Goal: Transaction & Acquisition: Purchase product/service

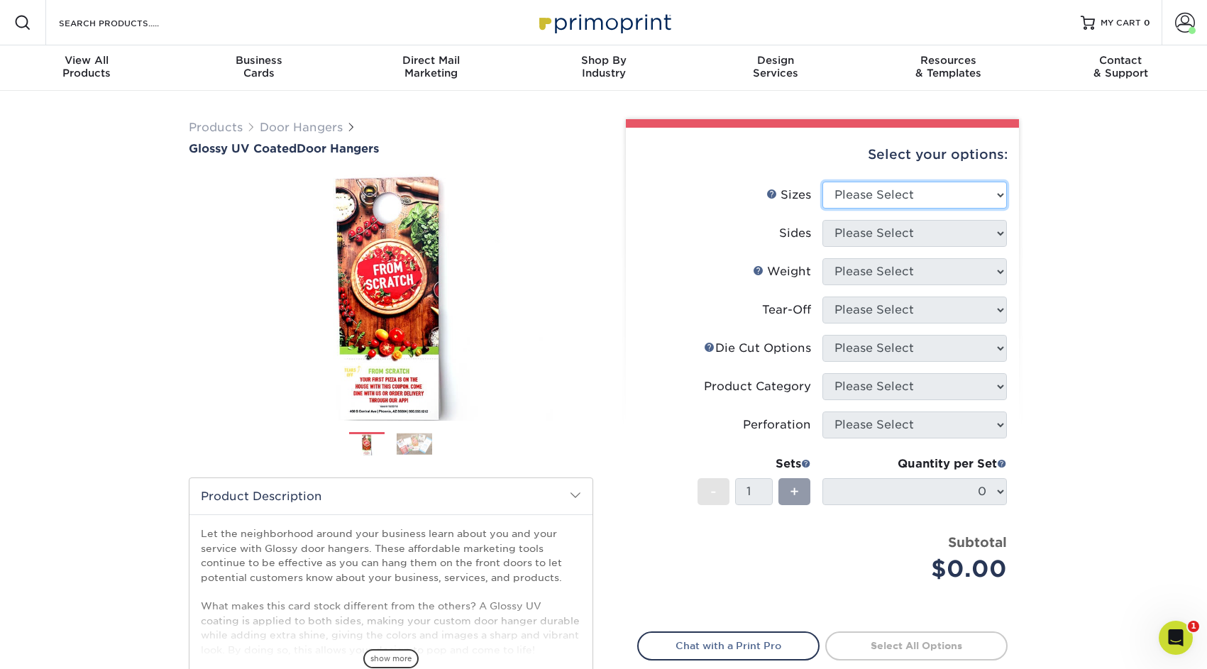
select select "4.25x11.00"
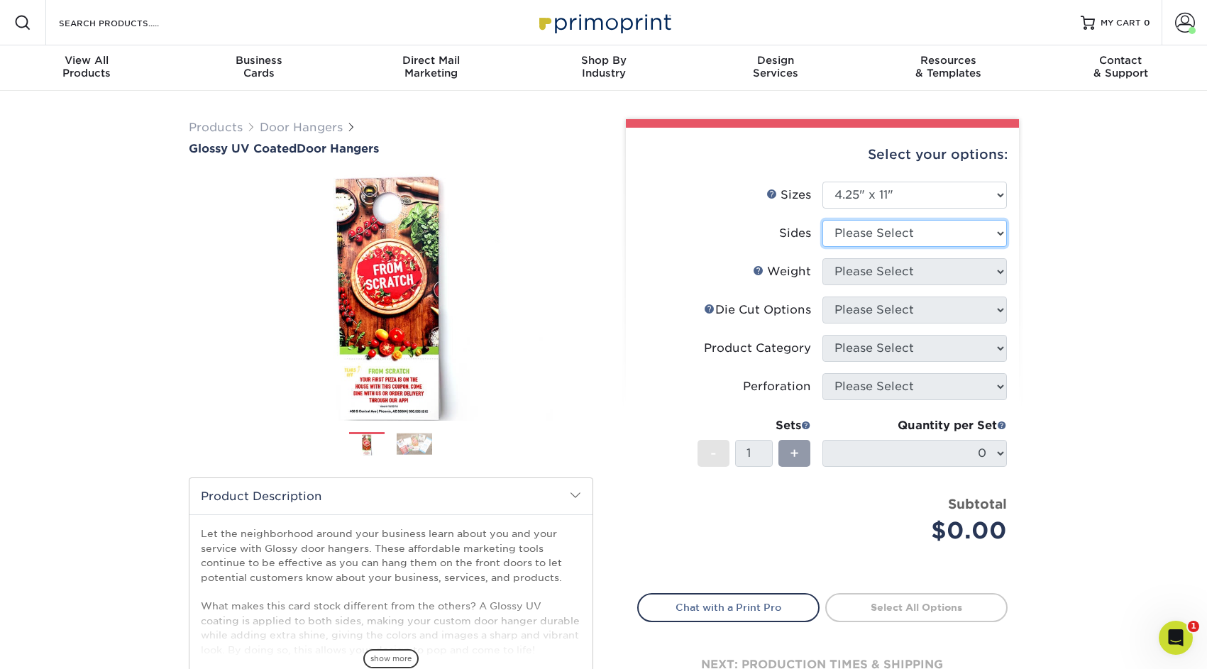
select select "13abbda7-1d64-4f25-8bb2-c179b224825d"
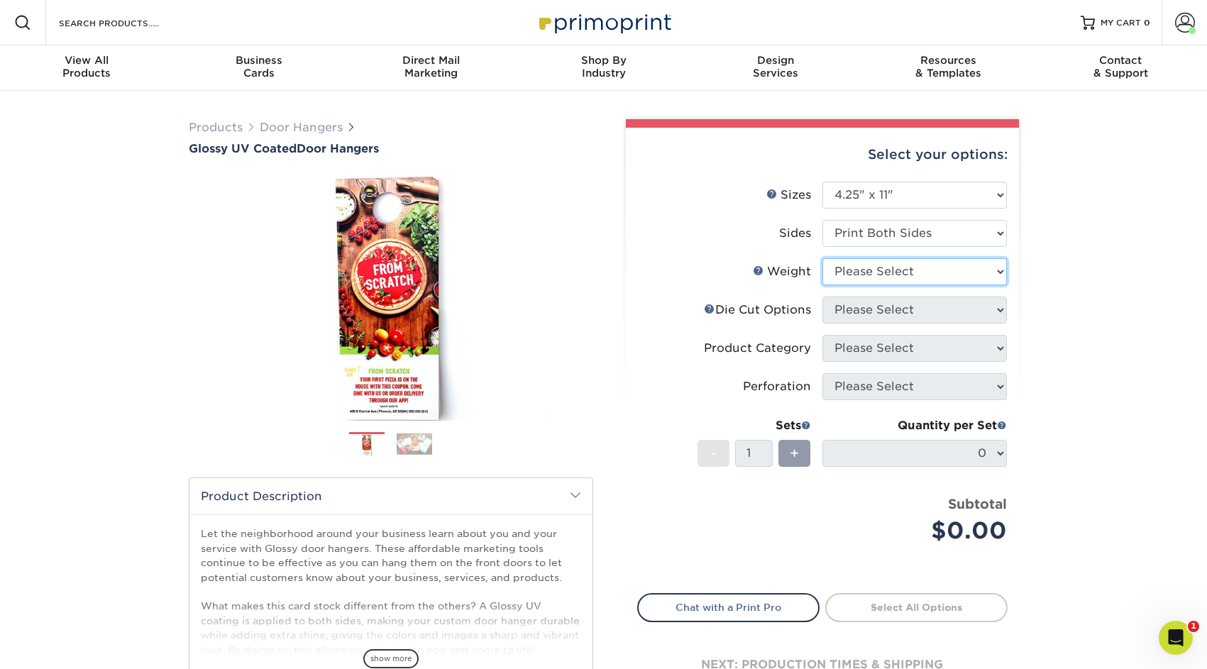
select select "16PT"
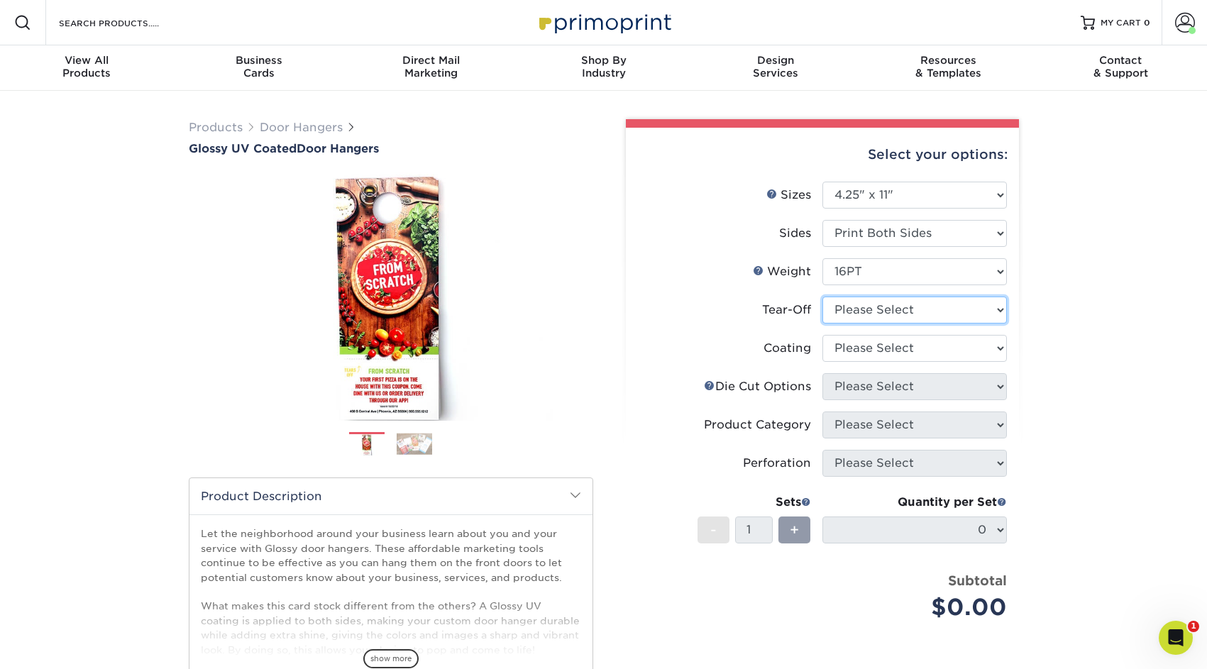
select select "0"
select select "ae367451-b2b8-45df-a344-0f05b6a12993"
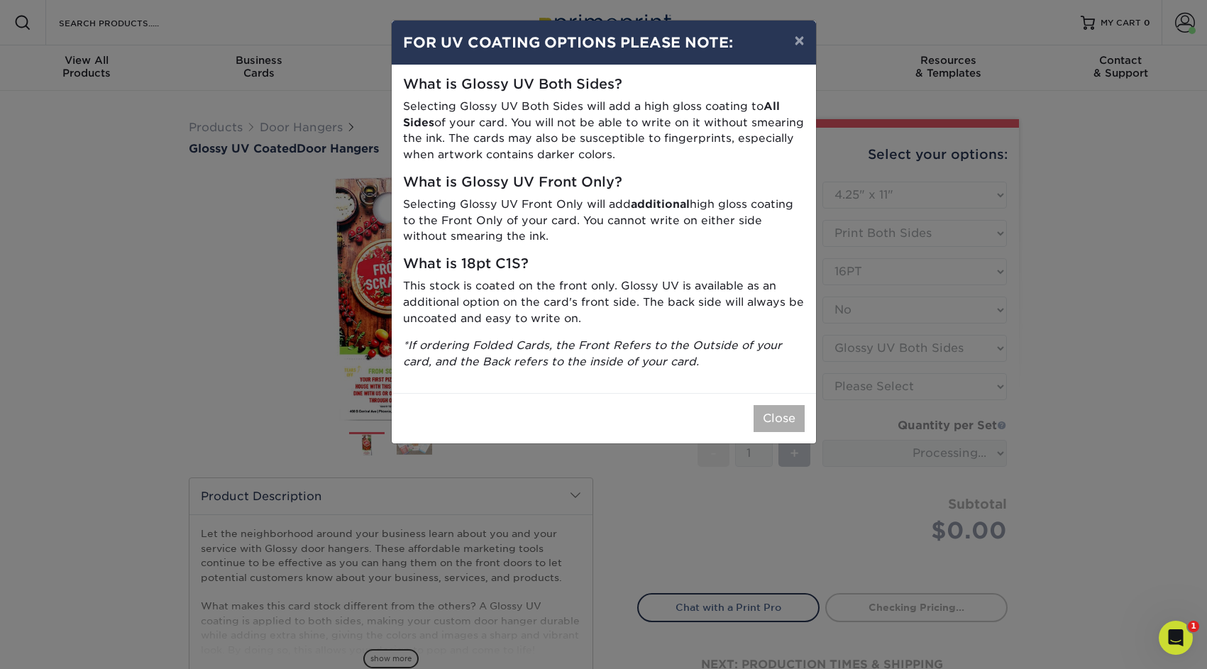
click at [782, 405] on button "Close" at bounding box center [778, 418] width 51 height 27
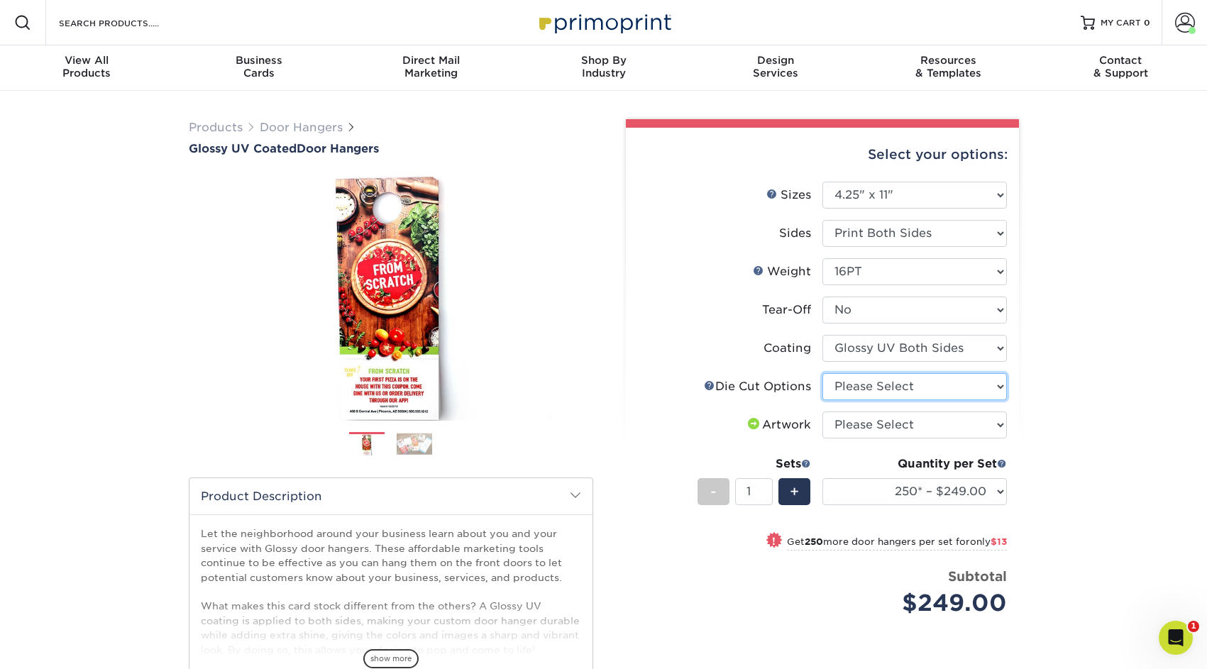
select select "fe6a4ed8-5803-433c-b773-a25a7b955e98"
select select "upload"
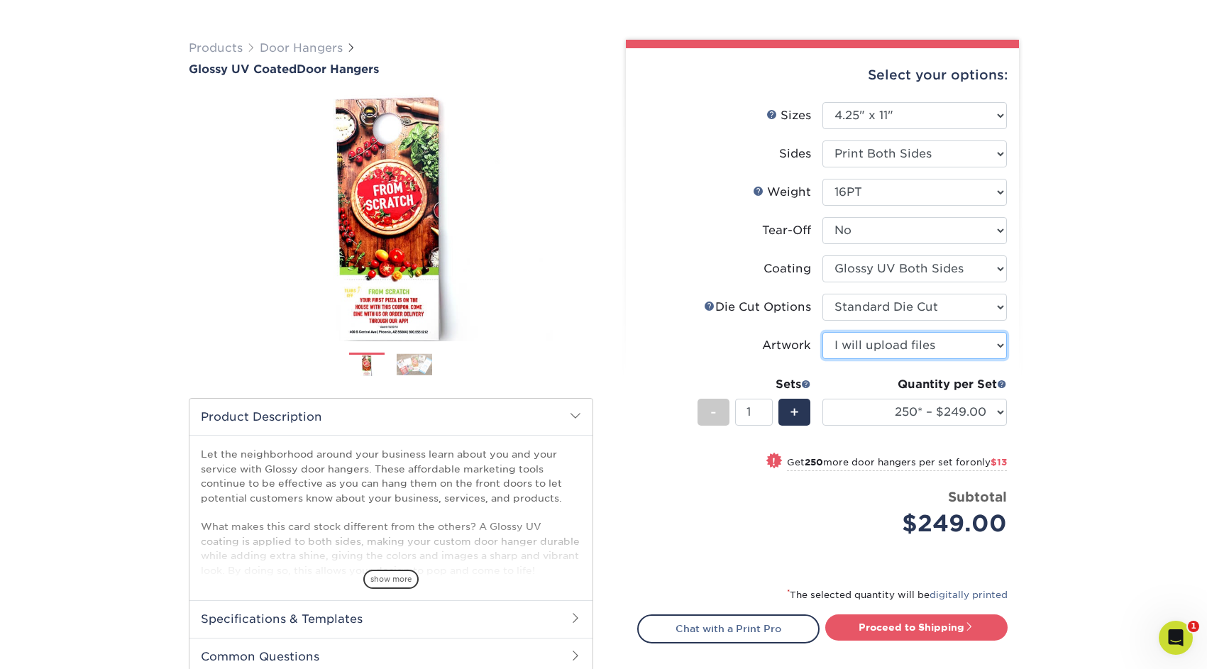
scroll to position [89, 0]
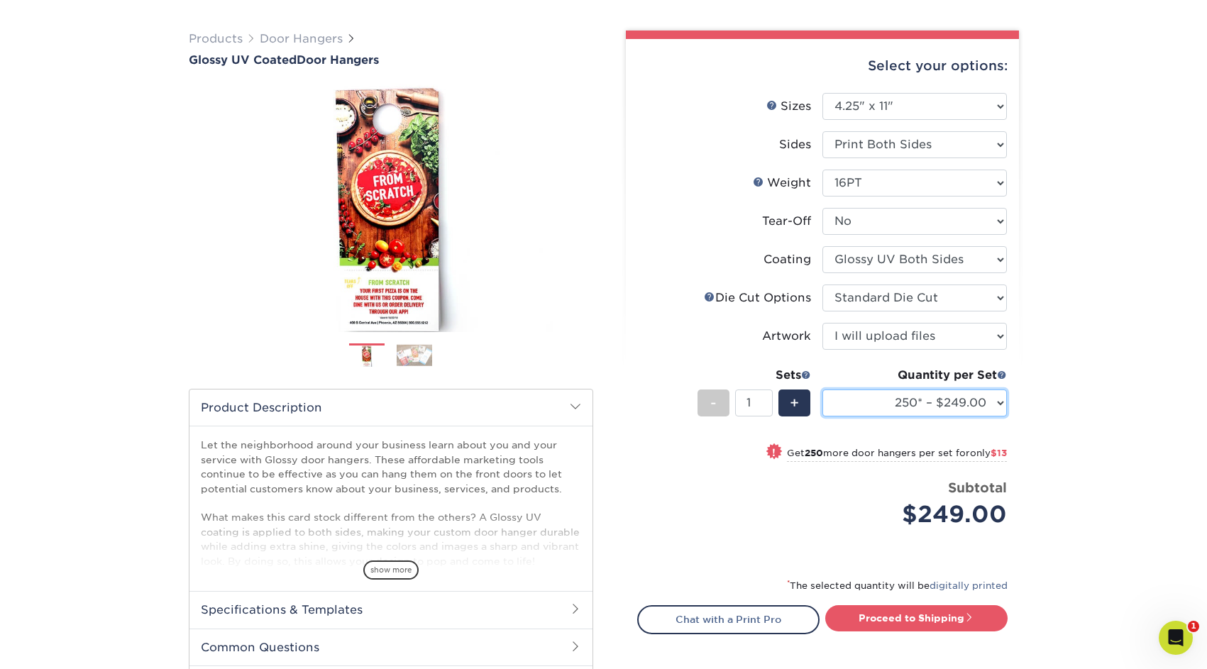
select select "25000 – $3508.00"
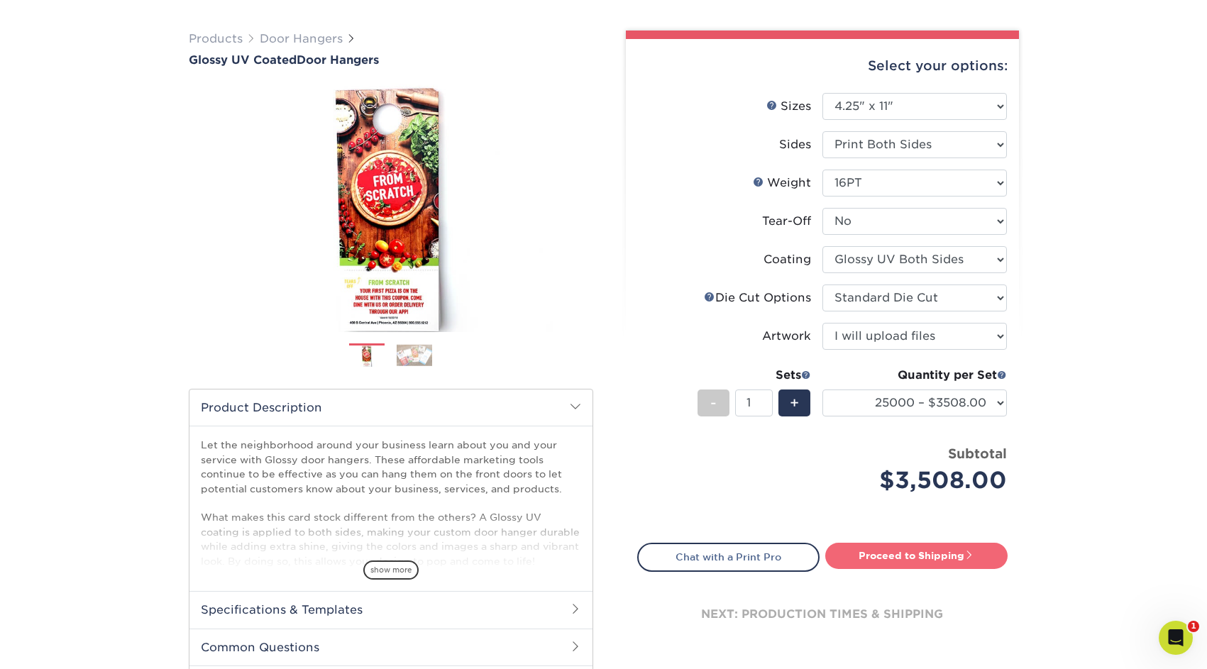
click at [940, 557] on link "Proceed to Shipping" at bounding box center [916, 556] width 182 height 26
type input "Set 1"
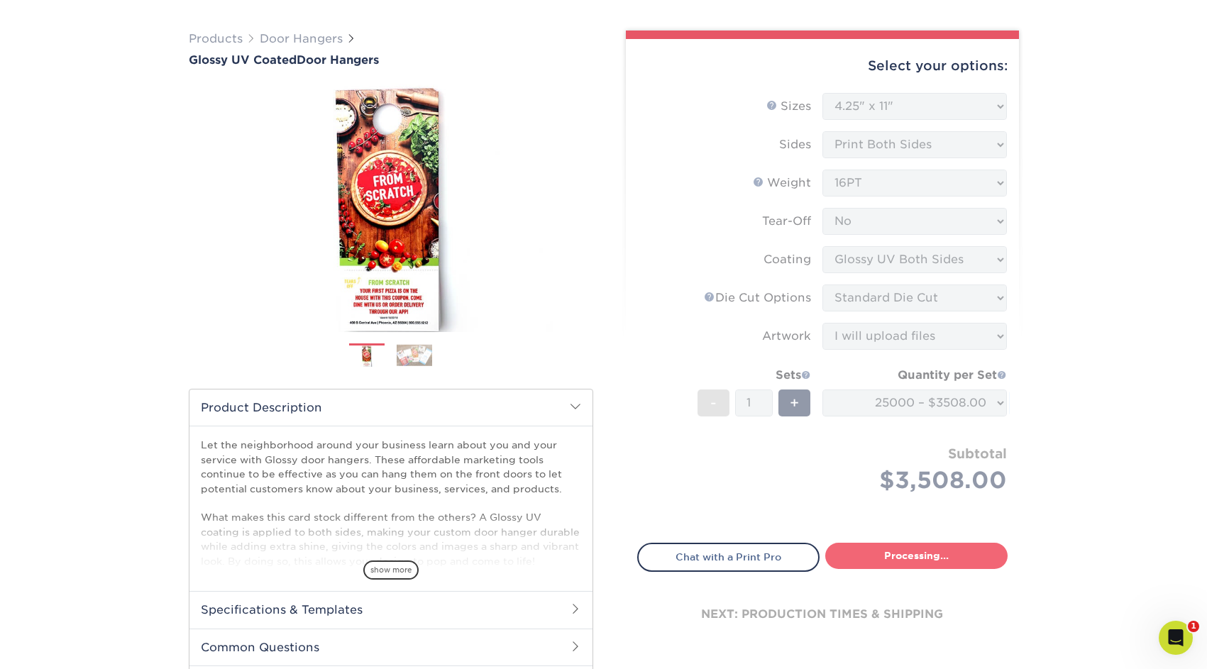
select select "a2d9feeb-d12f-448a-8a25-ab7ad35f14a9"
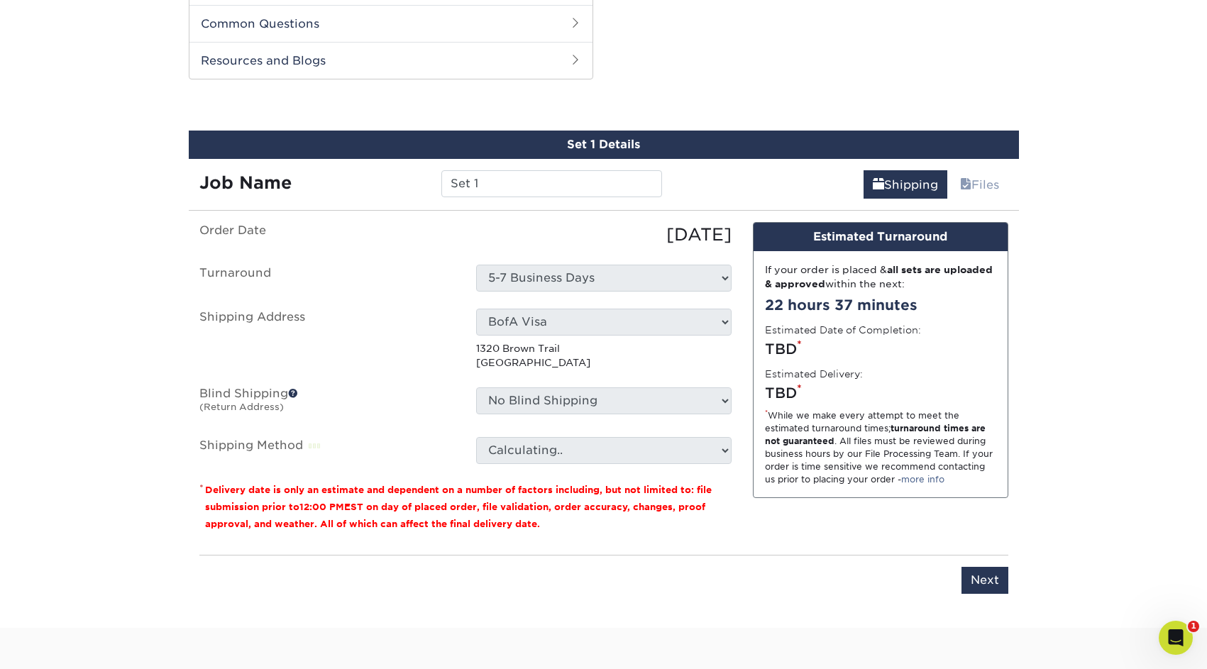
scroll to position [722, 0]
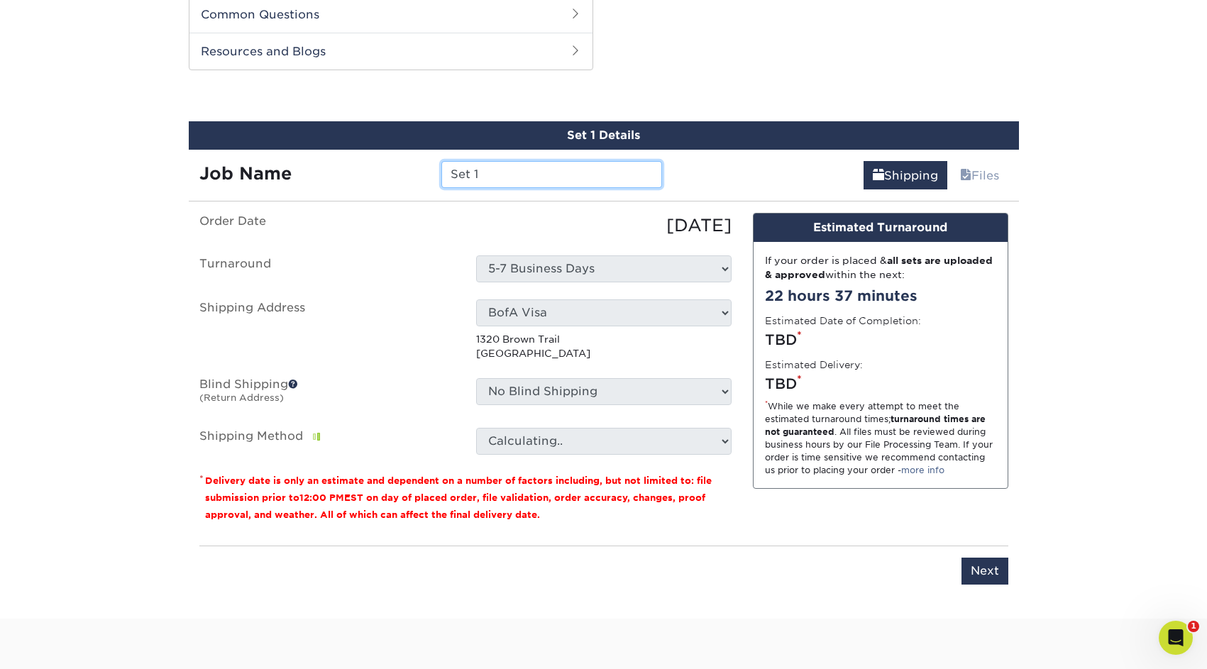
click at [529, 176] on input "Set 1" at bounding box center [551, 174] width 221 height 27
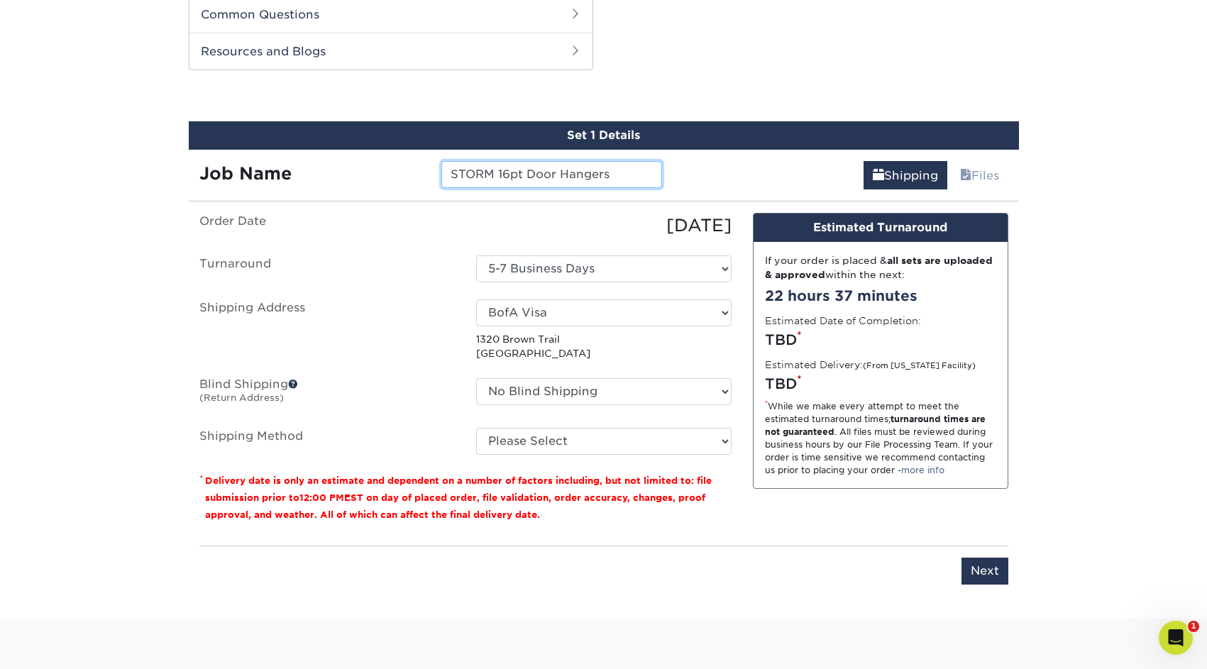
type input "STORM 16pt Door Hangers"
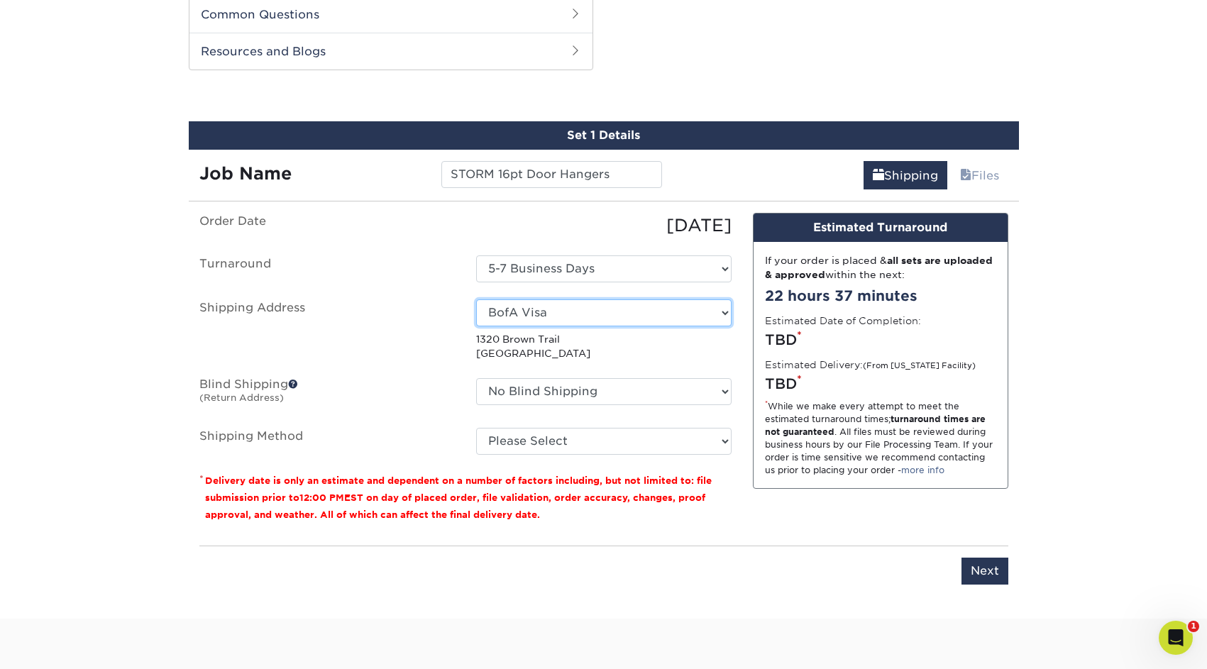
select select "285475"
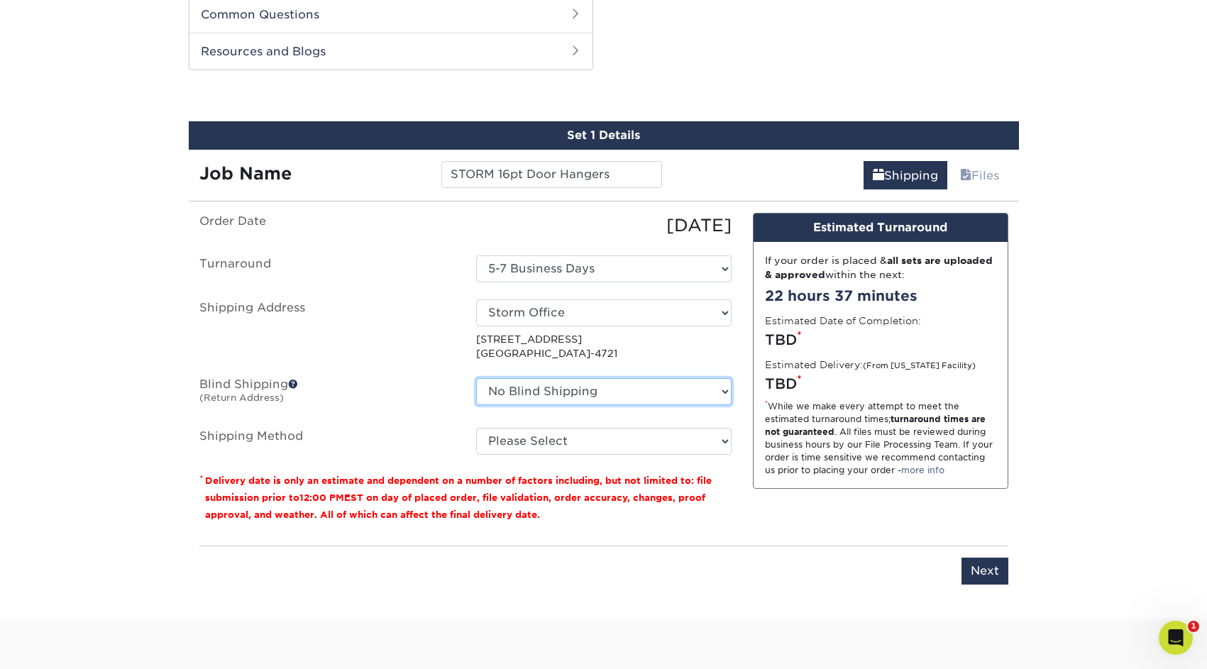
select select "63886"
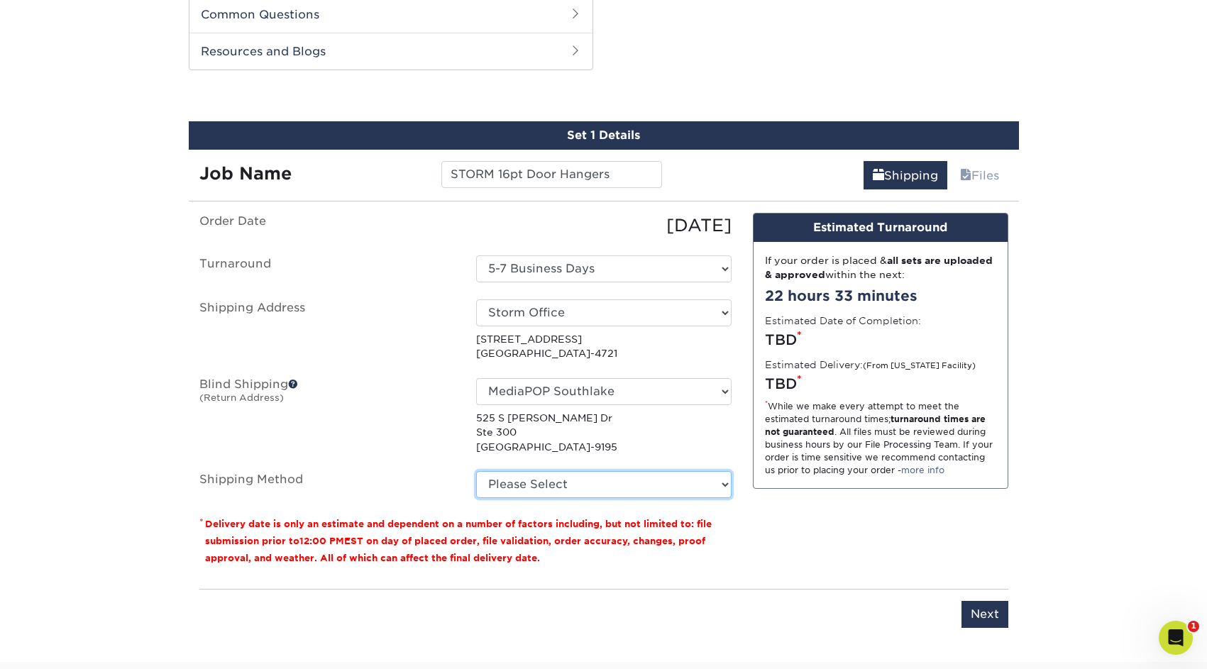
select select "FEDEX_FREIGHT_ECONOMY_LIFTGATE"
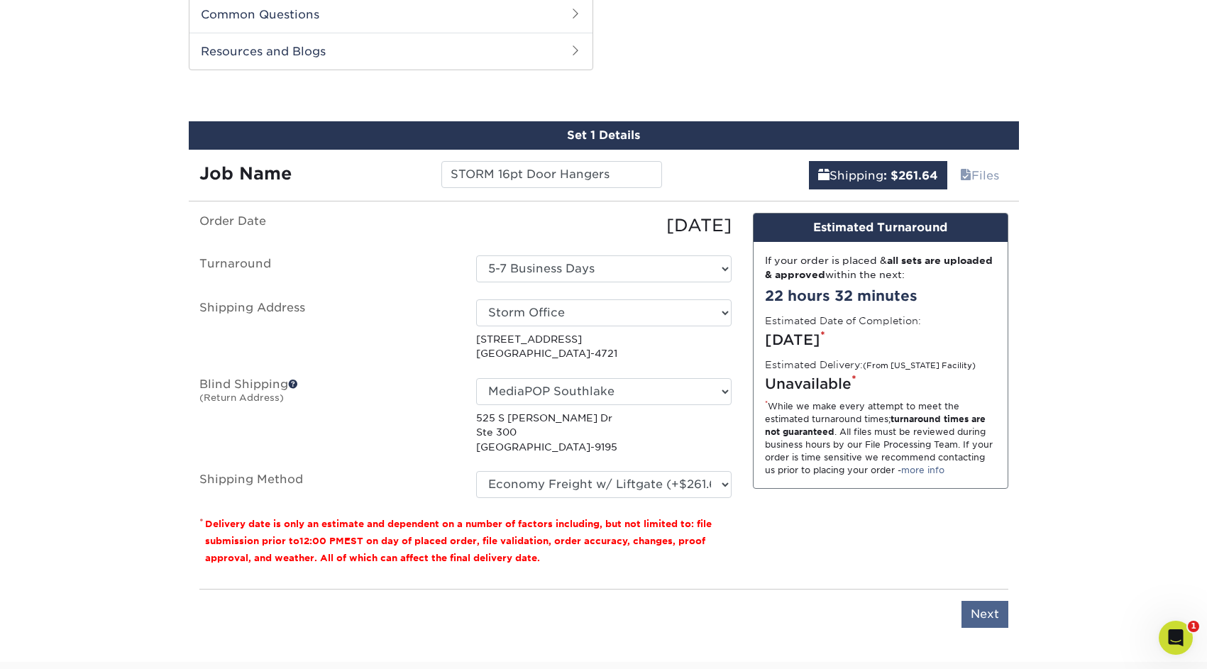
click at [993, 613] on input "Next" at bounding box center [984, 614] width 47 height 27
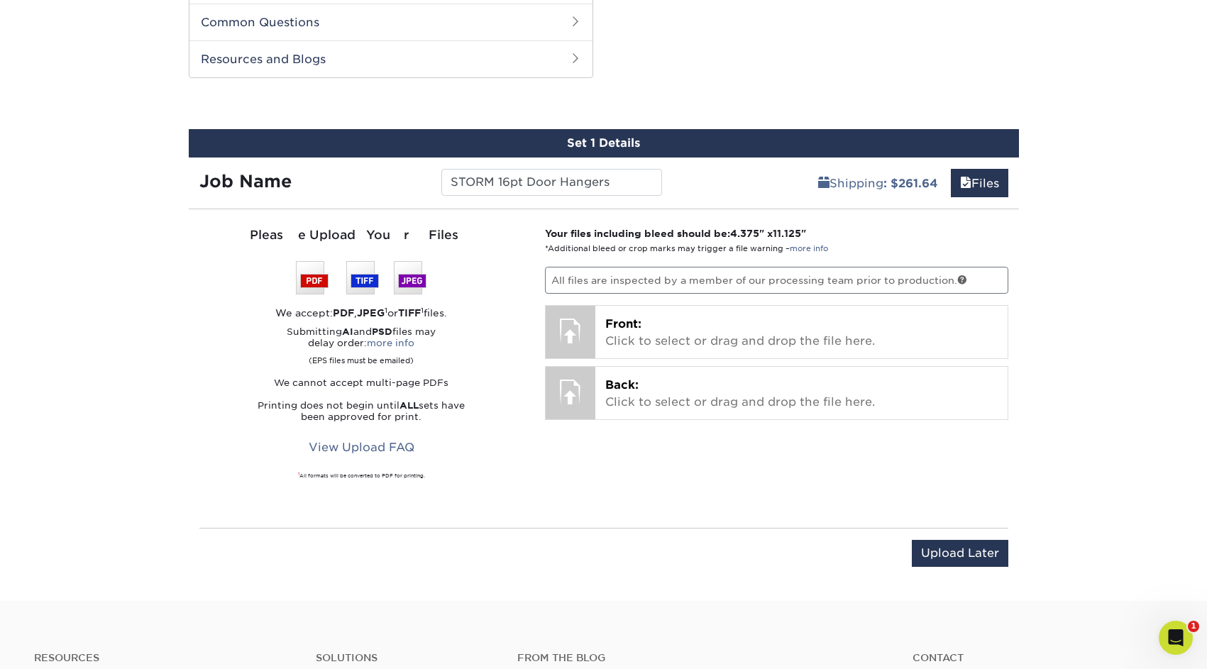
scroll to position [714, 0]
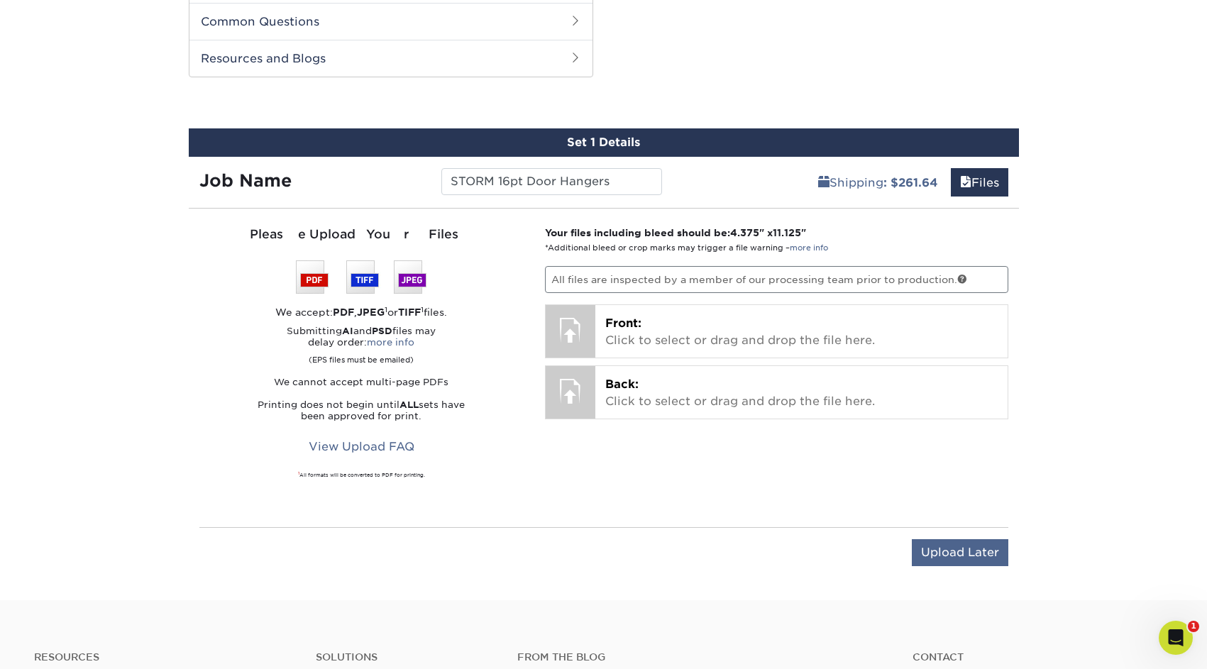
click at [956, 548] on input "Upload Later" at bounding box center [960, 552] width 96 height 27
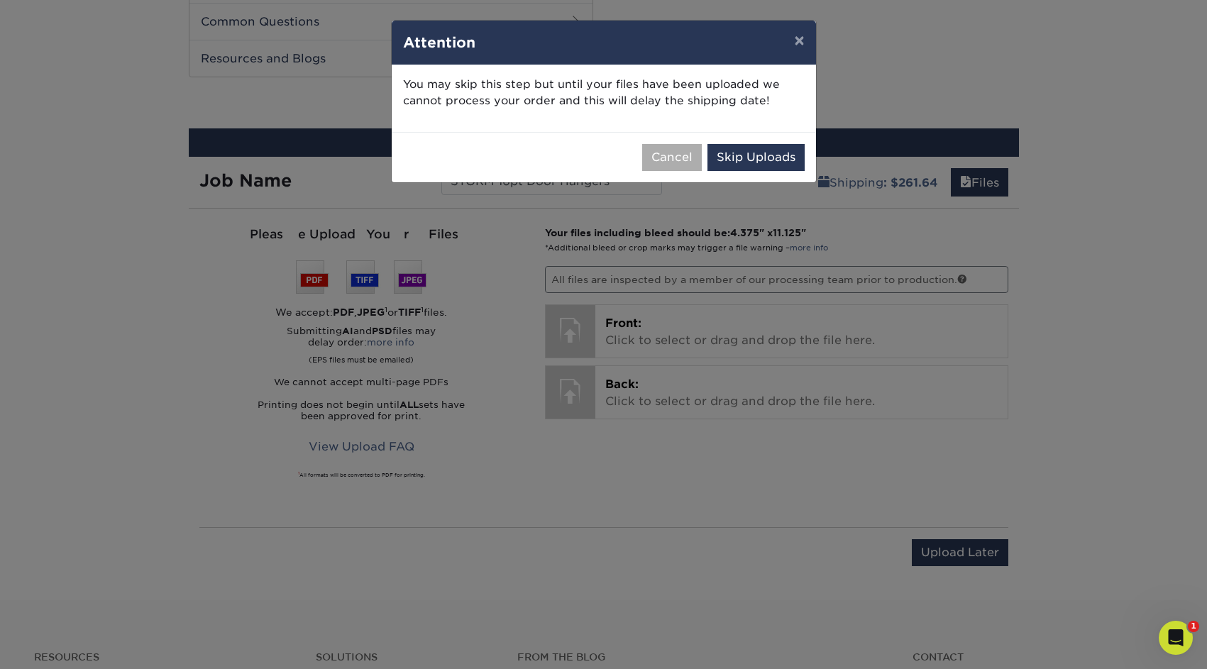
click at [675, 157] on button "Cancel" at bounding box center [672, 157] width 60 height 27
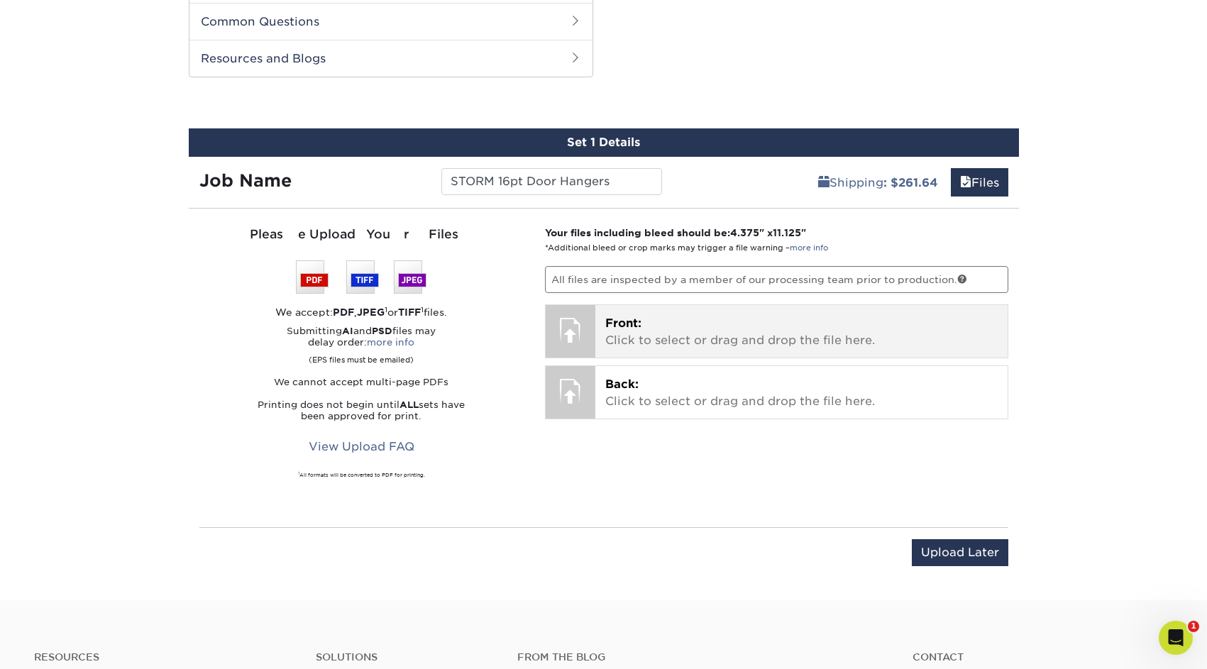
click at [784, 335] on p "Front: Click to select or drag and drop the file here." at bounding box center [801, 332] width 392 height 34
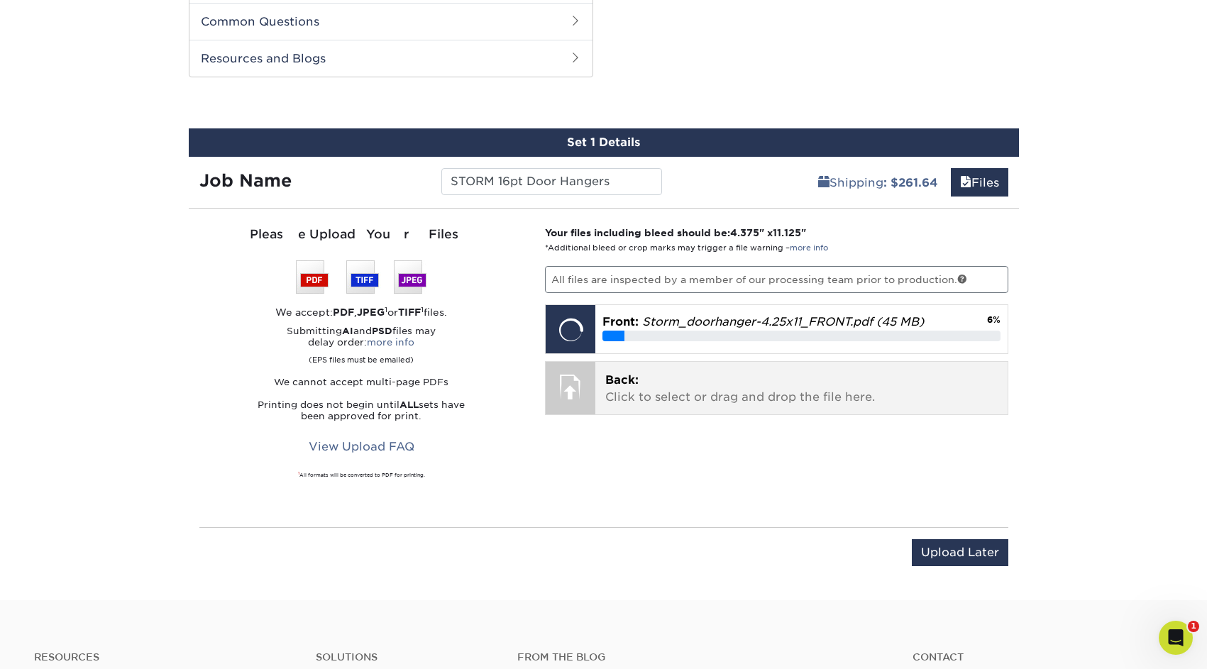
click at [729, 384] on p "Back: Click to select or drag and drop the file here." at bounding box center [801, 389] width 392 height 34
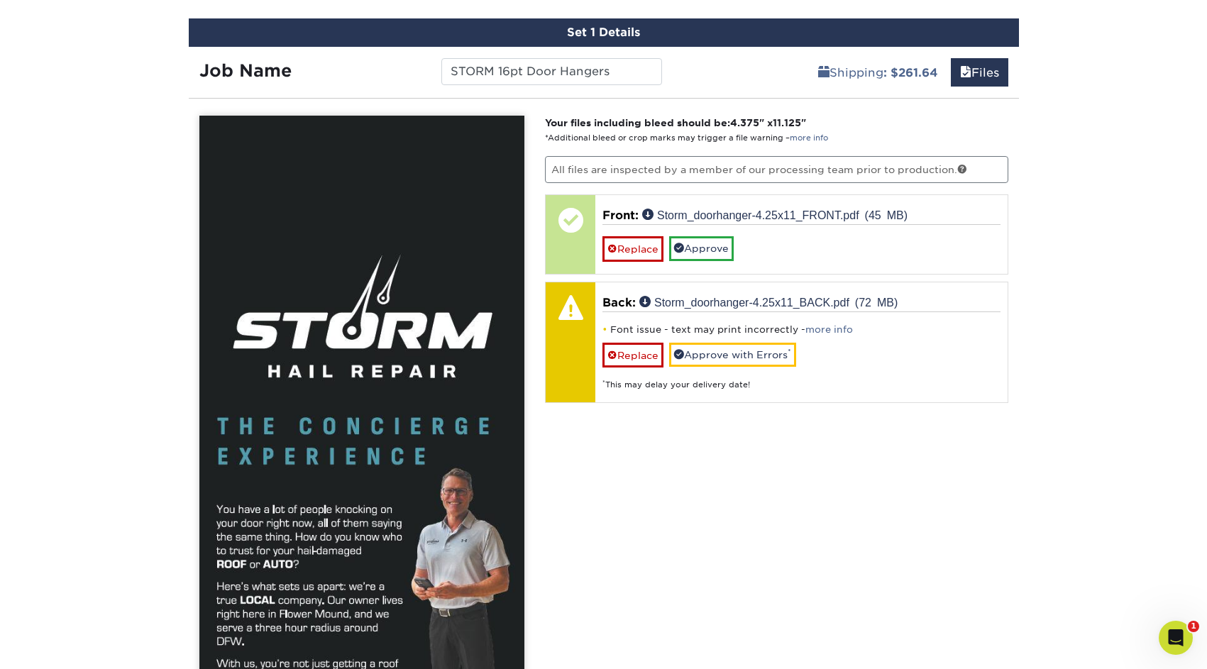
scroll to position [844, 0]
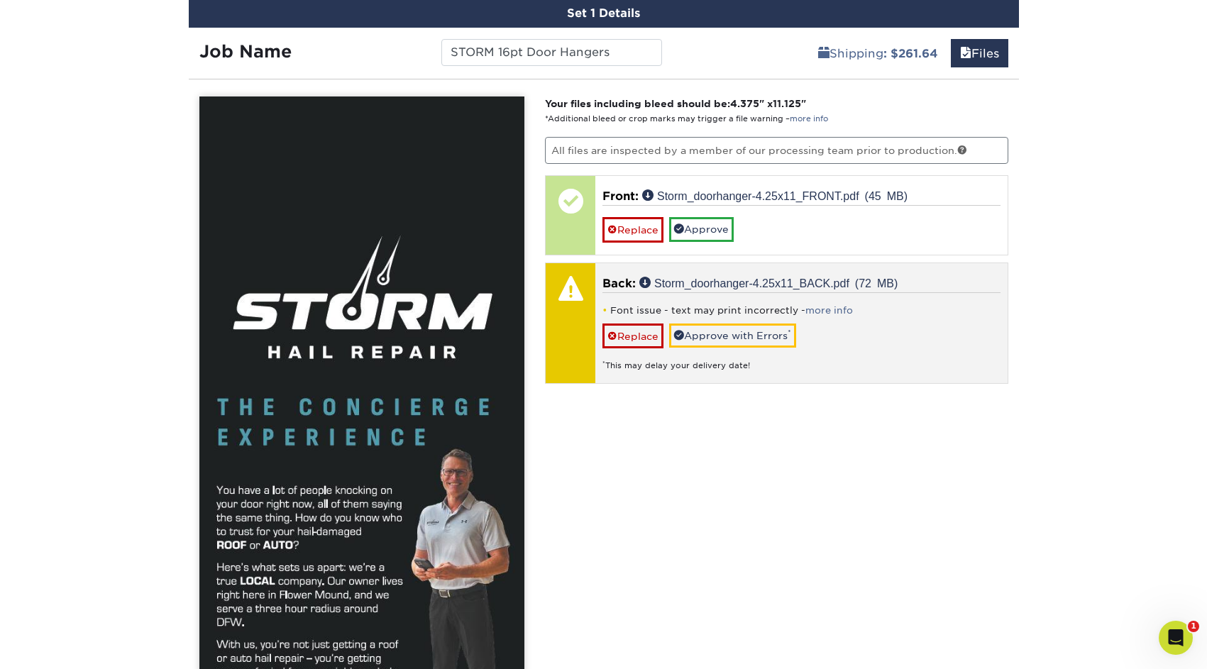
click at [902, 339] on div "Font issue - text may print incorrectly - more info Replace Approve with Errors…" at bounding box center [801, 331] width 398 height 79
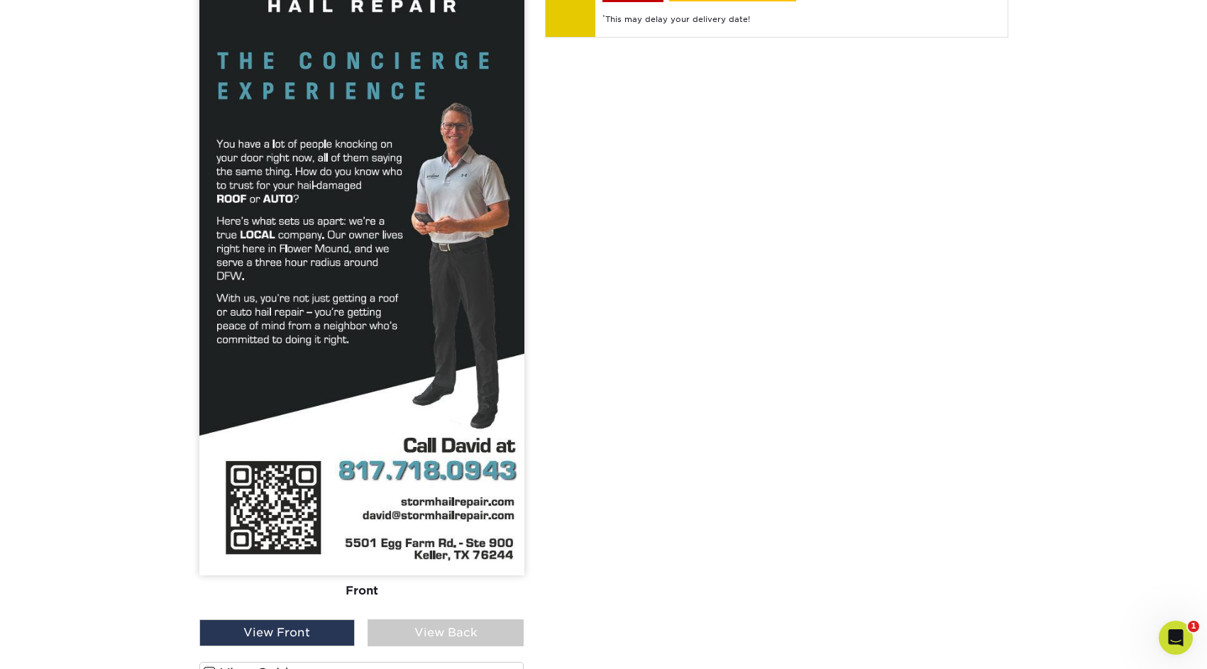
scroll to position [1223, 0]
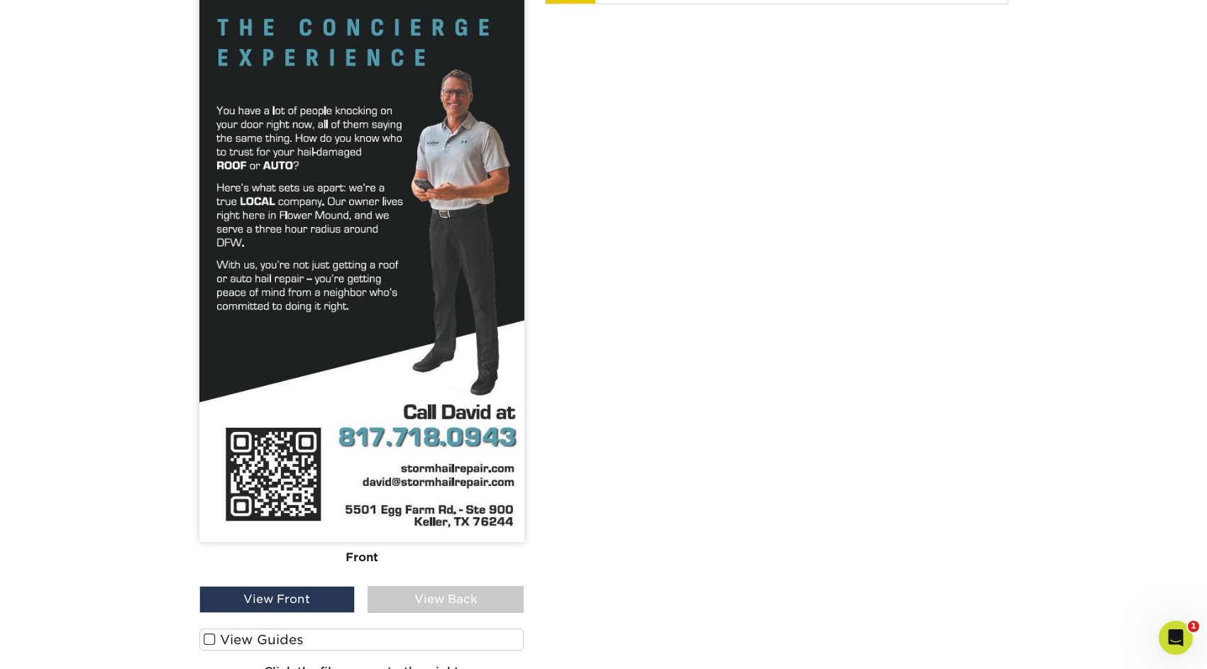
click at [437, 598] on div "View Back" at bounding box center [446, 599] width 156 height 27
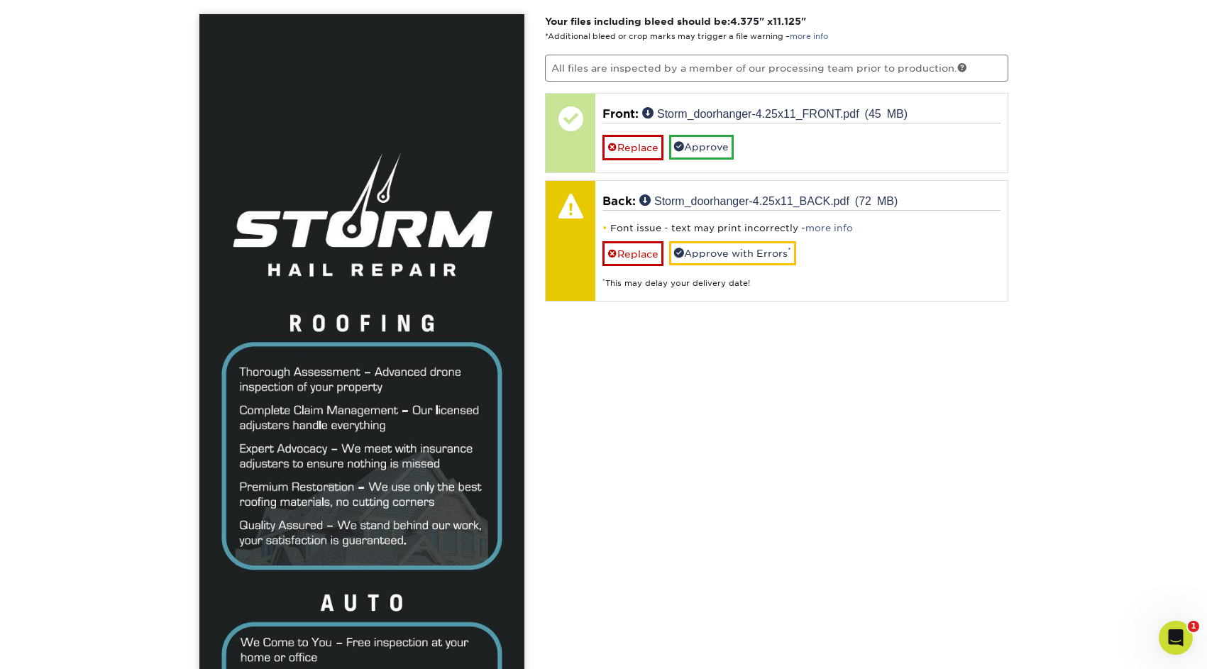
scroll to position [925, 0]
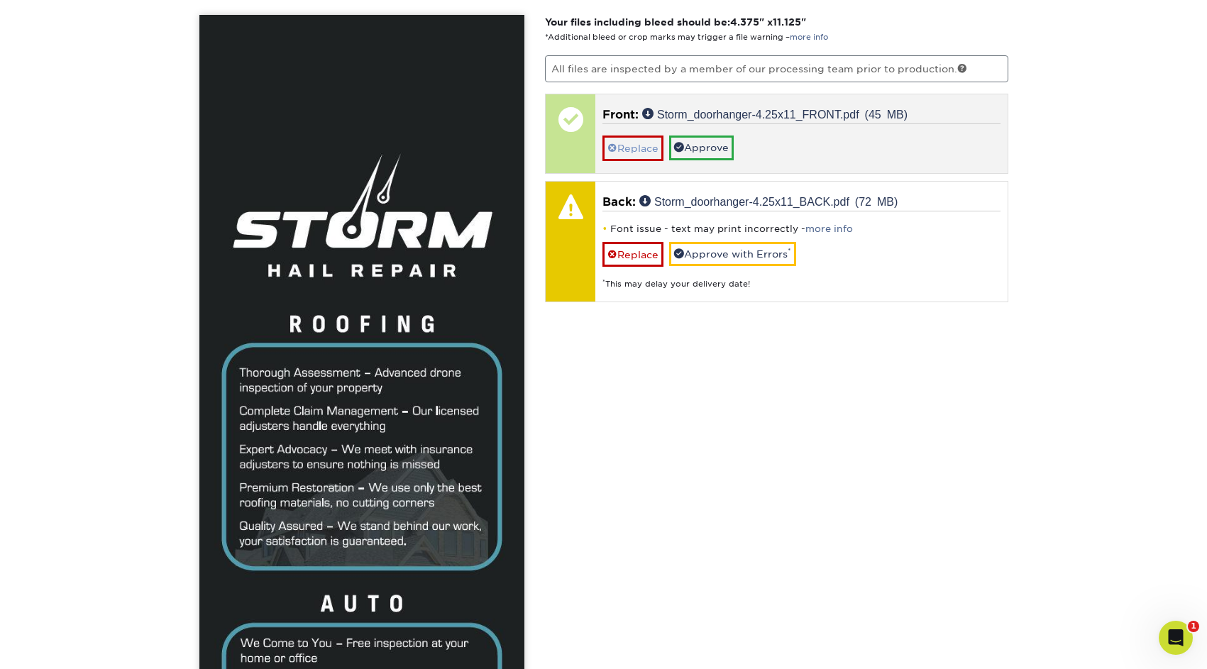
click at [641, 150] on link "Replace" at bounding box center [632, 148] width 61 height 25
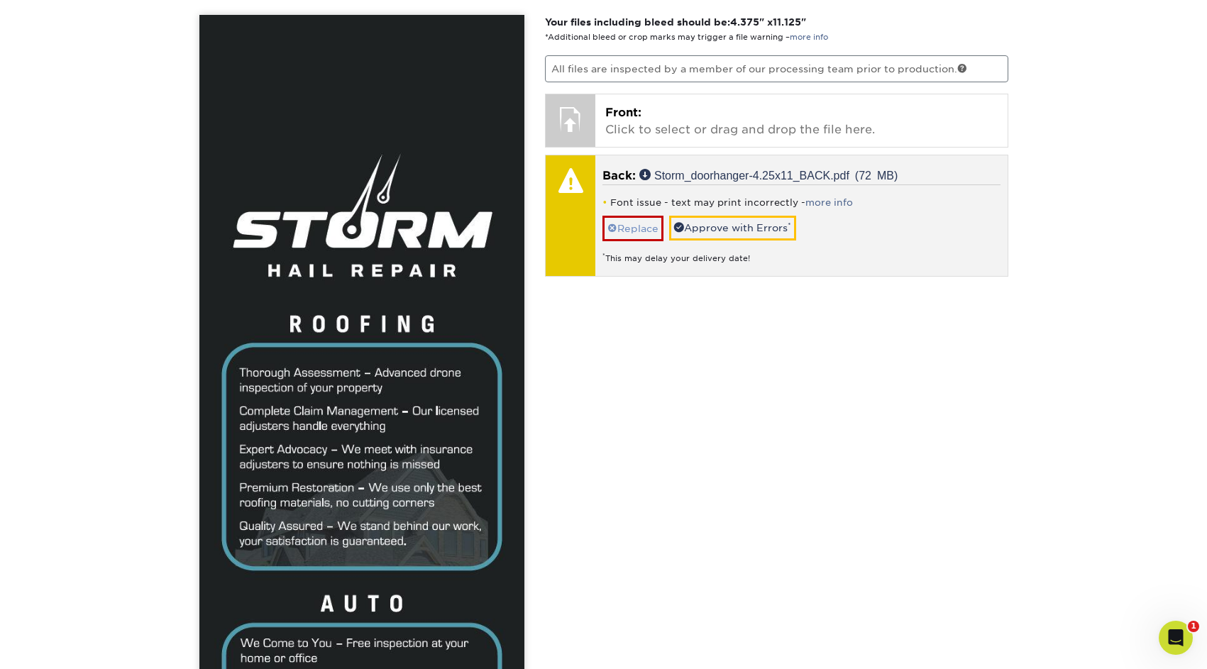
click at [626, 224] on link "Replace" at bounding box center [632, 228] width 61 height 25
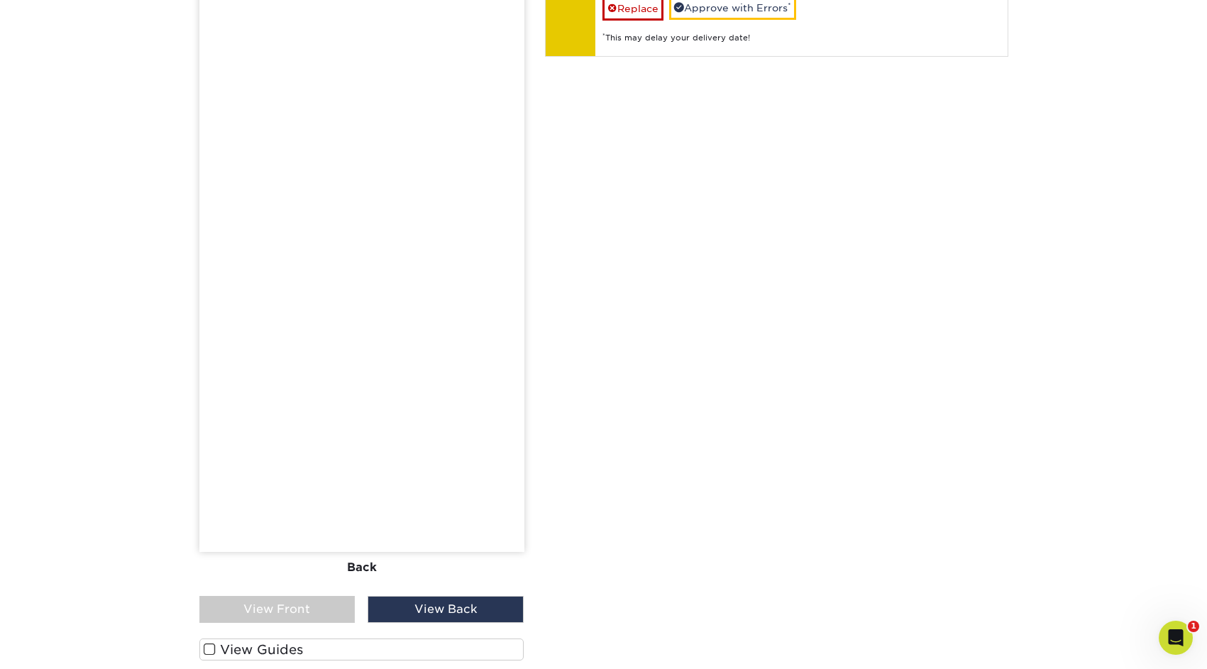
scroll to position [1252, 0]
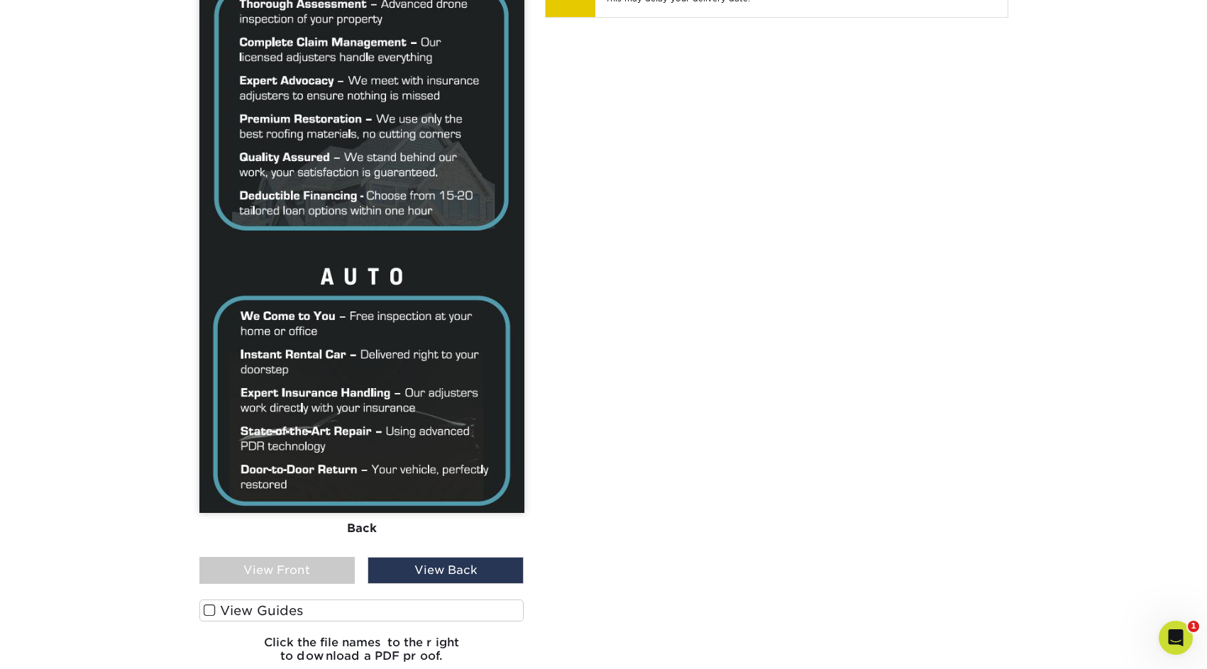
click at [485, 570] on div "View Back" at bounding box center [446, 570] width 156 height 27
click at [314, 566] on div "View Front" at bounding box center [277, 570] width 156 height 27
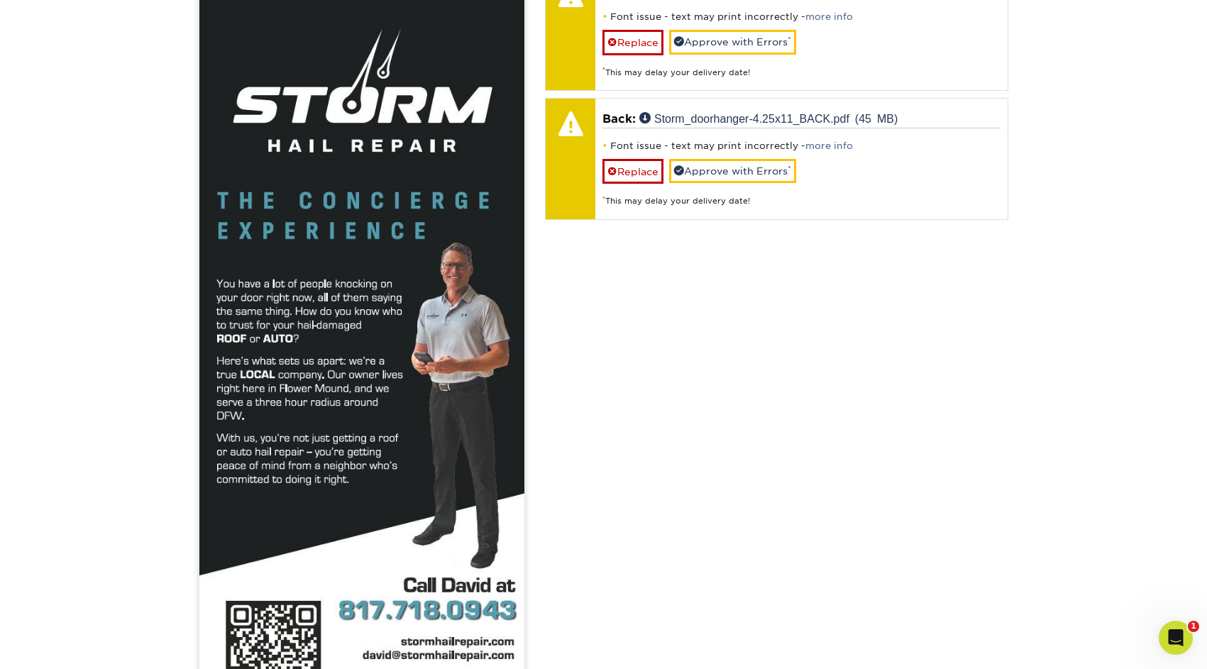
scroll to position [1043, 0]
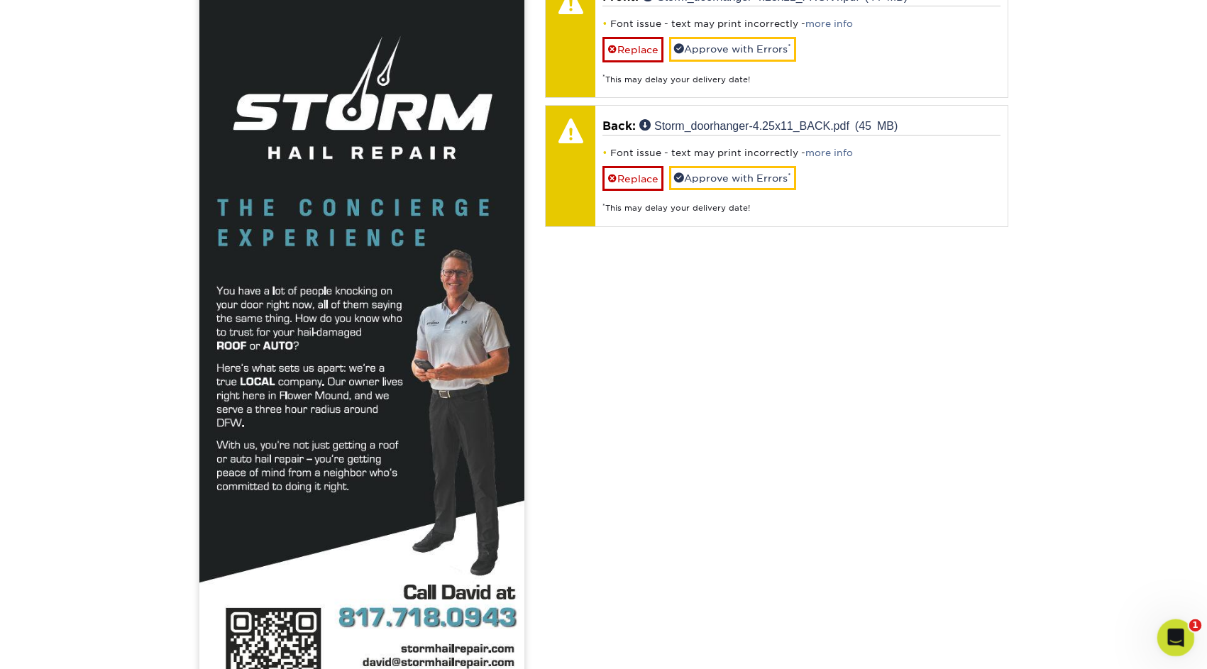
click at [1178, 640] on icon "Open Intercom Messenger" at bounding box center [1173, 635] width 23 height 23
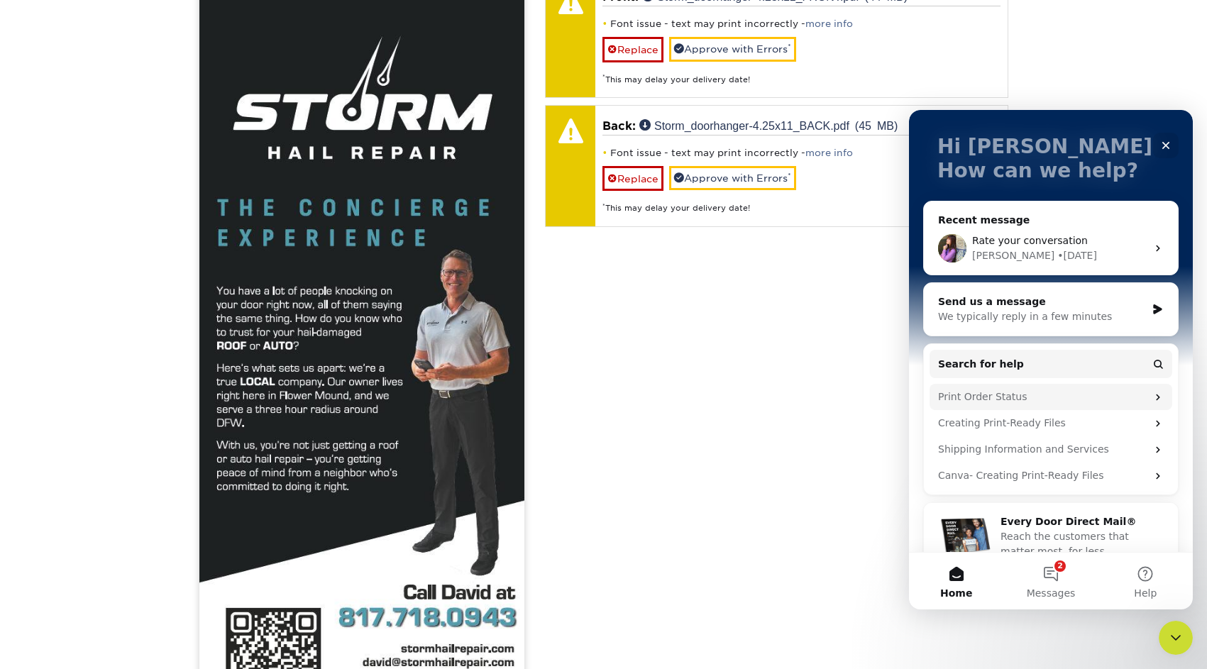
scroll to position [77, 0]
click at [1049, 573] on button "2 Messages" at bounding box center [1050, 581] width 94 height 57
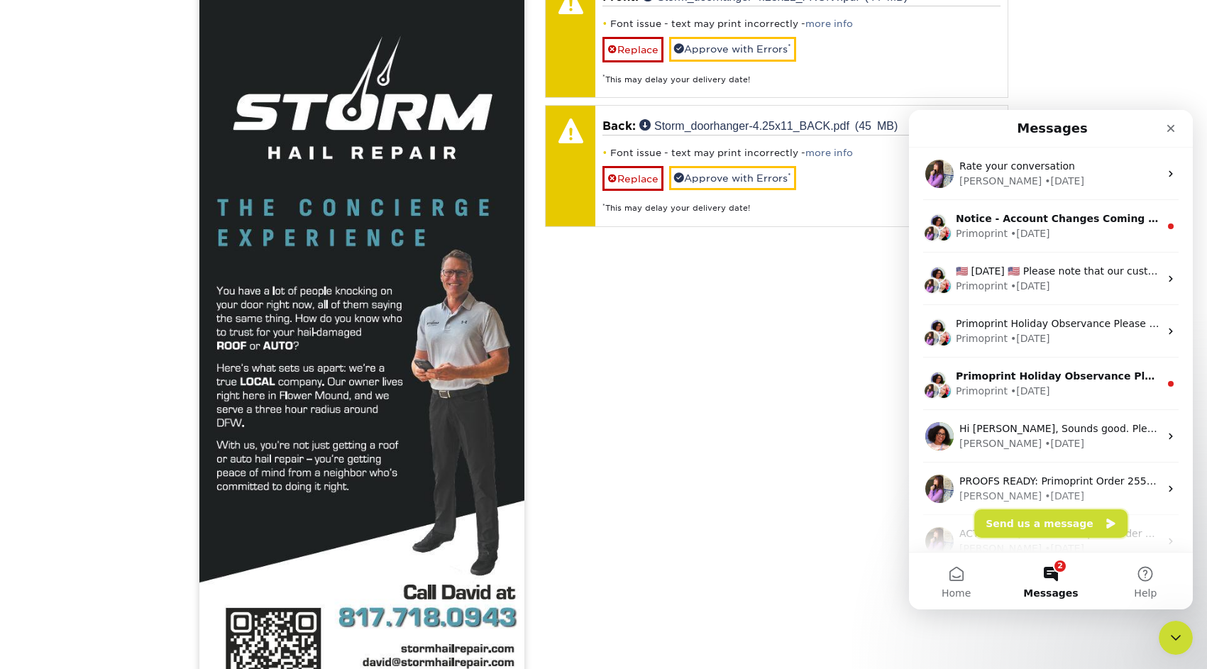
click at [1043, 521] on button "Send us a message" at bounding box center [1050, 523] width 153 height 28
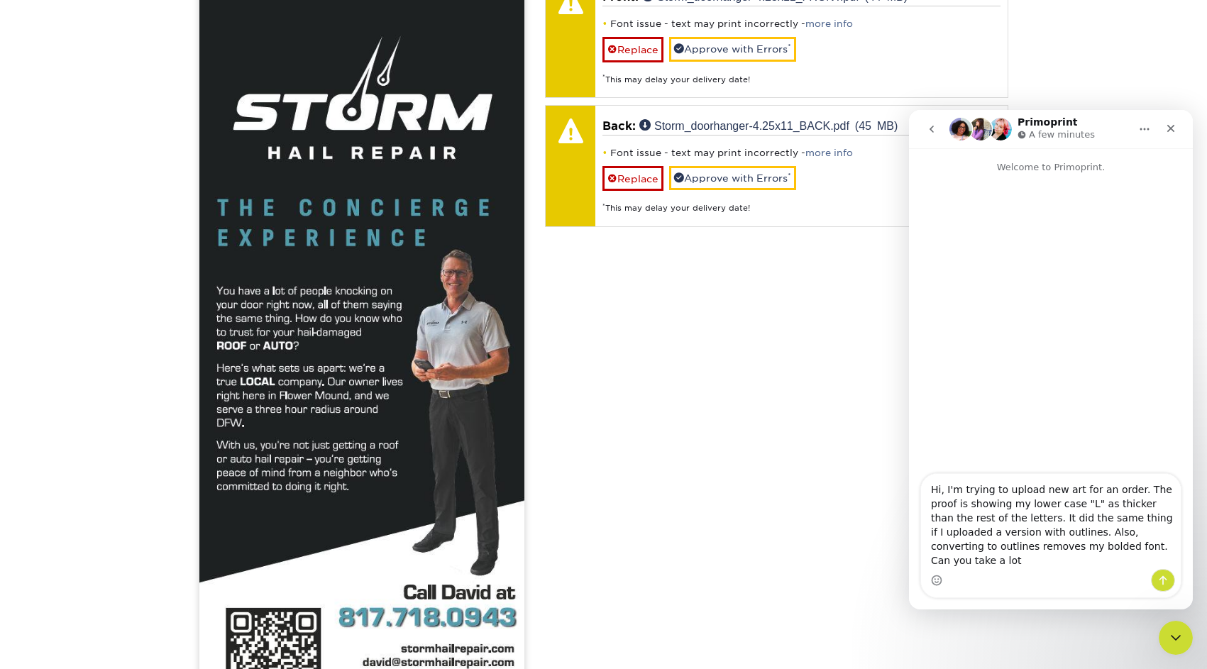
scroll to position [0, 0]
type textarea "Hi, I'm trying to upload new art for an order. The proof is showing my lower ca…"
click at [1167, 581] on icon "Send a message…" at bounding box center [1162, 580] width 11 height 11
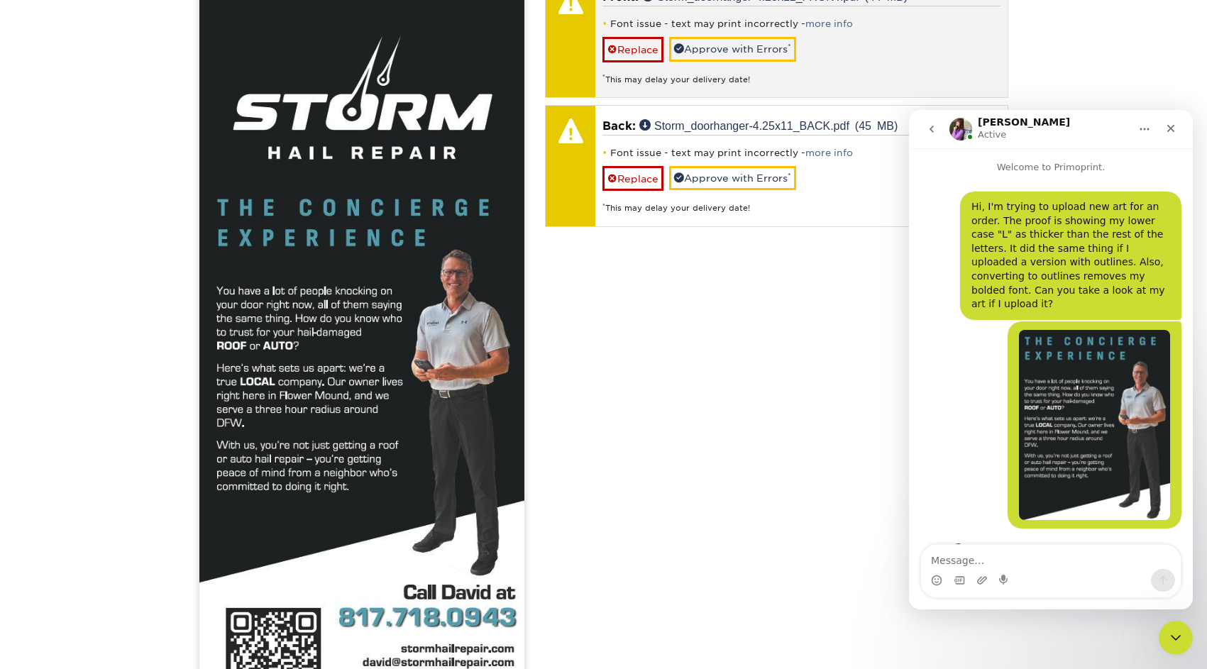
scroll to position [71, 0]
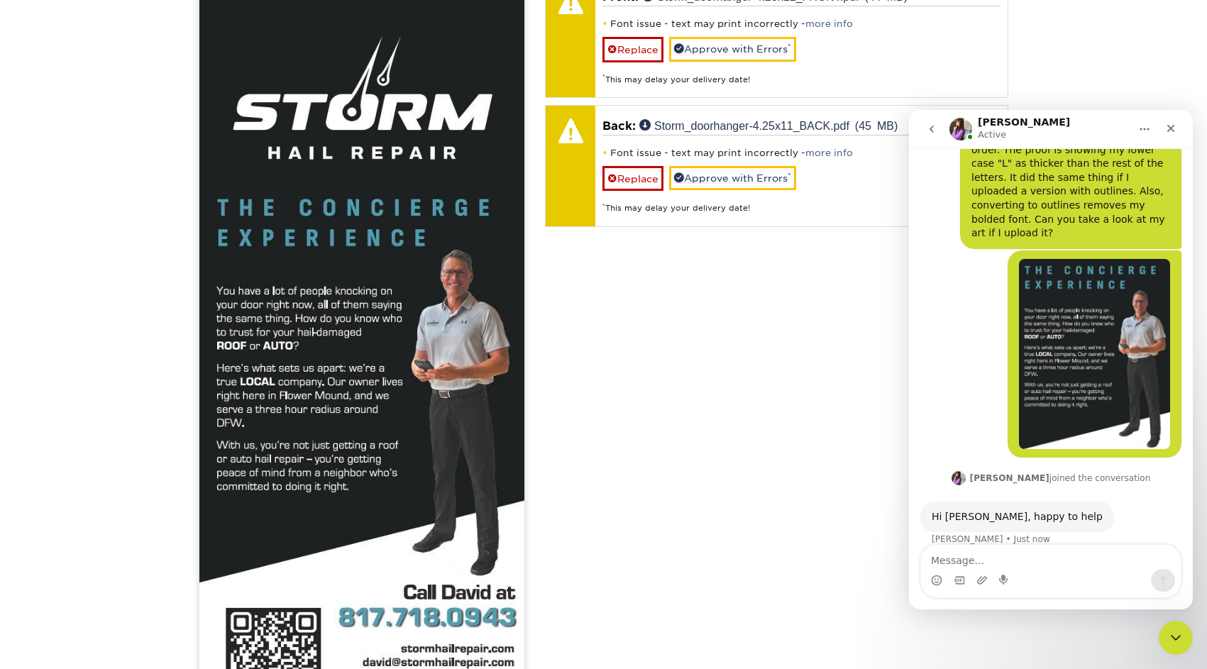
click at [793, 368] on div "Your files including bleed should be: 4.375 " x 11.125 " *Additional bleed or c…" at bounding box center [776, 390] width 485 height 987
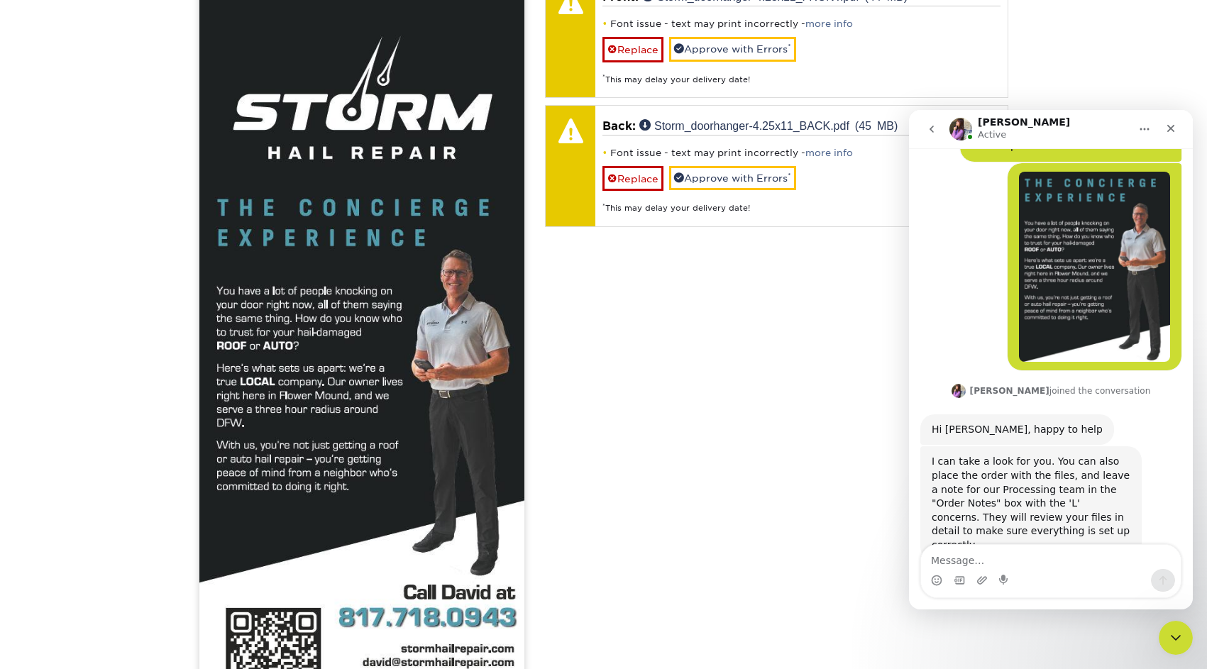
scroll to position [170, 0]
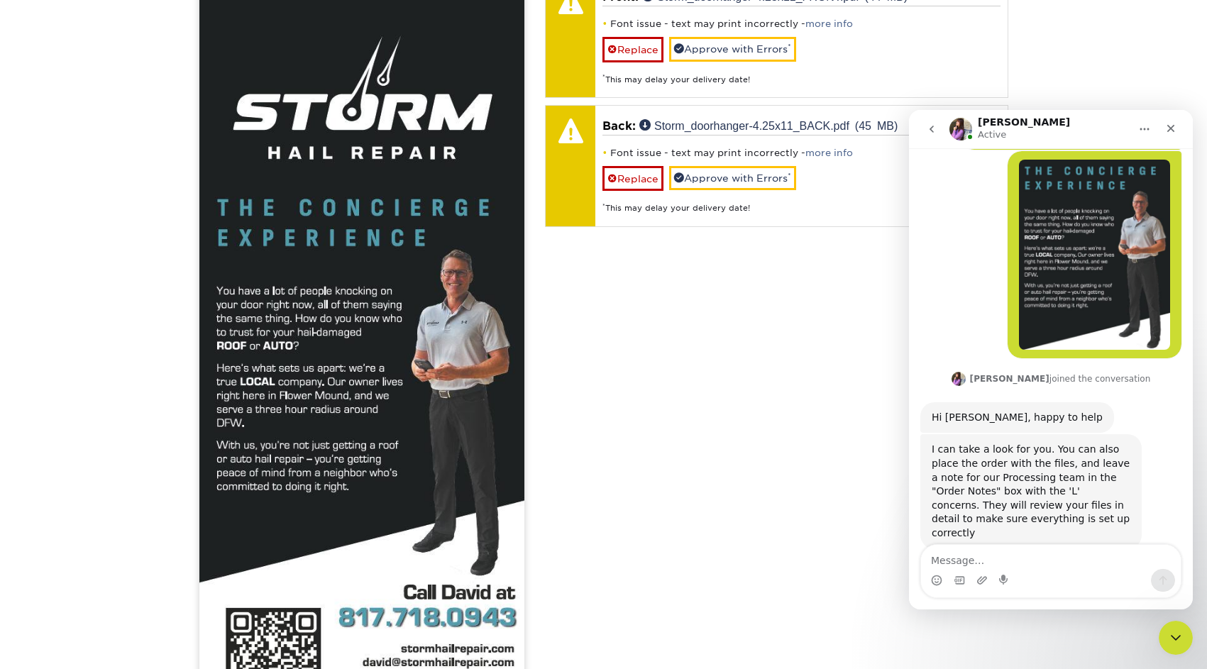
click at [747, 396] on div "Your files including bleed should be: 4.375 " x 11.125 " *Additional bleed or c…" at bounding box center [776, 390] width 485 height 987
click at [957, 556] on textarea "Message…" at bounding box center [1051, 557] width 260 height 24
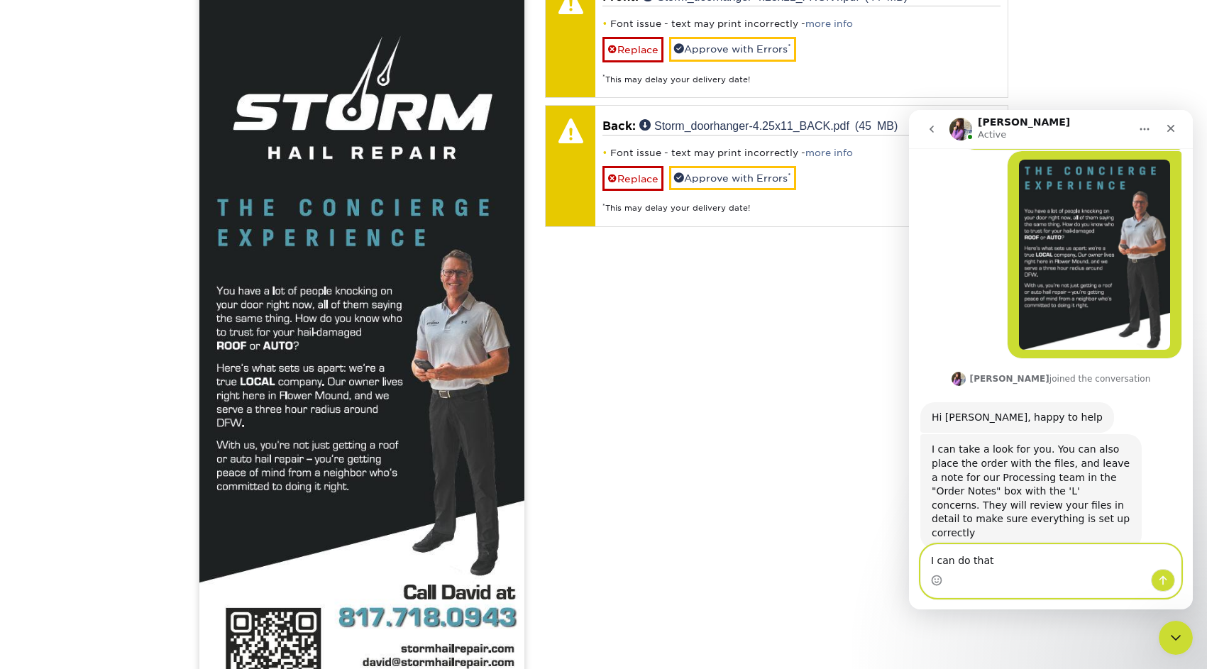
scroll to position [225, 0]
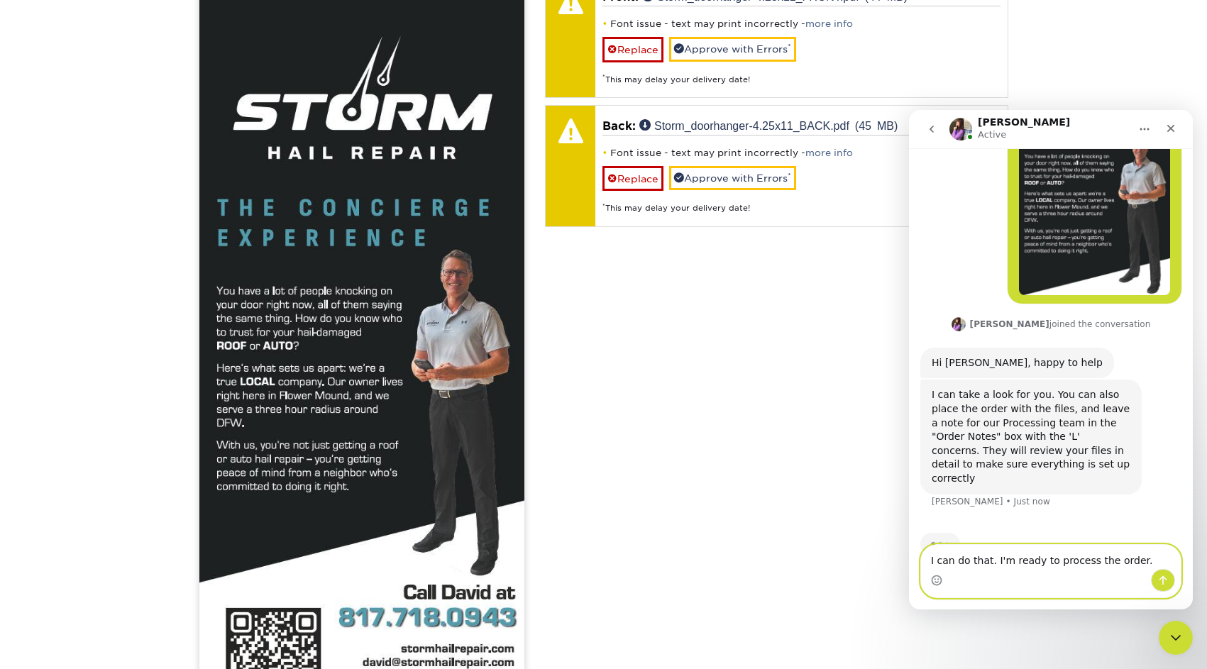
type textarea "I can do that. I'm ready to process the order."
click at [1164, 581] on icon "Send a message…" at bounding box center [1162, 580] width 11 height 11
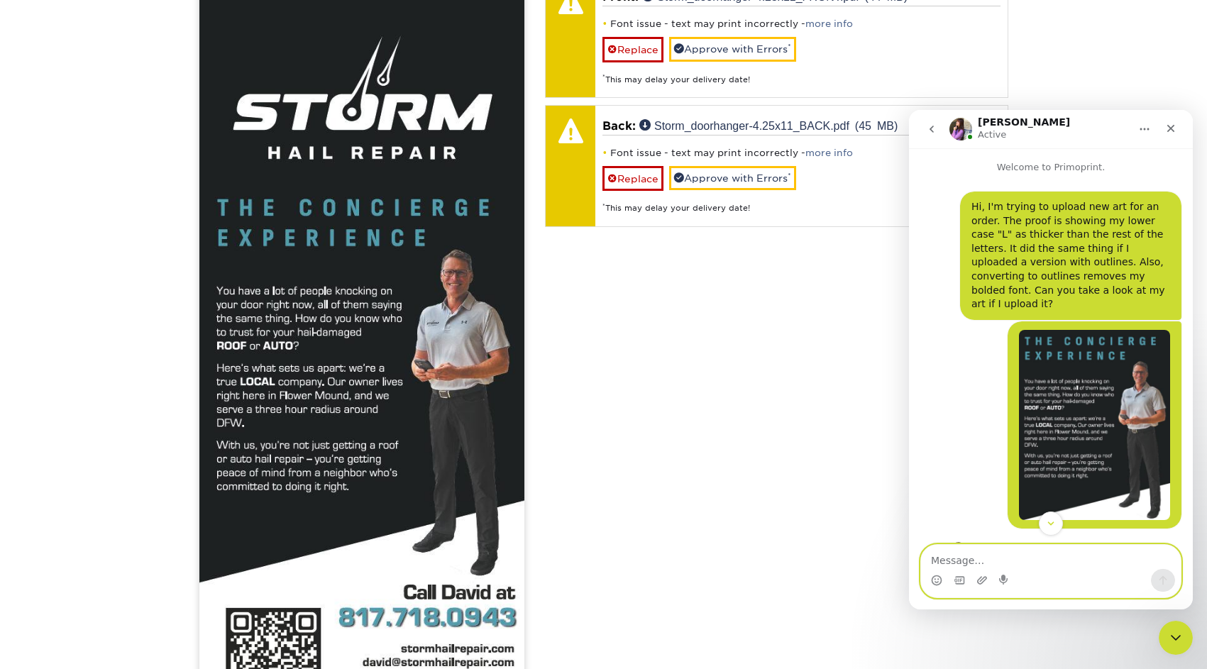
scroll to position [0, 0]
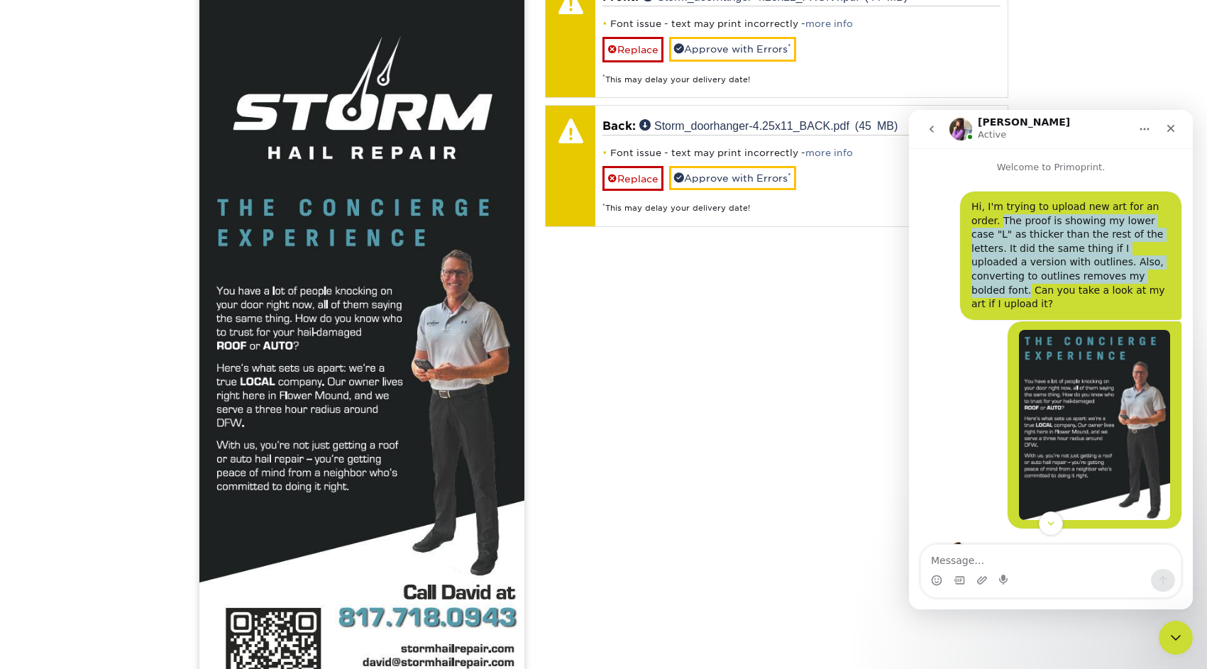
drag, startPoint x: 1003, startPoint y: 222, endPoint x: 1086, endPoint y: 273, distance: 96.9
click at [1086, 273] on div "Hi, I'm trying to upload new art for an order. The proof is showing my lower ca…" at bounding box center [1070, 255] width 199 height 111
copy div "The proof is showing my lower case "L" as thicker than the rest of the letters.…"
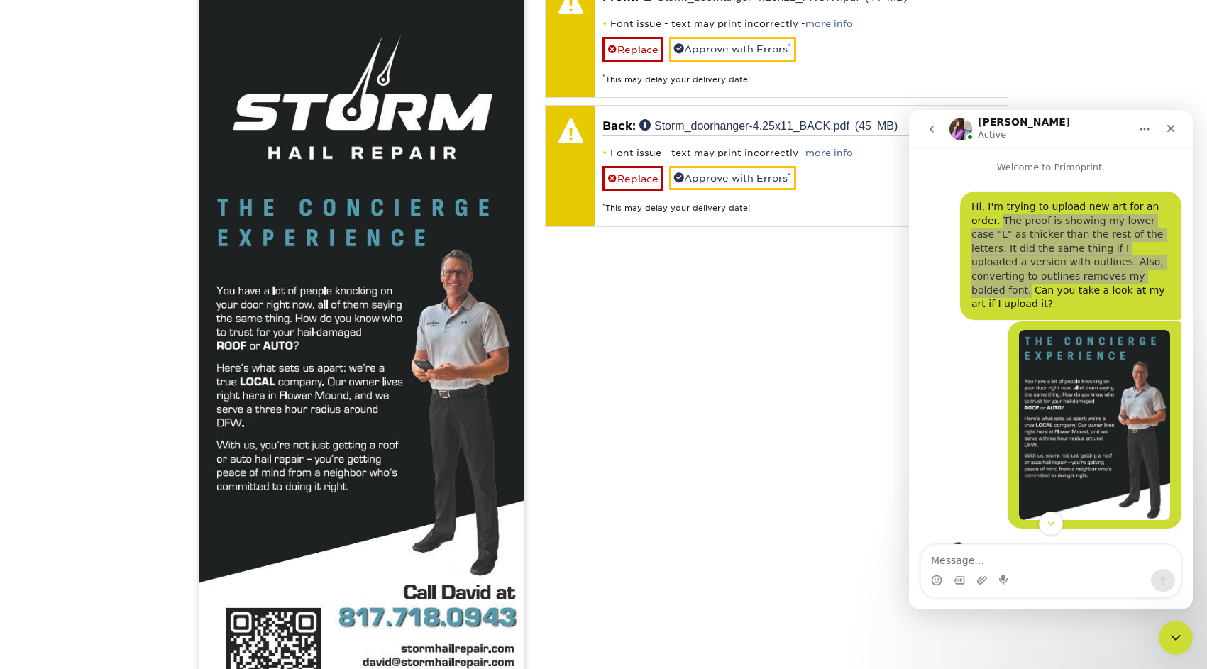
click at [797, 300] on div "Your files including bleed should be: 4.375 " x 11.125 " *Additional bleed or c…" at bounding box center [776, 390] width 485 height 987
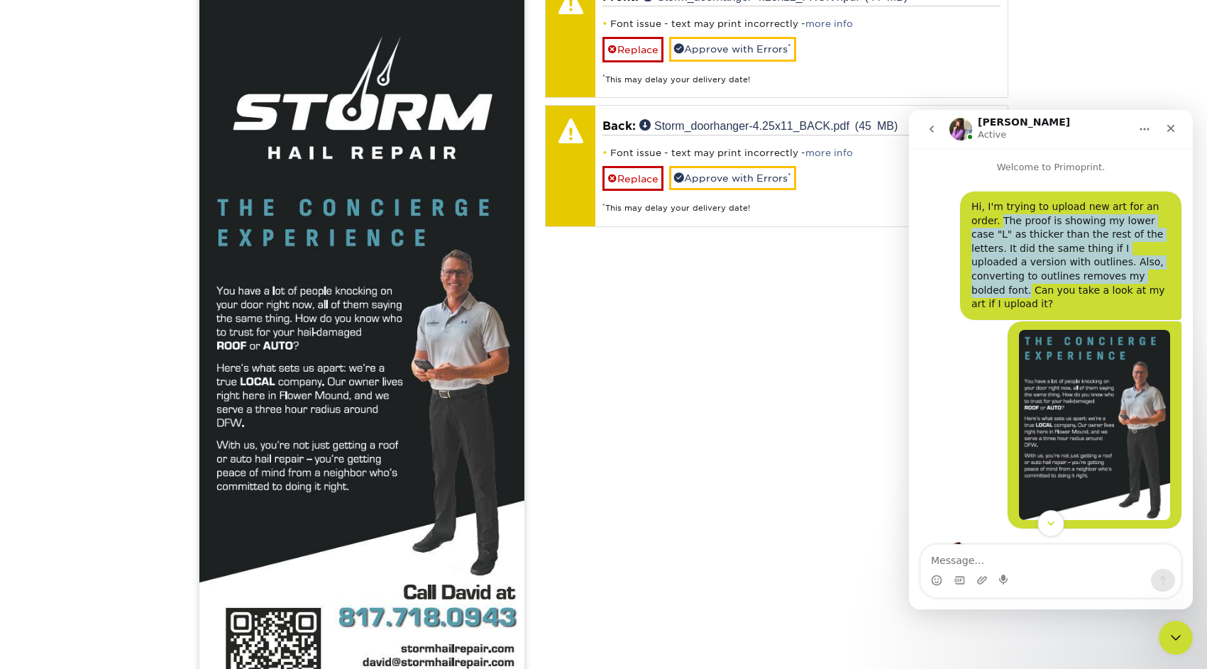
click at [1054, 523] on icon "Scroll to bottom" at bounding box center [1050, 523] width 13 height 13
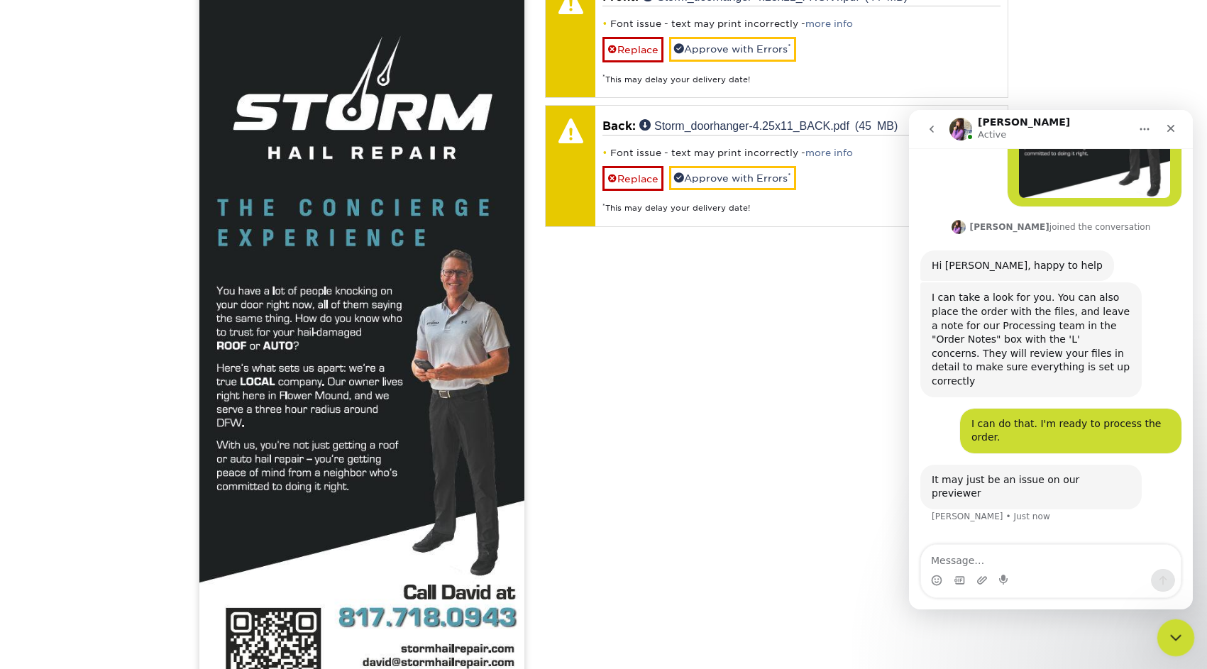
click at [1169, 631] on icon "Close Intercom Messenger" at bounding box center [1173, 635] width 17 height 17
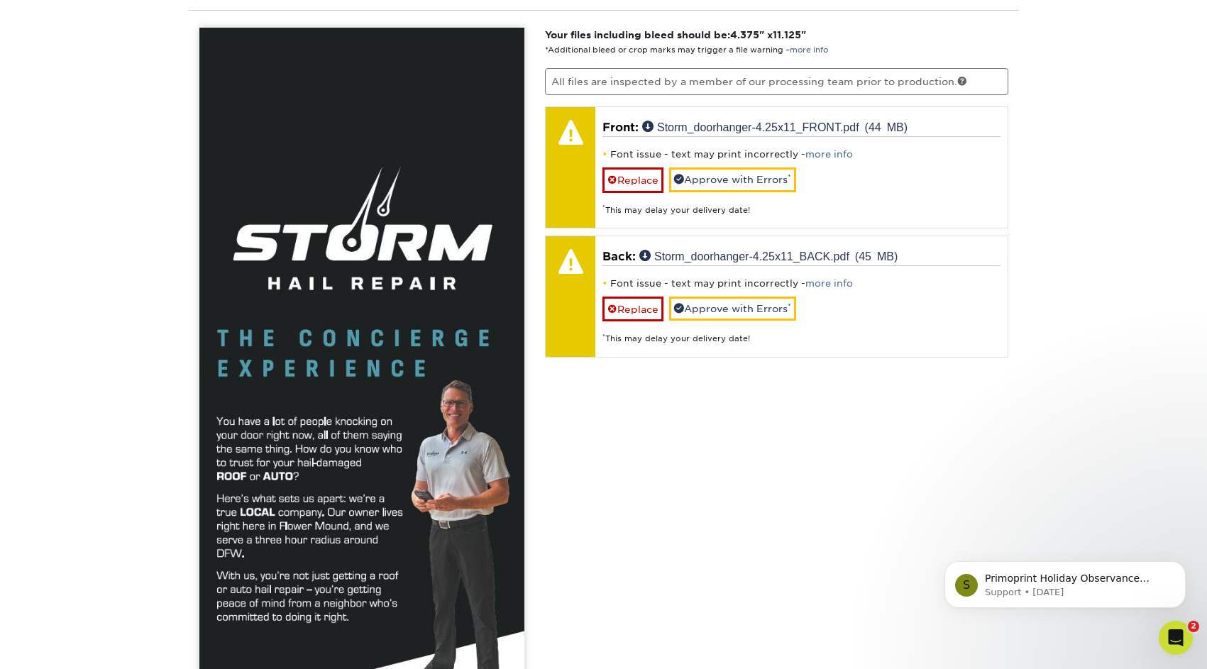
scroll to position [816, 0]
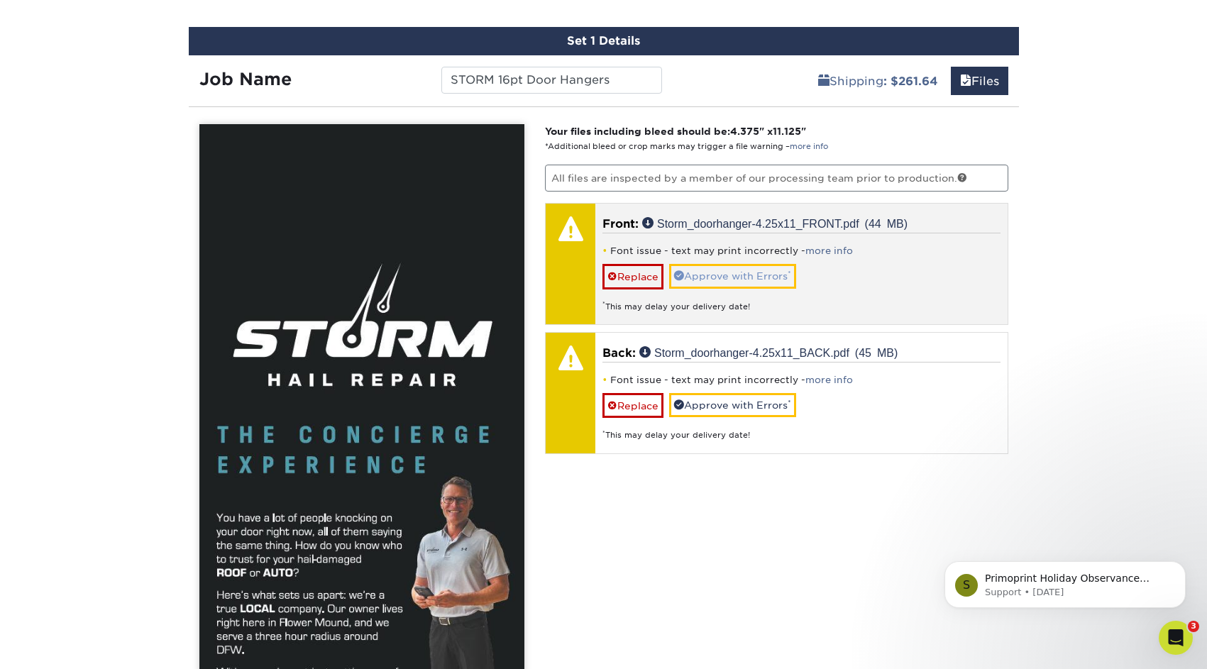
click at [730, 276] on link "Approve with Errors *" at bounding box center [732, 276] width 127 height 24
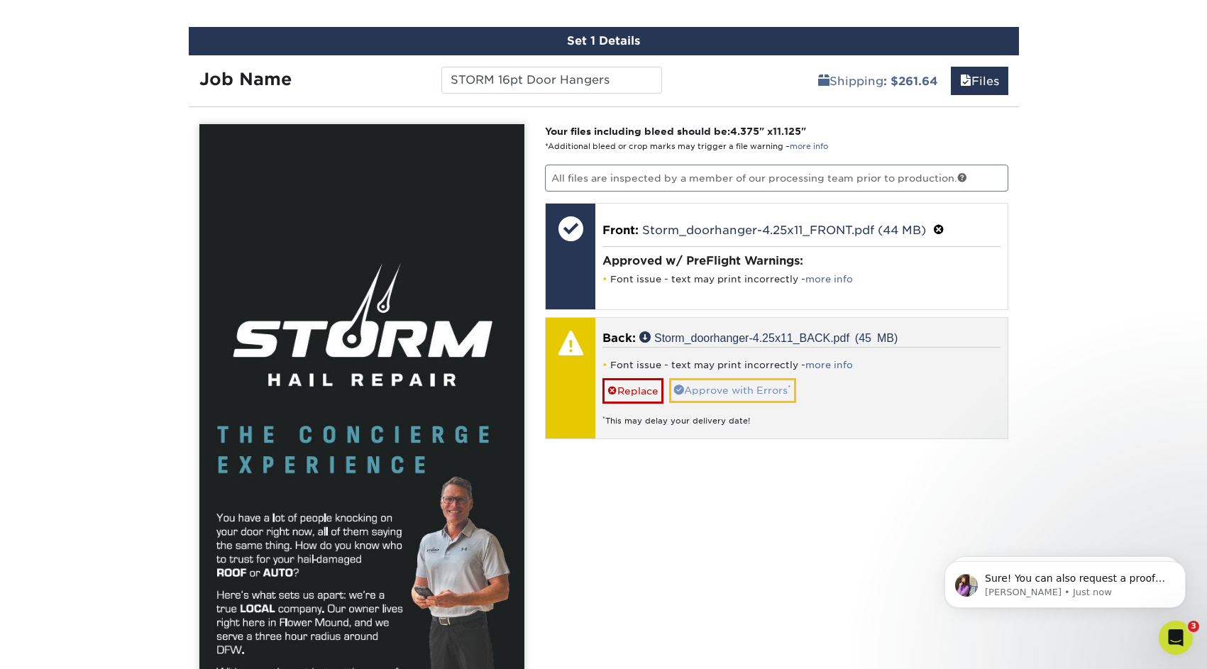
click at [737, 385] on link "Approve with Errors *" at bounding box center [732, 390] width 127 height 24
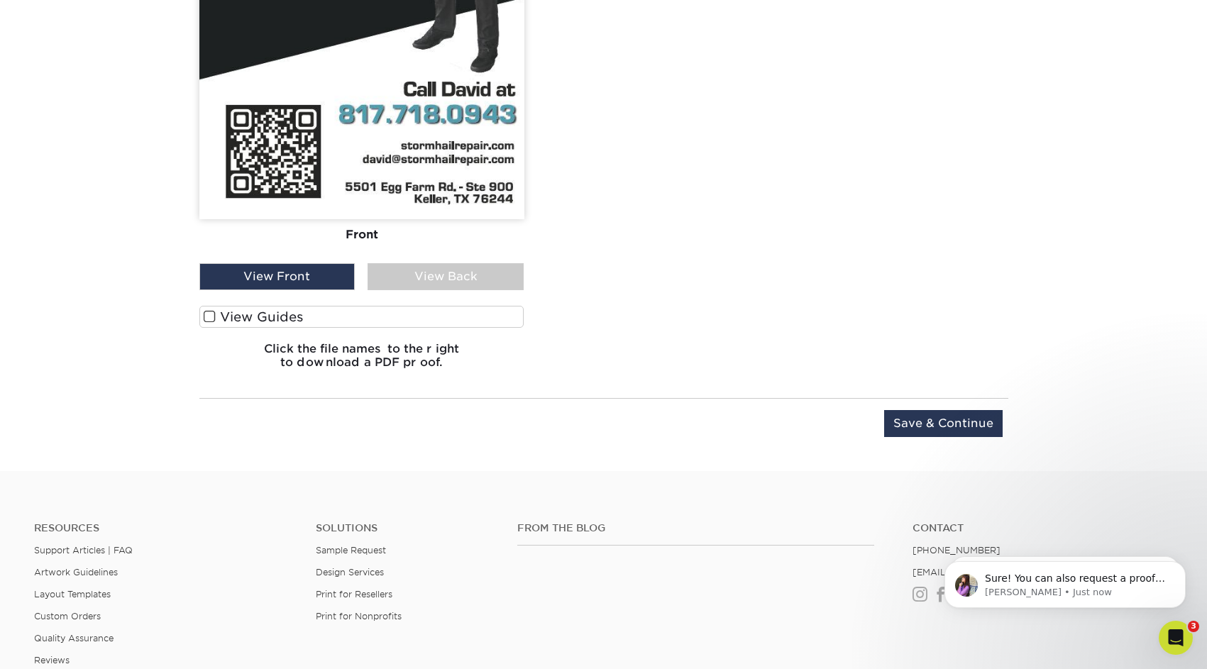
scroll to position [1601, 0]
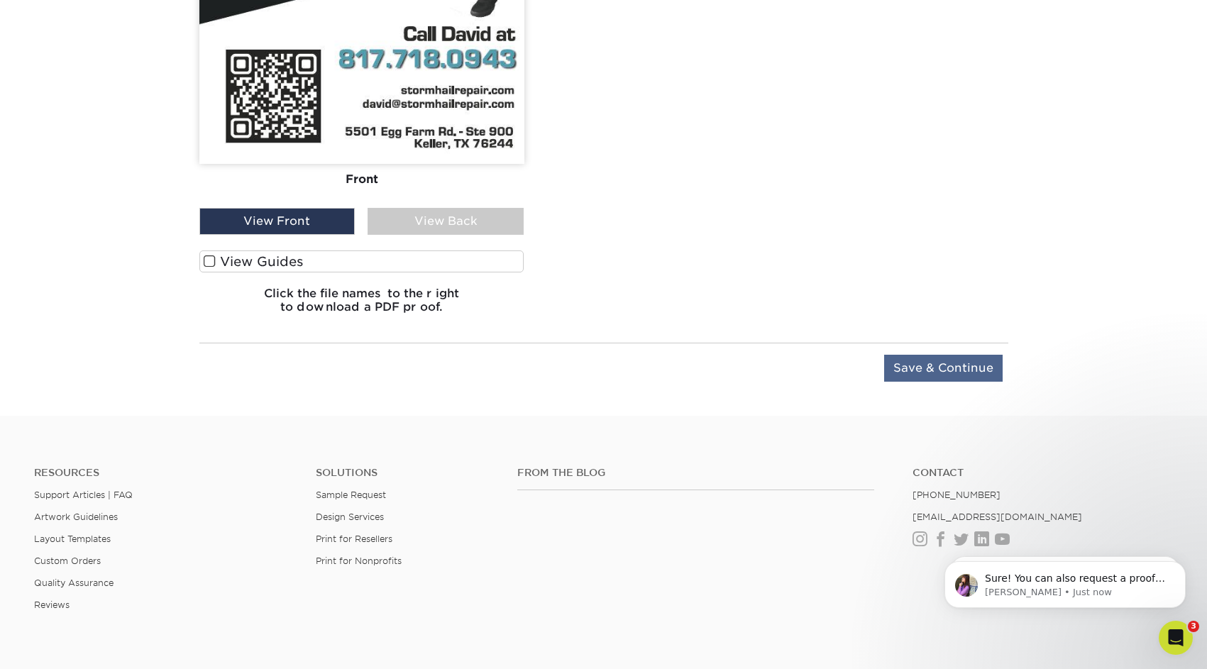
click at [934, 361] on input "Save & Continue" at bounding box center [943, 368] width 118 height 27
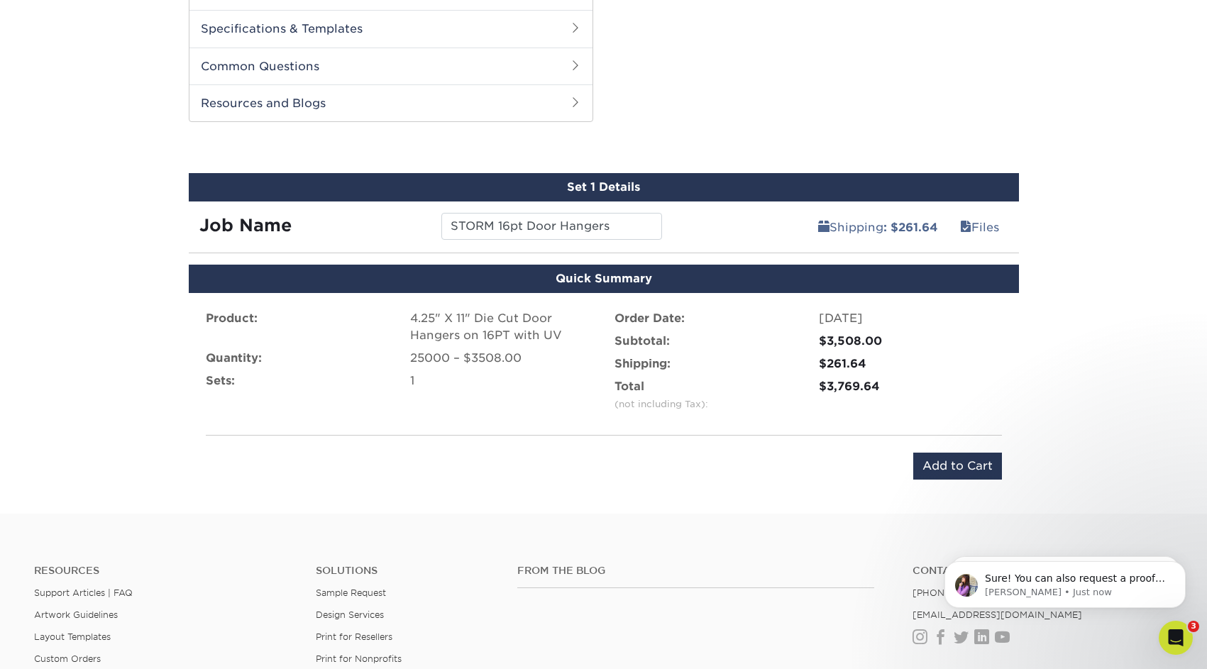
scroll to position [663, 0]
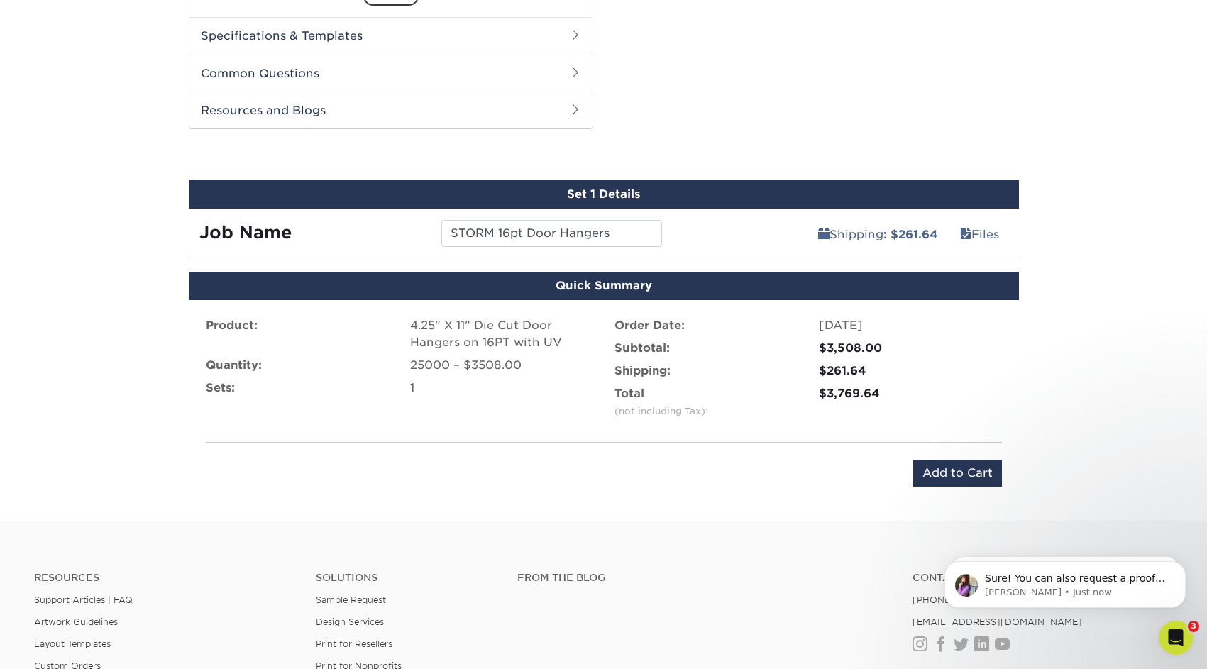
click at [604, 198] on div "Set 1 Details" at bounding box center [604, 194] width 830 height 28
click at [573, 195] on div "Set 1 Details" at bounding box center [604, 194] width 830 height 28
click at [604, 228] on input "STORM 16pt Door Hangers" at bounding box center [551, 233] width 221 height 27
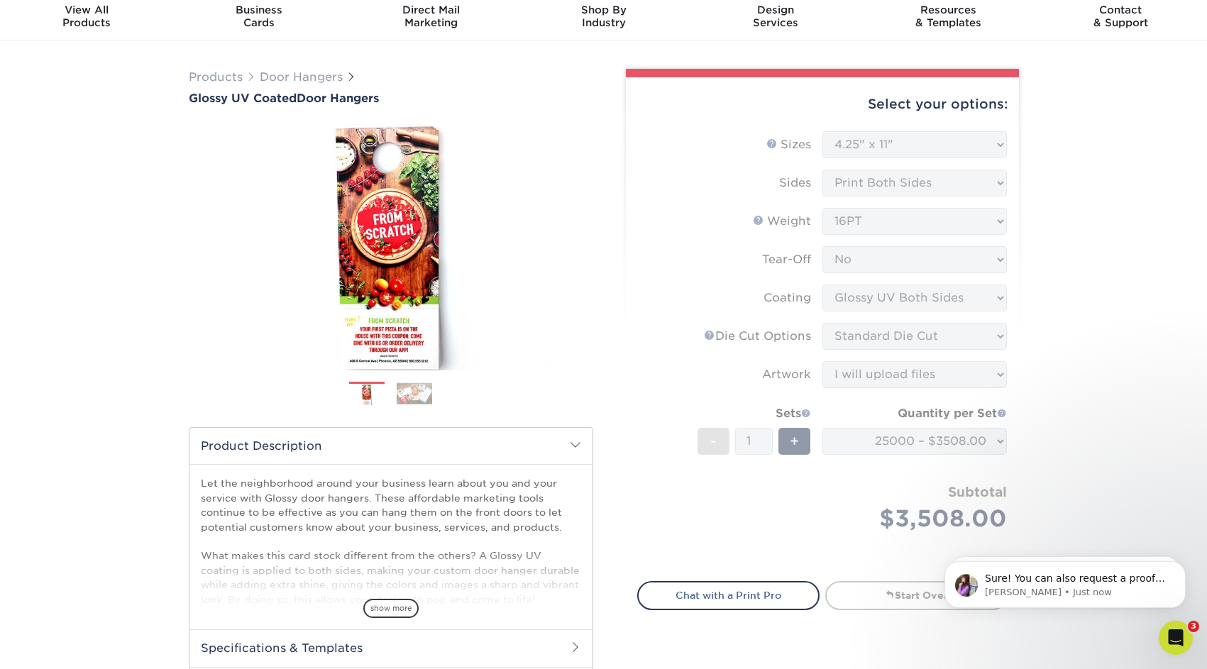
scroll to position [40, 0]
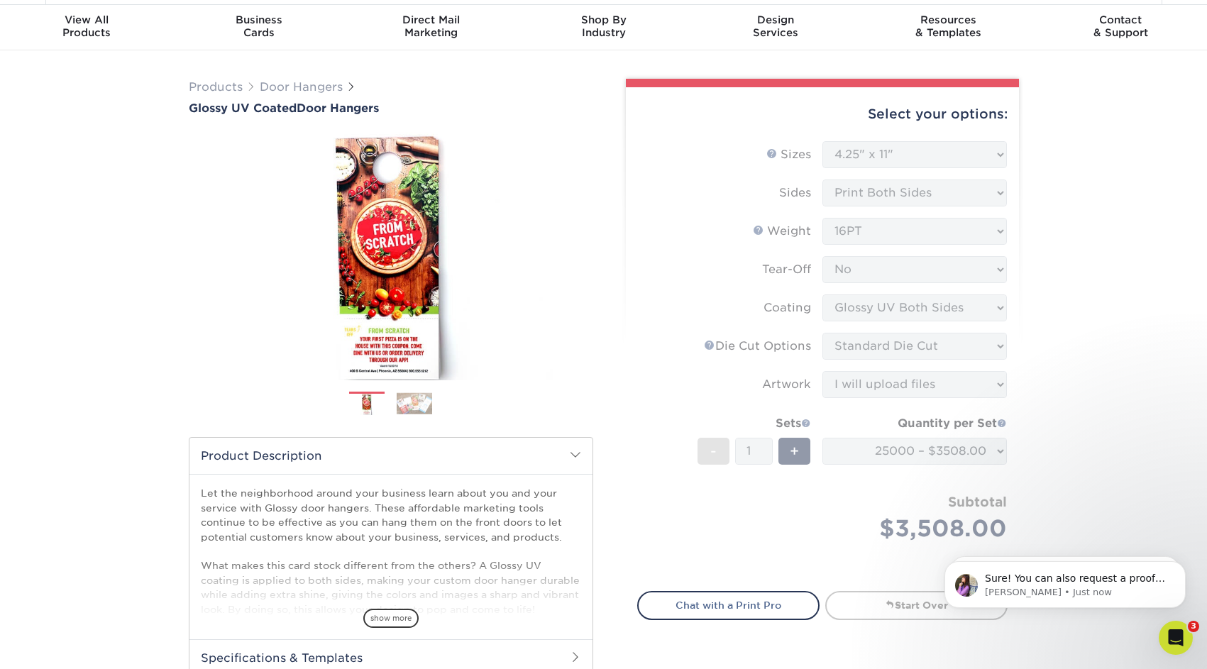
click at [951, 420] on form "Sizes Help Sizes Please Select 3.5" x 8.5" 3.5" x 11" 4" x 7" 4.25" x 11" 4.25"…" at bounding box center [822, 357] width 370 height 433
click at [1019, 421] on div "Select your options: Sizes Help Sizes Please Select 3.5" x 8.5" 4" x 7" -" at bounding box center [817, 424] width 426 height 690
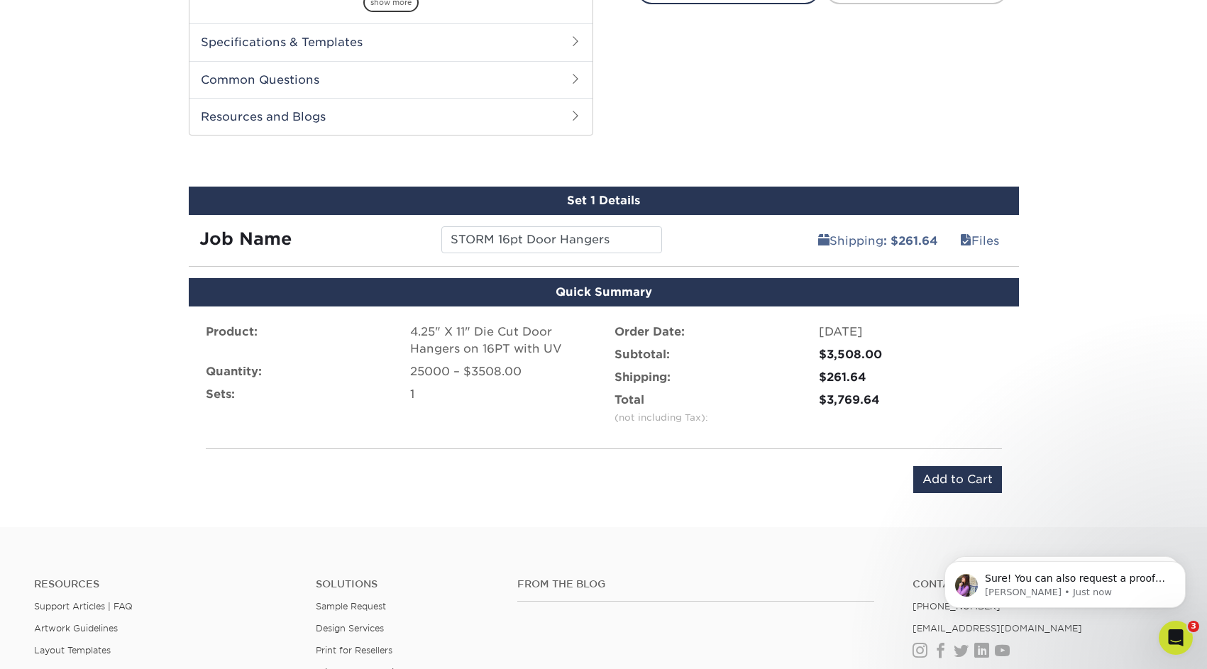
scroll to position [746, 0]
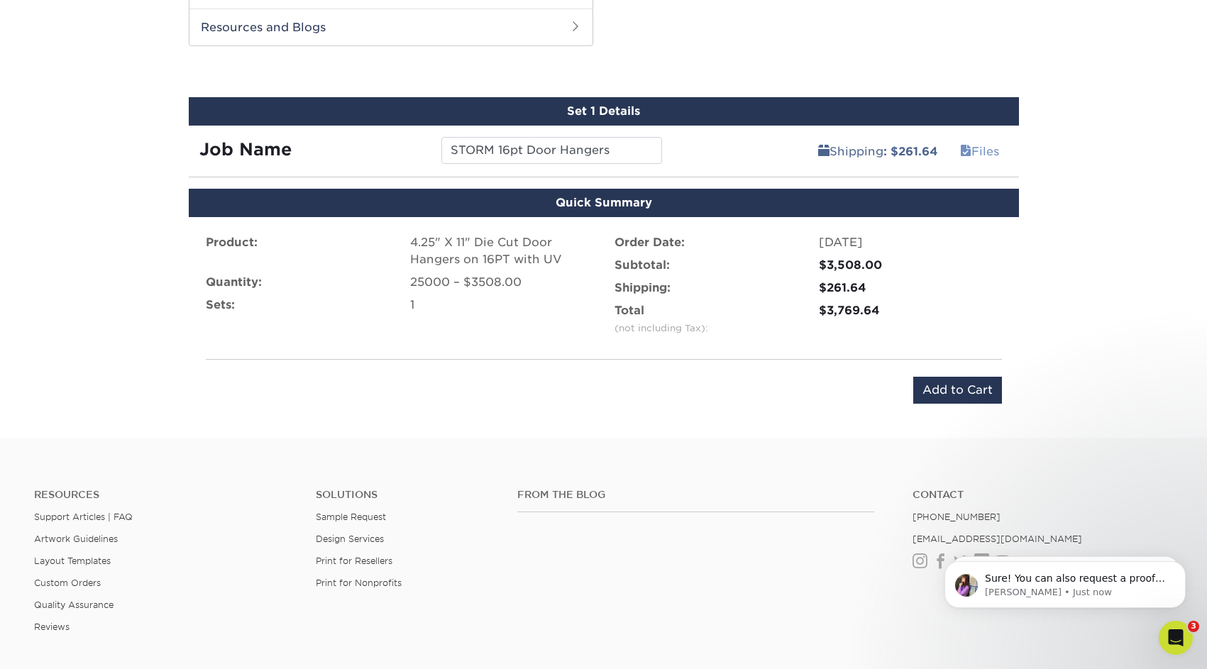
click at [987, 149] on link "Files" at bounding box center [979, 151] width 57 height 28
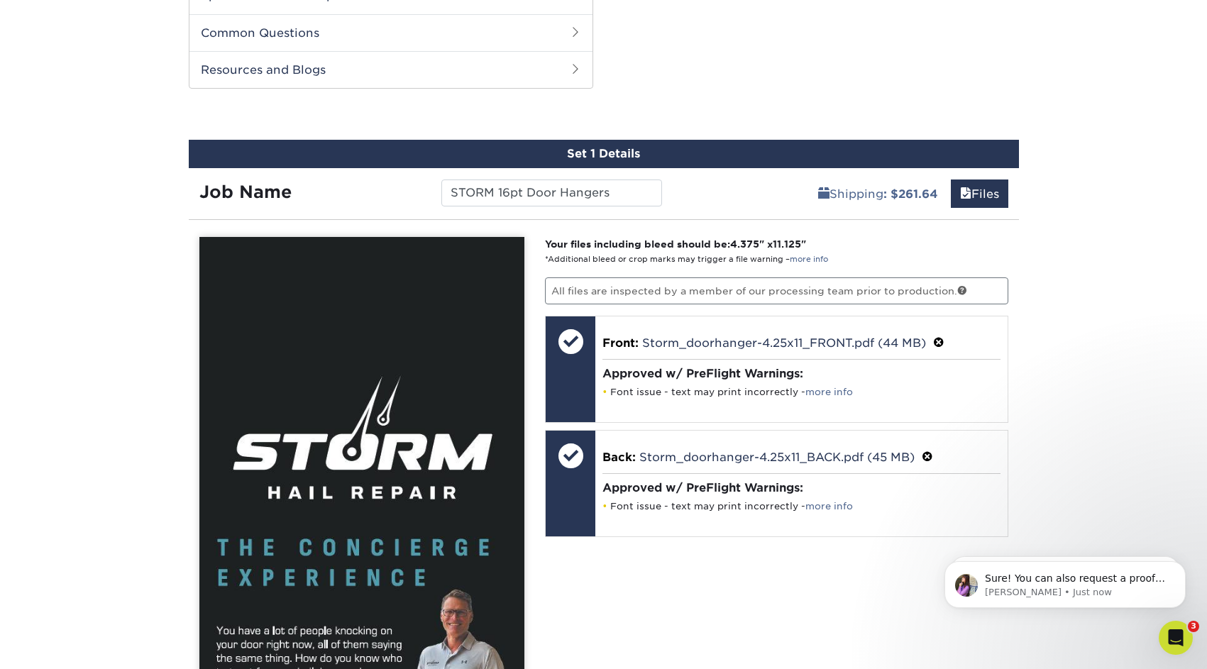
scroll to position [699, 0]
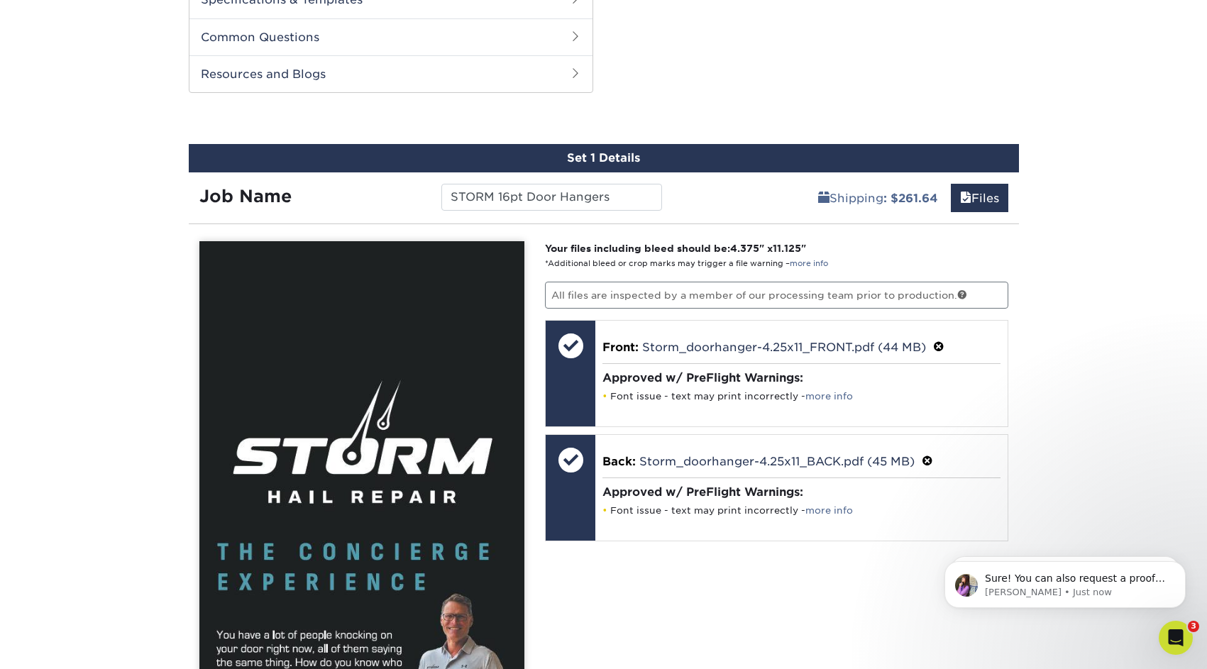
click at [802, 155] on div "Set 1 Details" at bounding box center [604, 158] width 830 height 28
click at [622, 161] on div "Set 1 Details" at bounding box center [604, 158] width 830 height 28
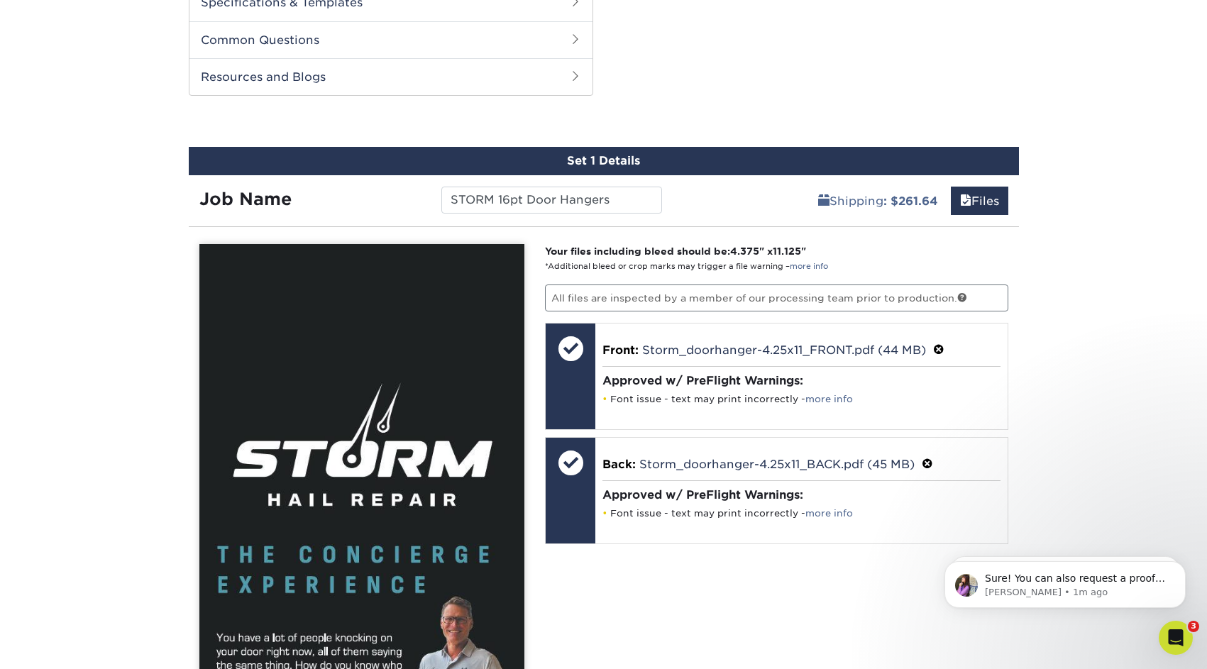
scroll to position [700, 0]
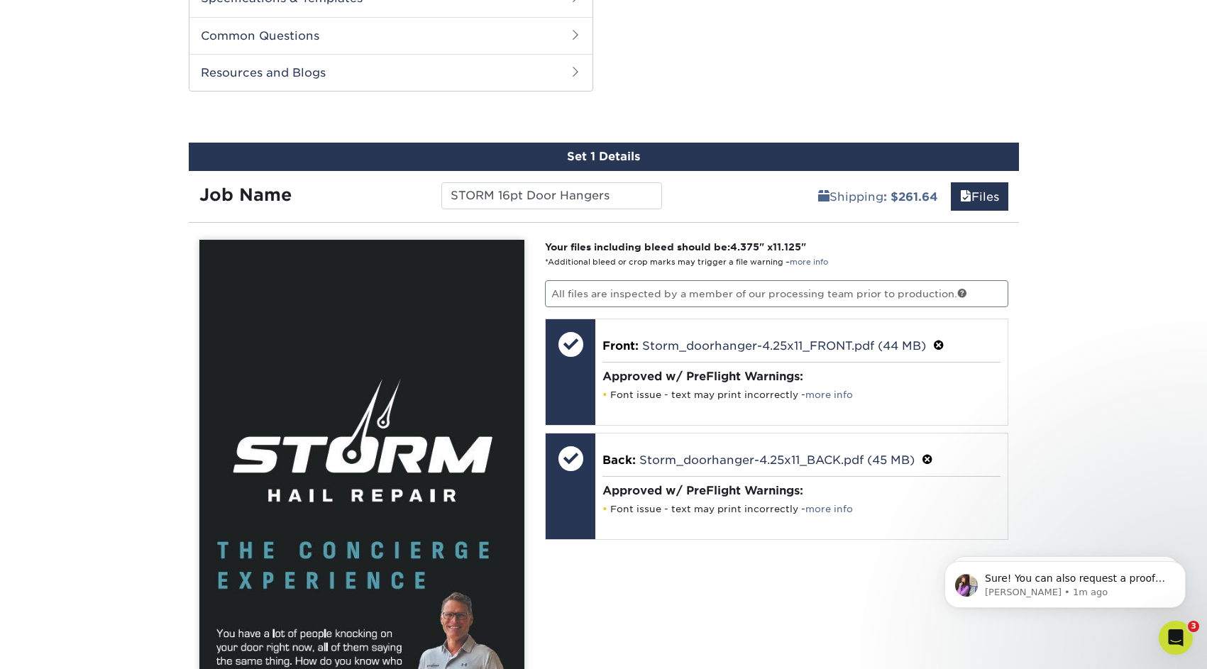
click at [687, 154] on div "Set 1 Details" at bounding box center [604, 157] width 830 height 28
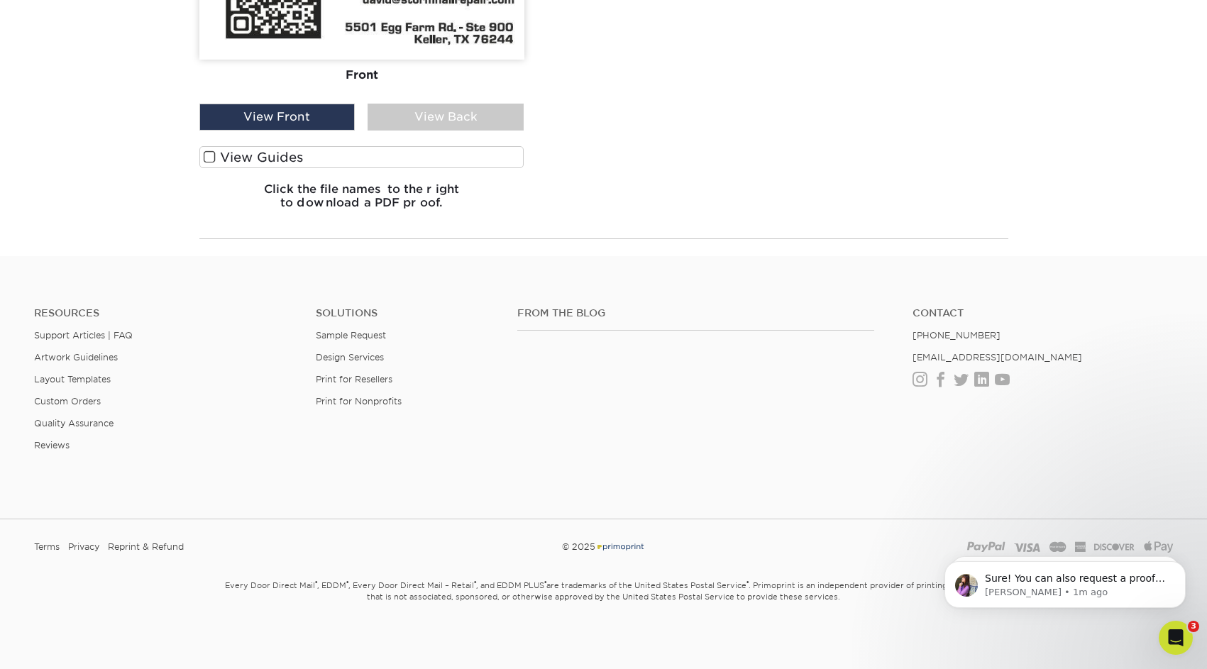
scroll to position [1705, 0]
click at [387, 198] on h6 "Click the file names to the right to download a PDF proof." at bounding box center [361, 202] width 325 height 38
click at [1186, 636] on div "Open Intercom Messenger" at bounding box center [1173, 635] width 47 height 47
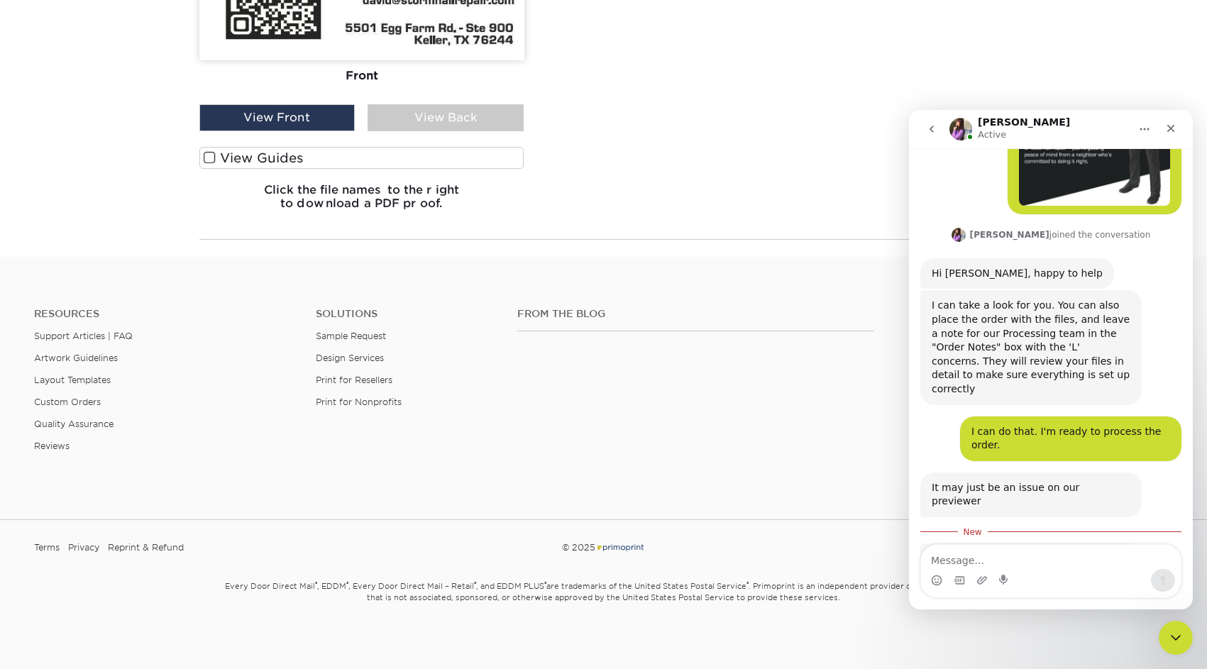
scroll to position [363, 0]
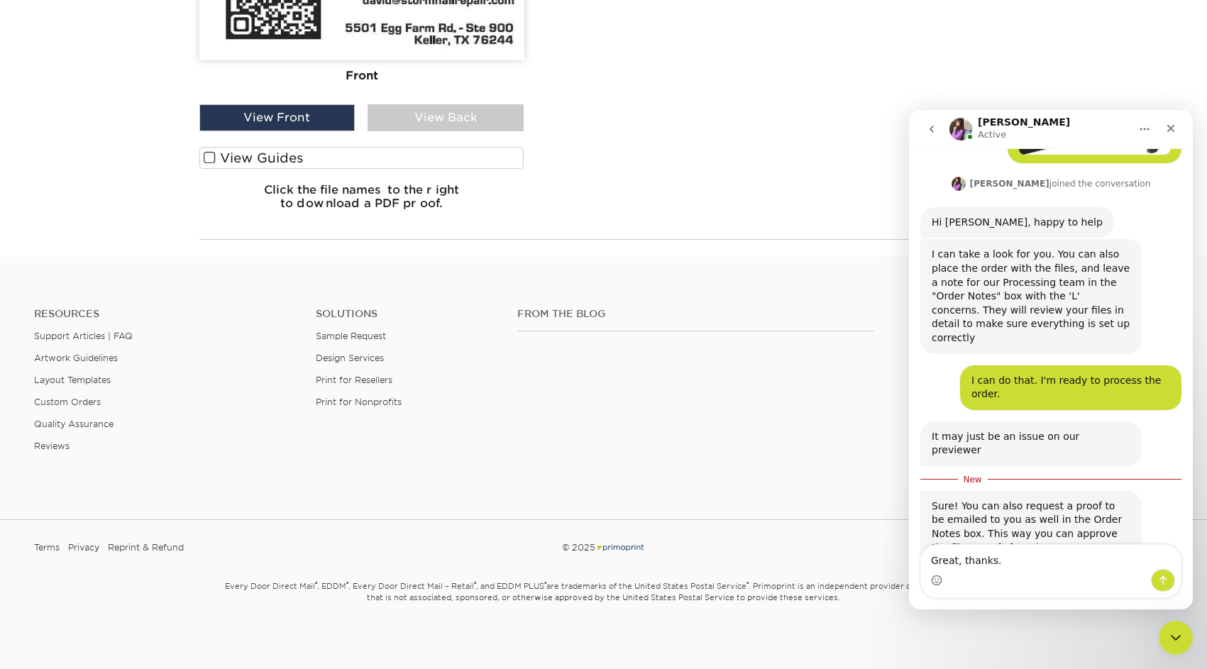
type textarea "Great, thanks."
click at [1164, 580] on icon "Send a message…" at bounding box center [1162, 580] width 11 height 11
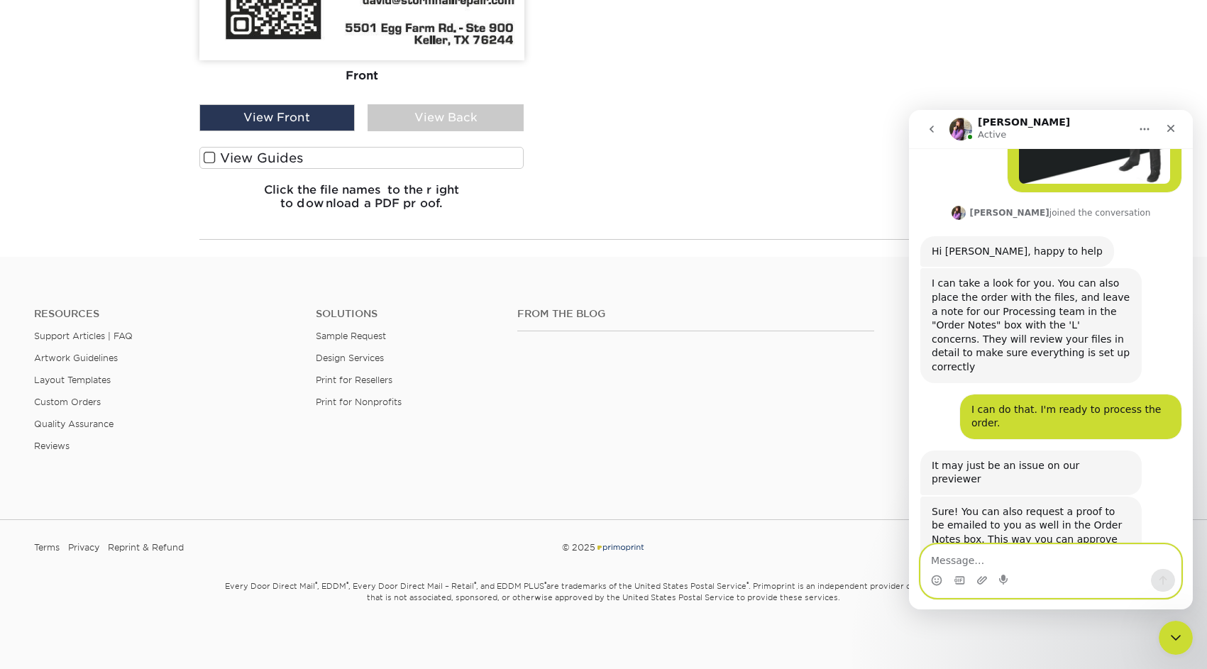
scroll to position [382, 0]
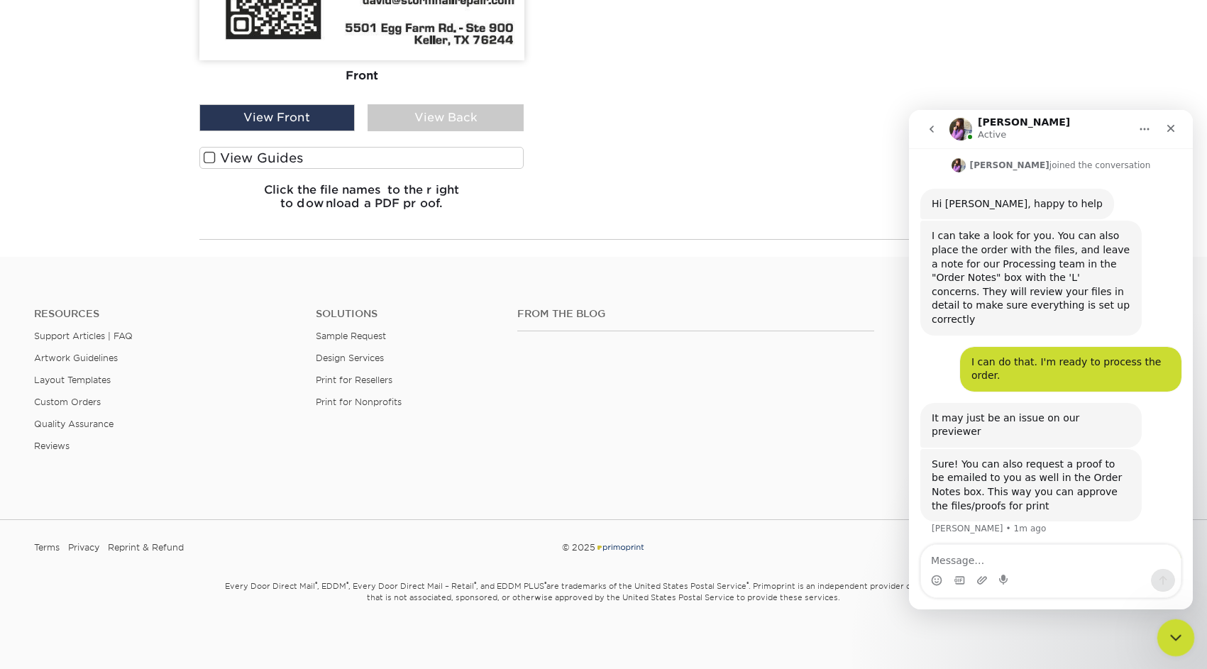
click at [1174, 632] on icon "Close Intercom Messenger" at bounding box center [1173, 635] width 17 height 17
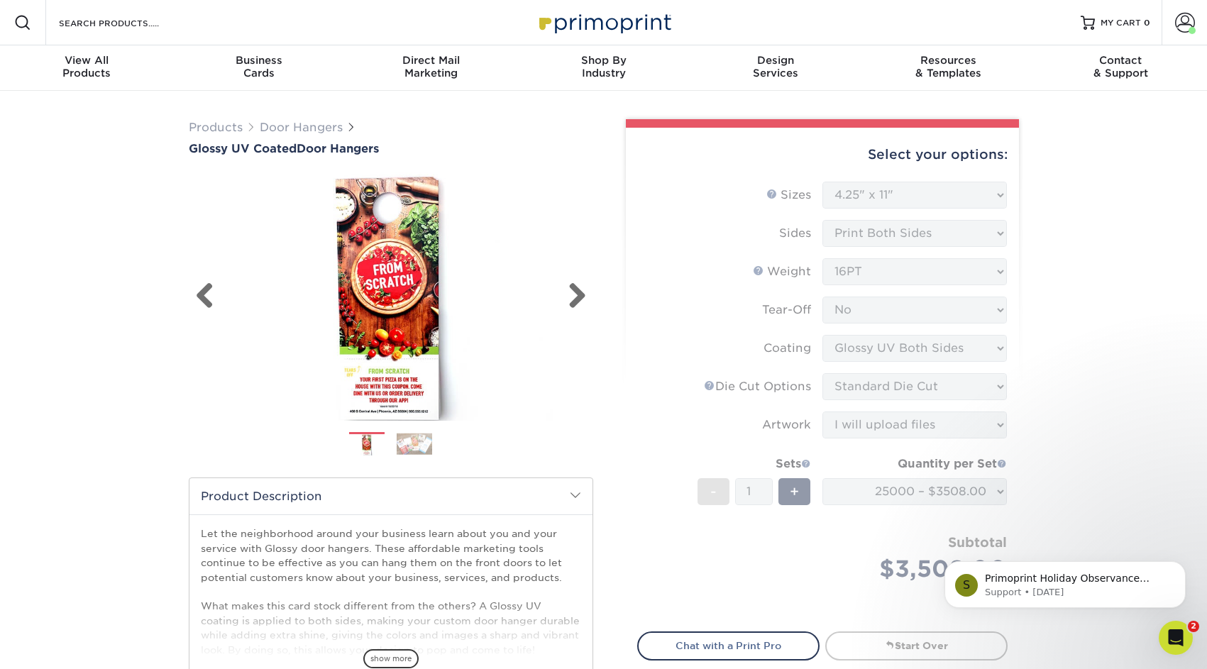
scroll to position [0, 0]
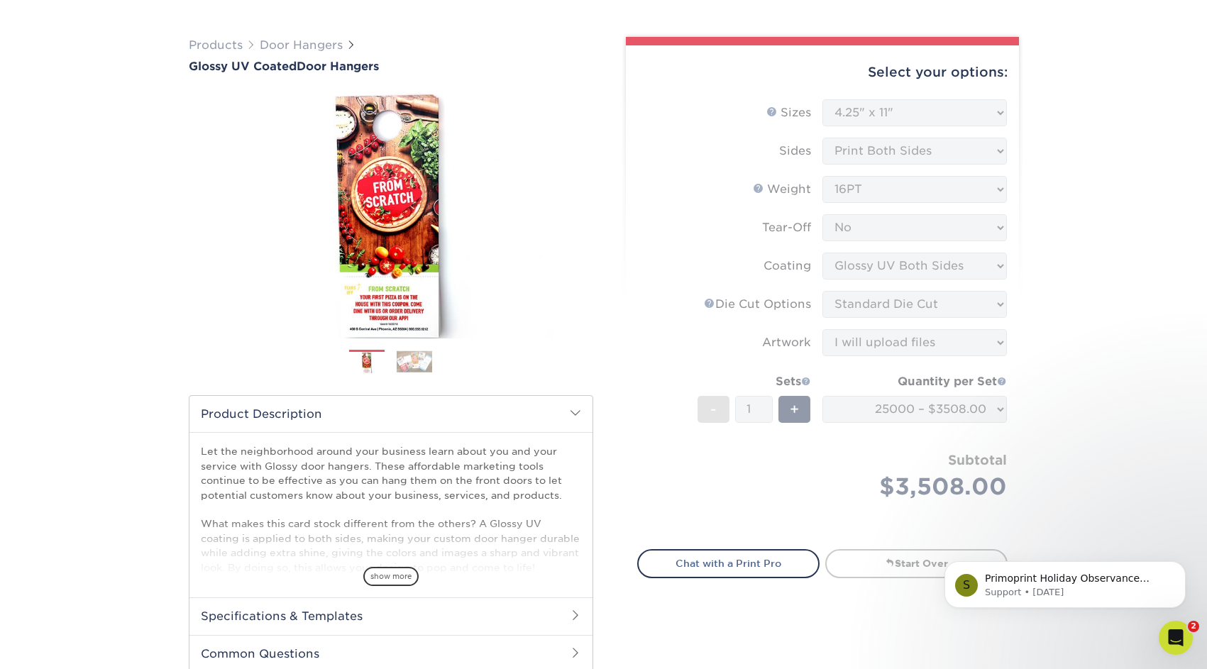
click at [812, 276] on form "Sizes Help Sizes Please Select 3.5" x 8.5" 3.5" x 11" 4" x 7" 4.25" x 11" 4.25"…" at bounding box center [822, 315] width 370 height 433
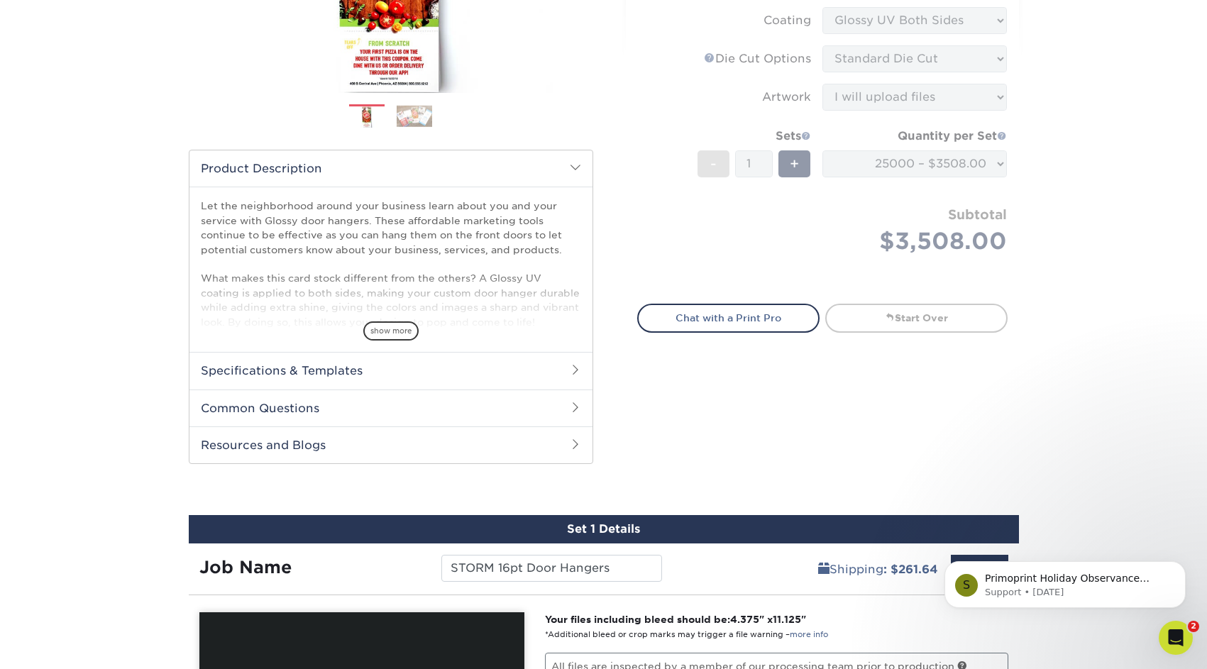
scroll to position [401, 0]
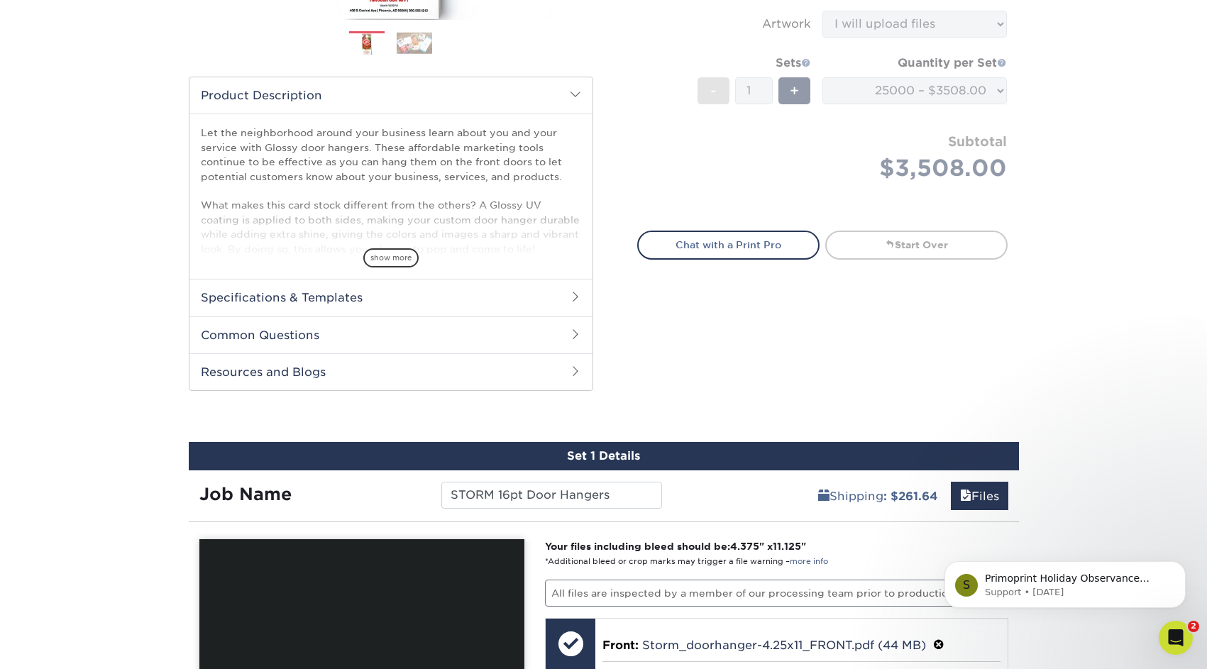
click at [702, 360] on div "Select your options: Sizes Help Sizes Please Select 3.5" x 8.5" 4" x 7" -" at bounding box center [817, 63] width 426 height 690
click at [638, 457] on div "Set 1 Details" at bounding box center [604, 456] width 830 height 28
click at [771, 477] on div "Shipping : $261.64 Files" at bounding box center [846, 490] width 346 height 40
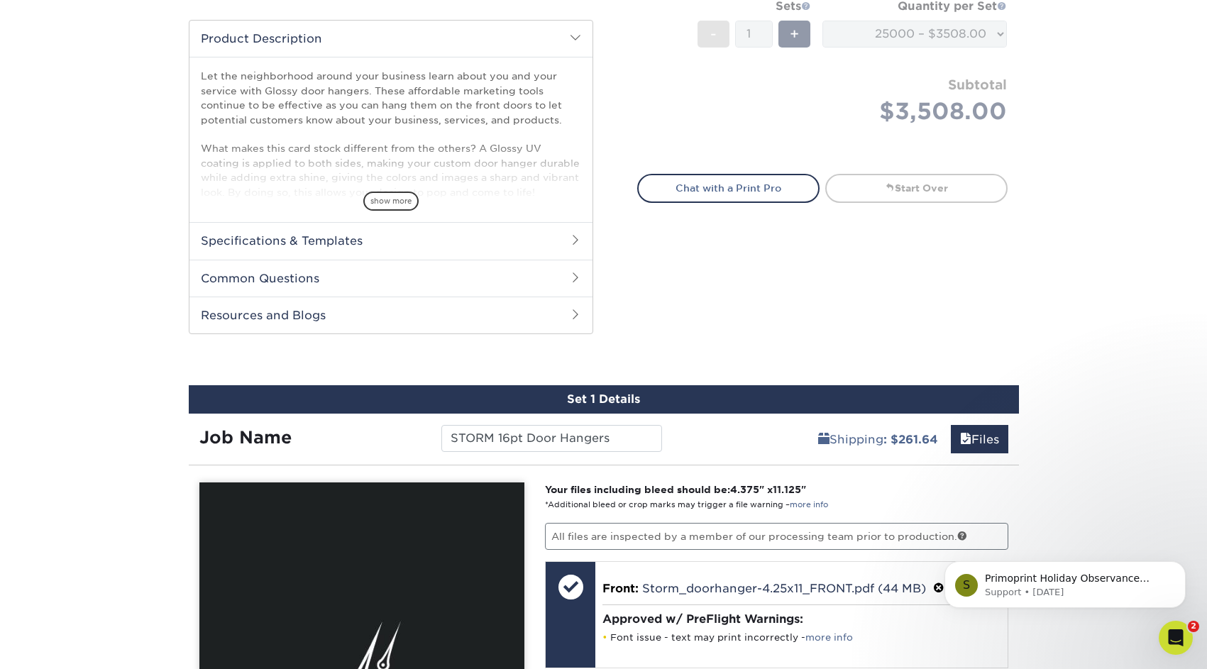
scroll to position [525, 0]
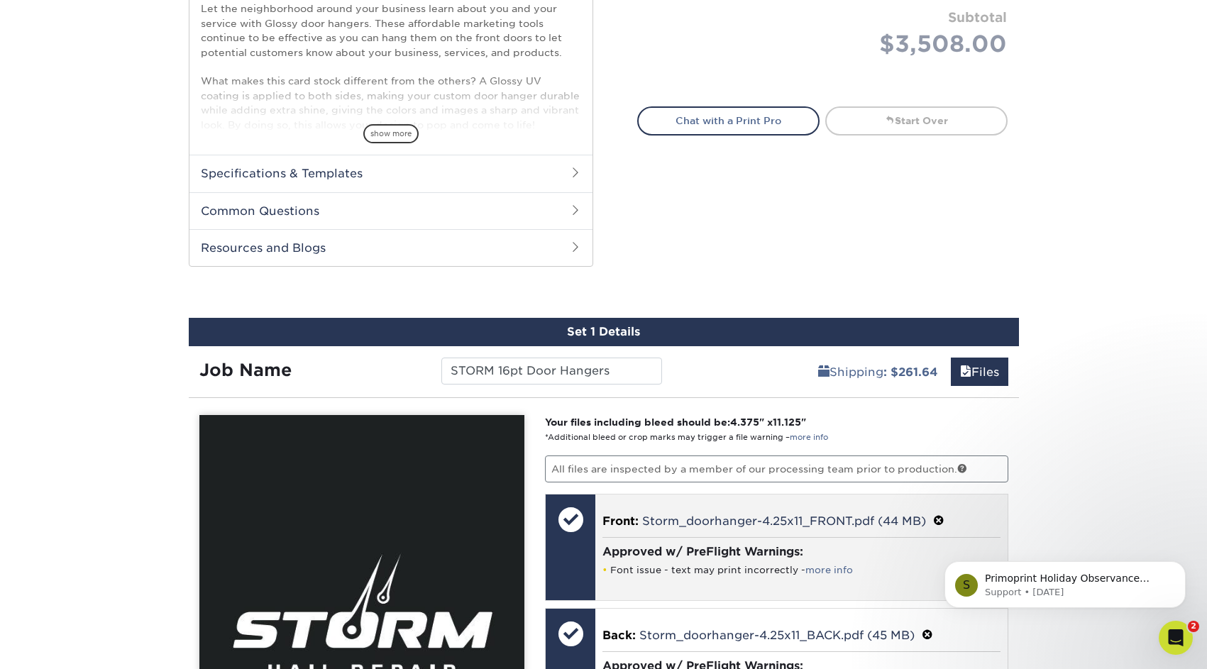
click at [753, 568] on li "Font issue - text may print incorrectly - more info" at bounding box center [801, 570] width 398 height 12
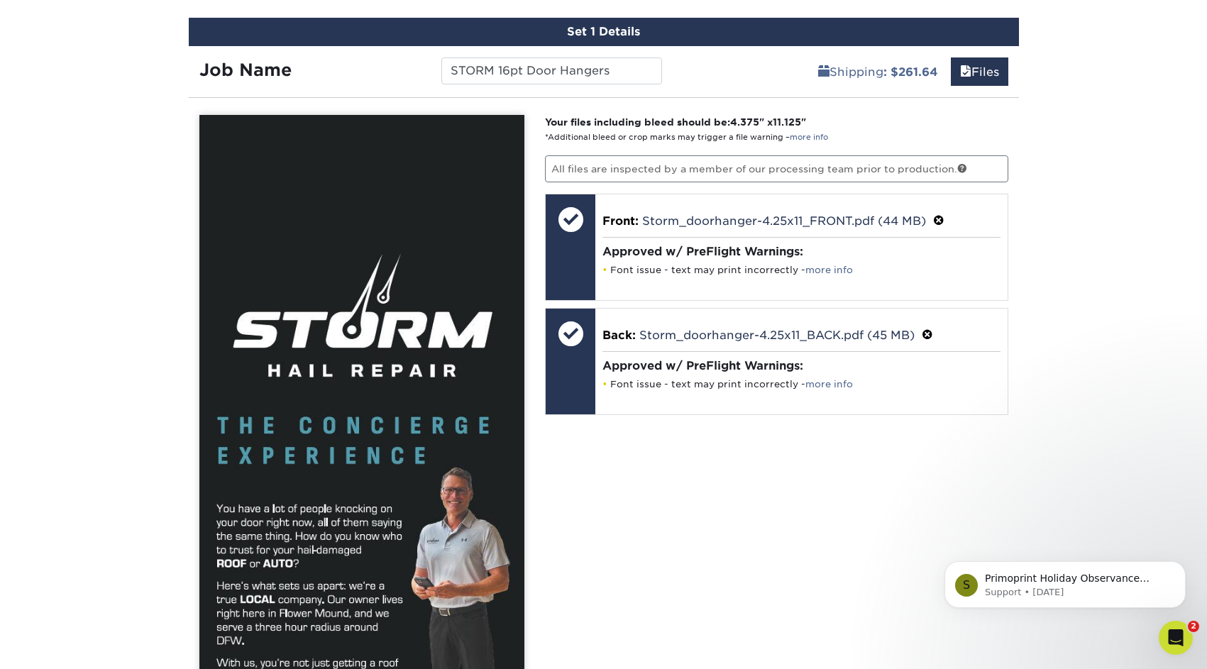
scroll to position [993, 0]
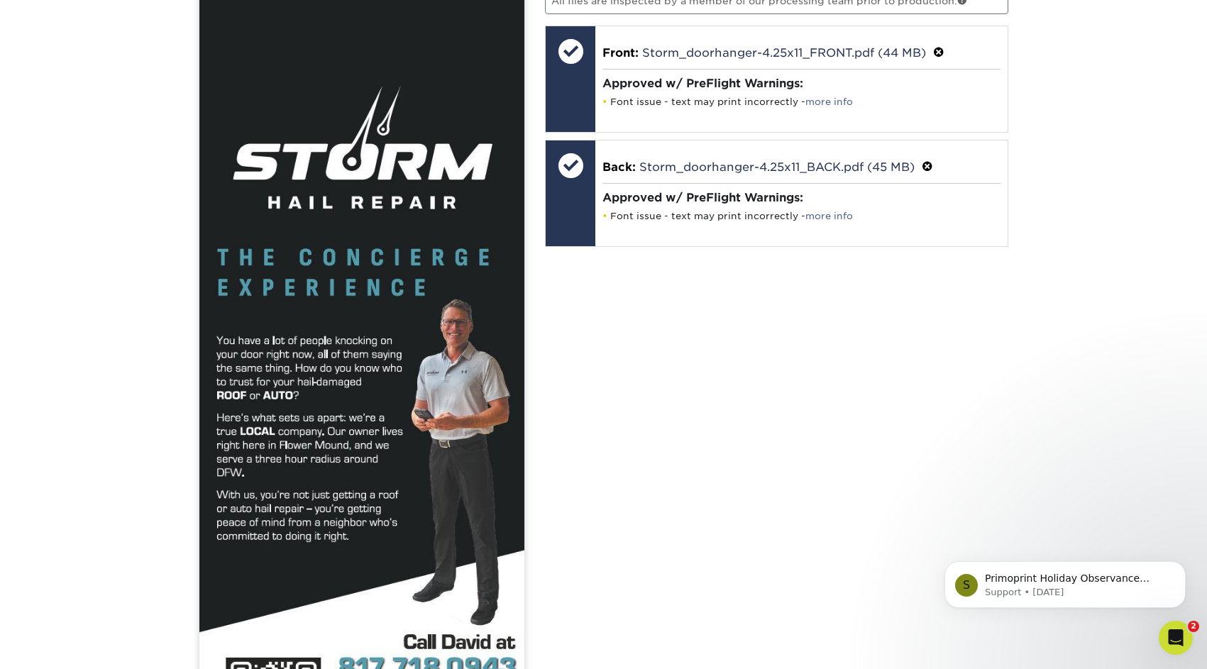
click at [725, 395] on div "Your files including bleed should be: 4.375 " x 11.125 " *Additional bleed or c…" at bounding box center [776, 440] width 485 height 987
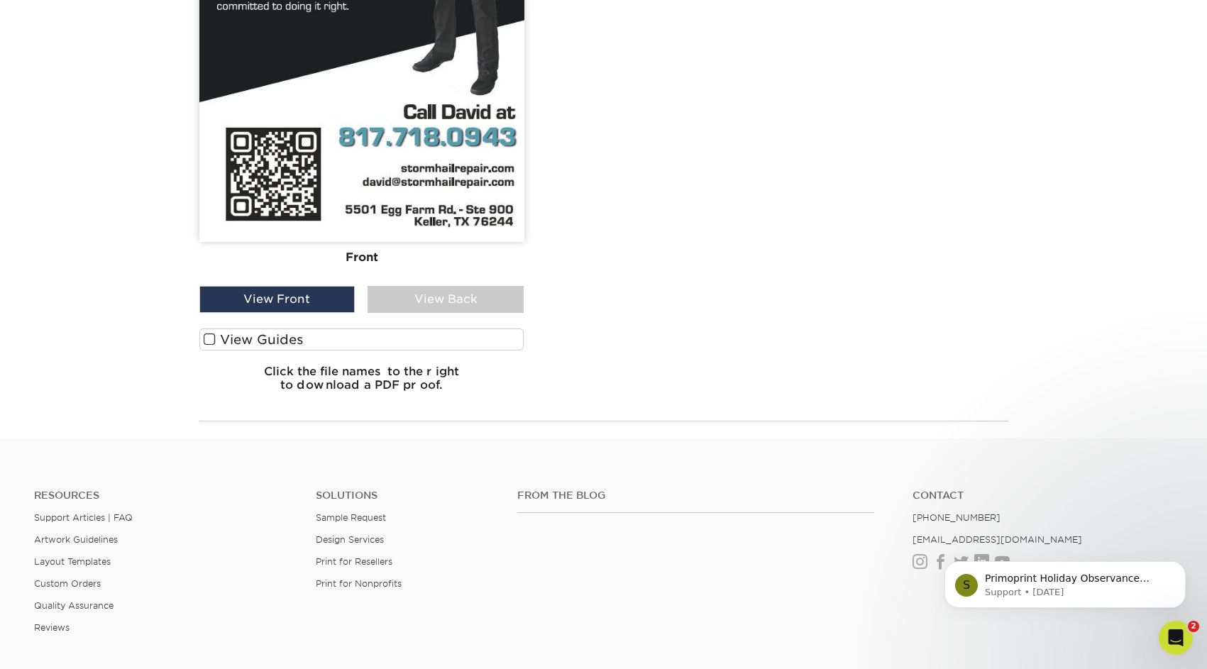
scroll to position [1574, 0]
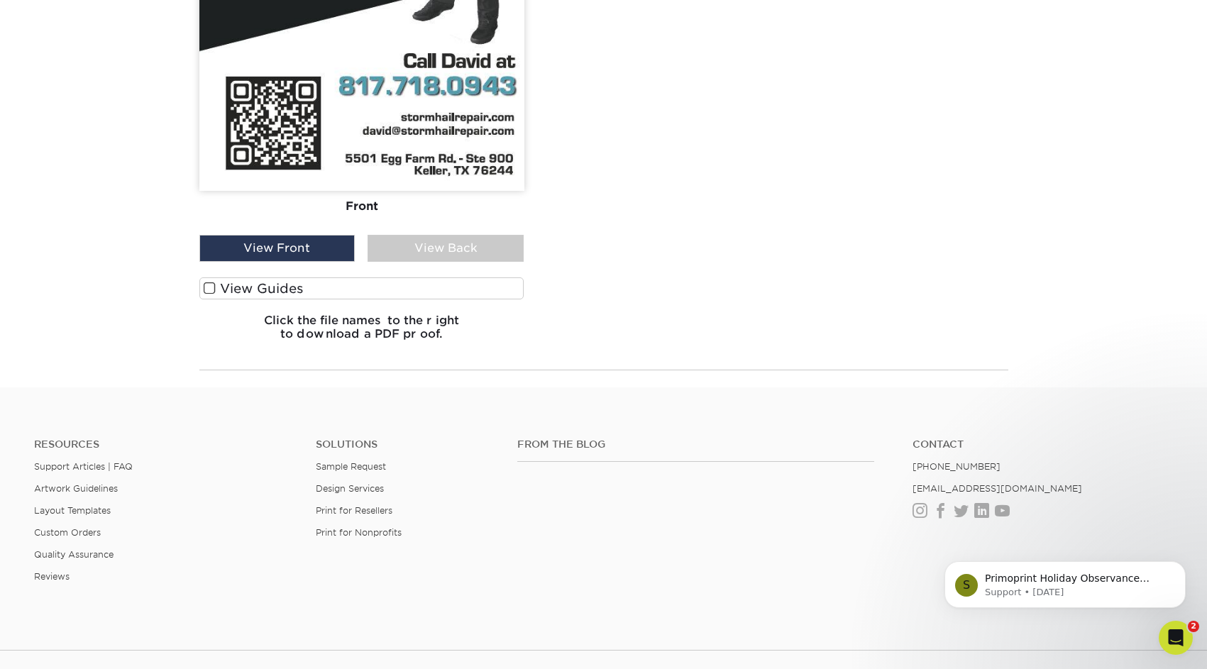
click at [393, 328] on h6 "Click the file names to the right to download a PDF proof." at bounding box center [361, 333] width 325 height 38
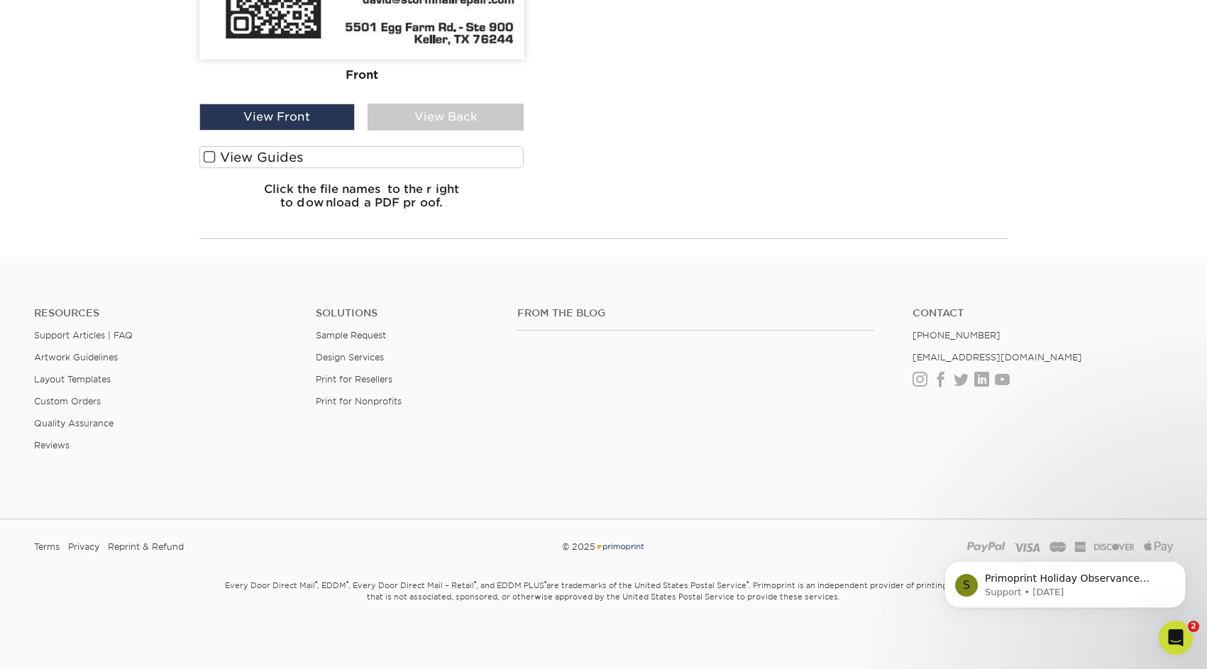
scroll to position [1705, 0]
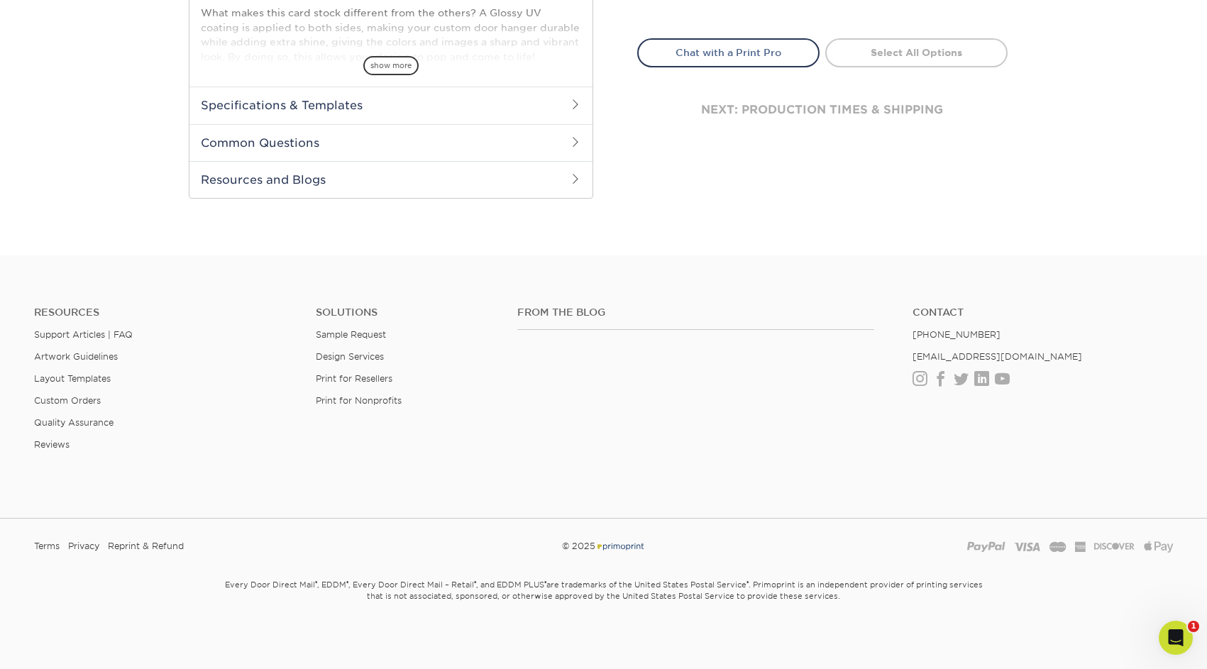
scroll to position [592, 0]
click at [714, 256] on footer "Resources Support Articles | FAQ Artwork Guidelines Layout Templates Custom Ord…" at bounding box center [603, 463] width 1207 height 415
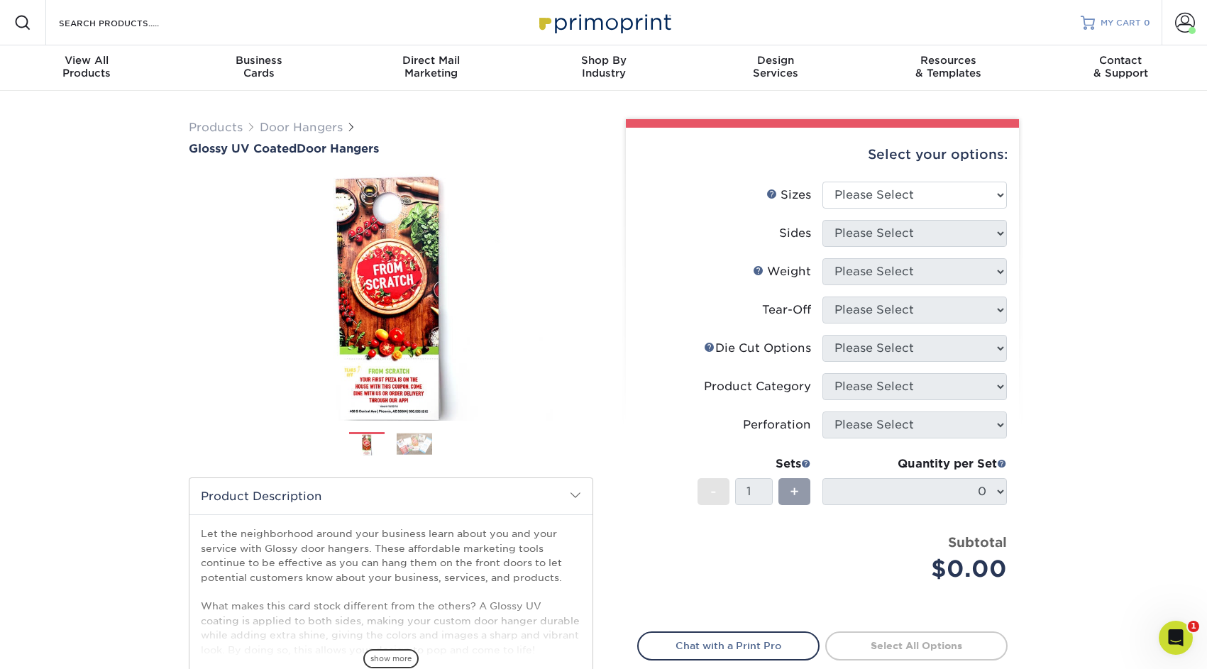
scroll to position [0, 0]
click at [1129, 18] on span "MY CART" at bounding box center [1120, 23] width 40 height 12
select select "4.25x11.00"
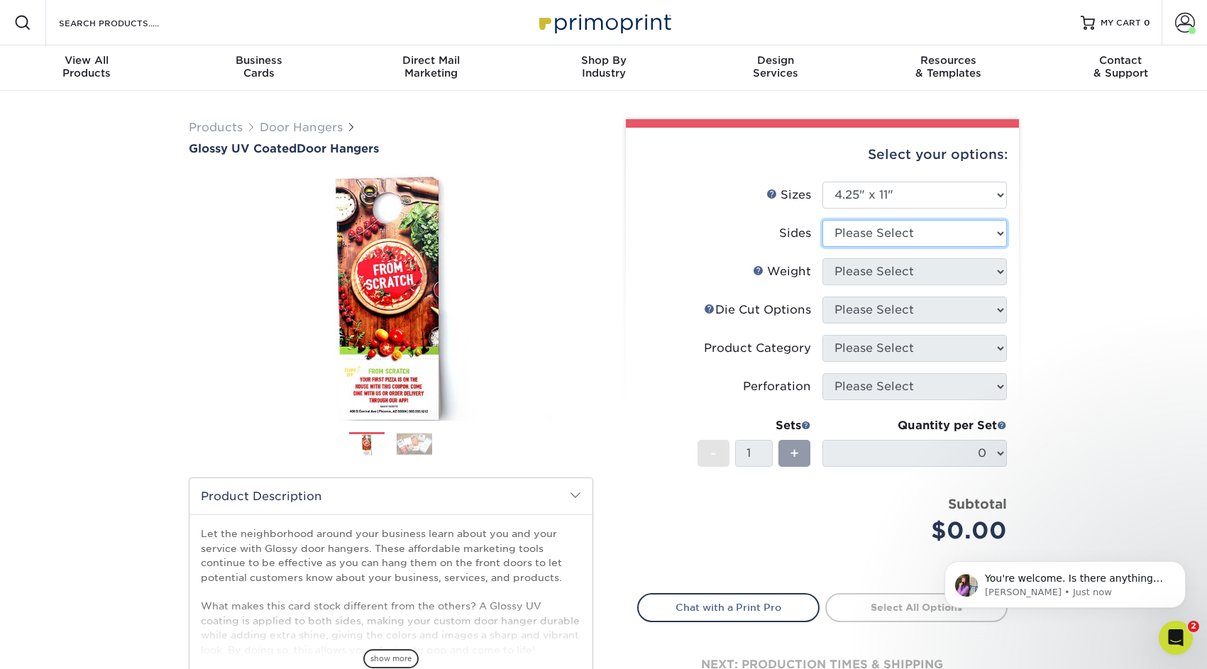
select select "13abbda7-1d64-4f25-8bb2-c179b224825d"
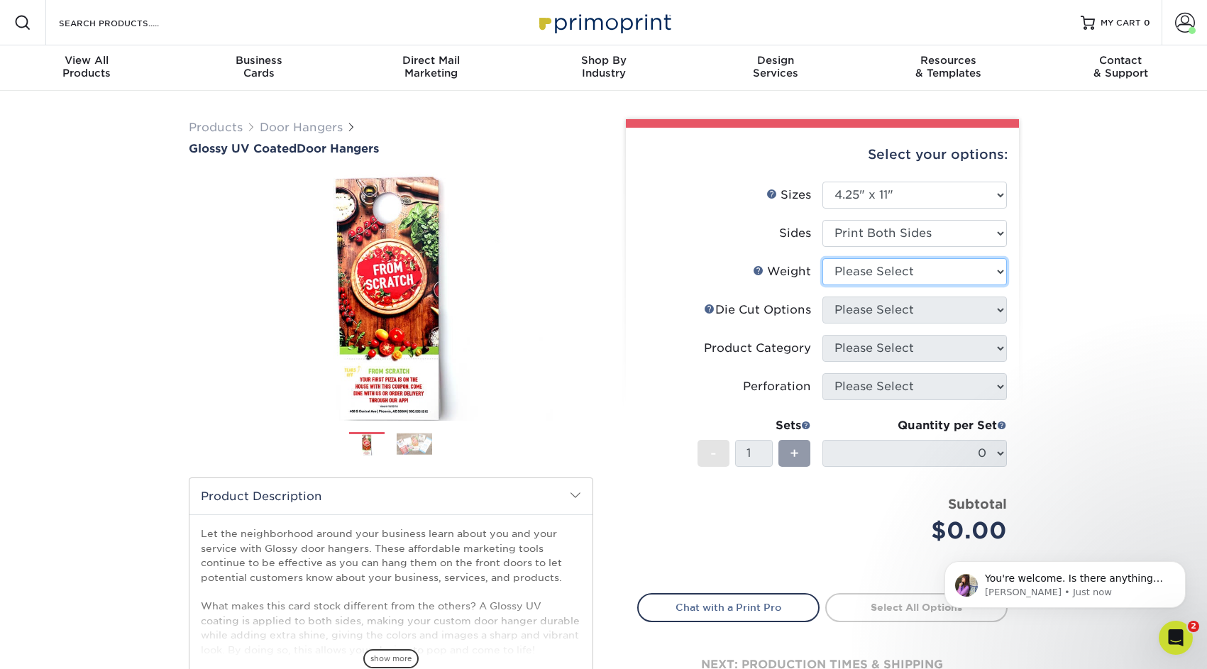
select select "16PT"
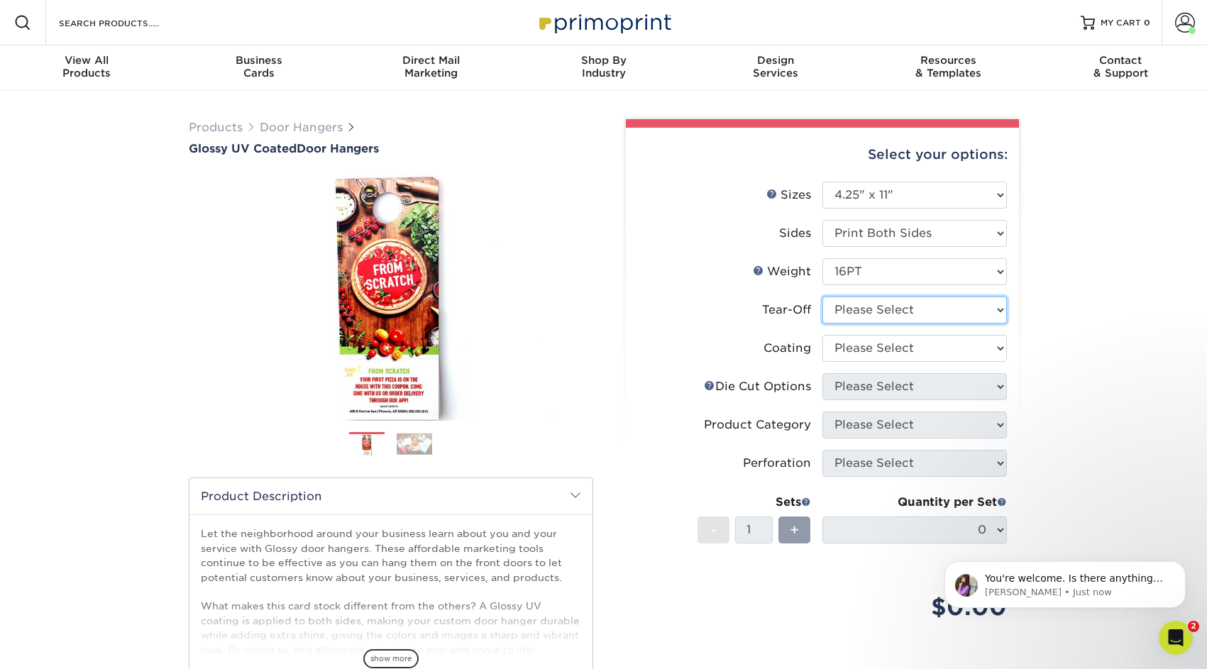
select select "0"
select select "ae367451-b2b8-45df-a344-0f05b6a12993"
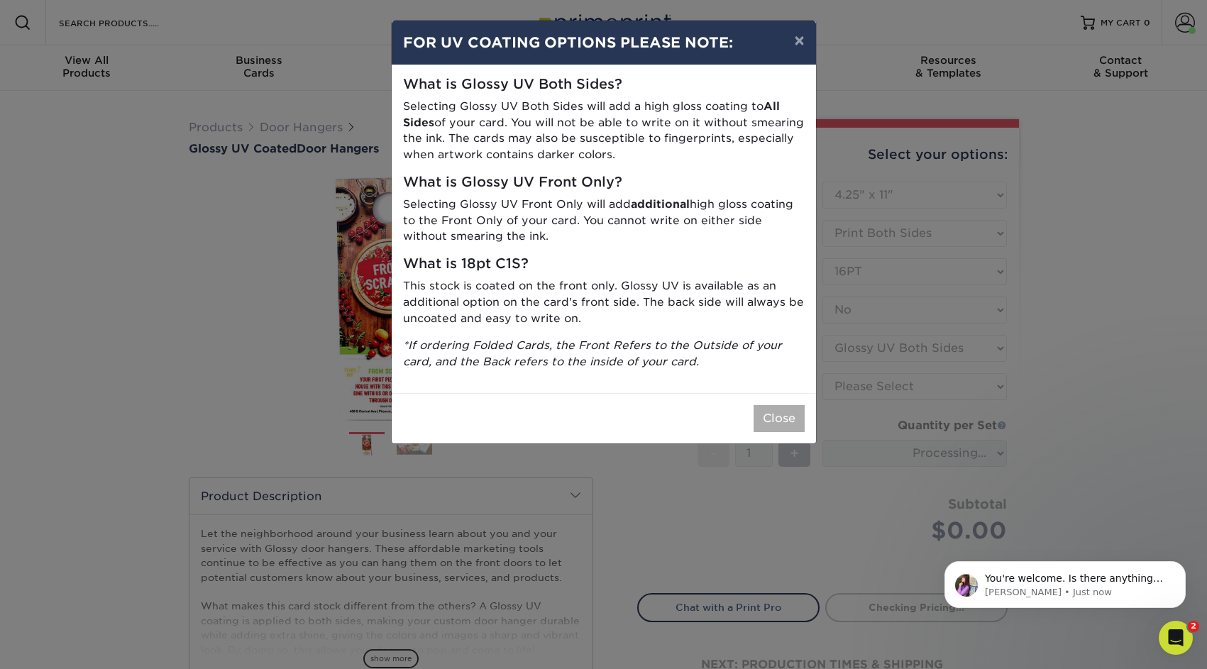
click at [788, 409] on button "Close" at bounding box center [778, 418] width 51 height 27
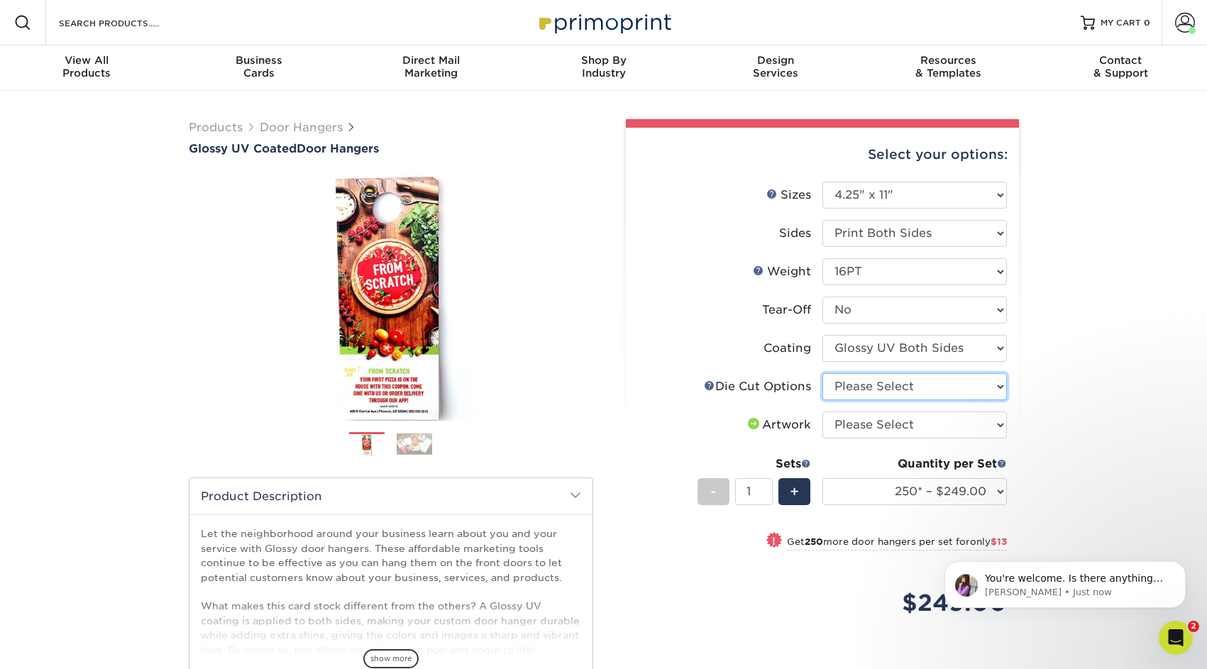
select select "fe6a4ed8-5803-433c-b773-a25a7b955e98"
select select "upload"
select select "25000 – $3508.00"
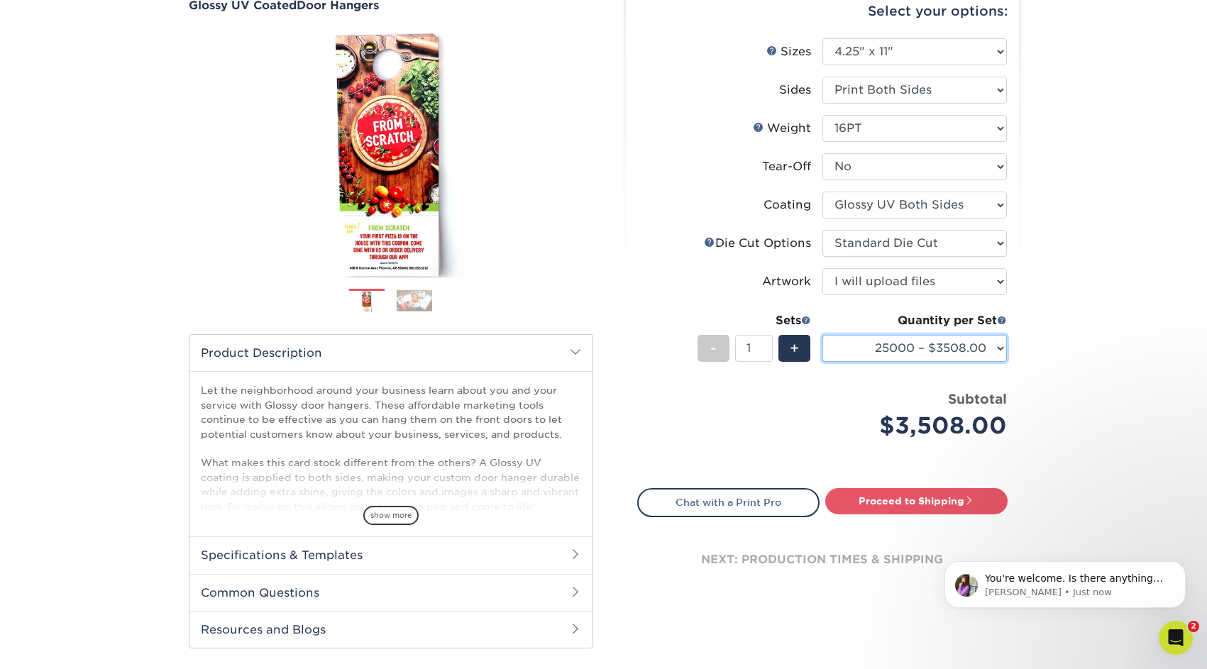
scroll to position [167, 0]
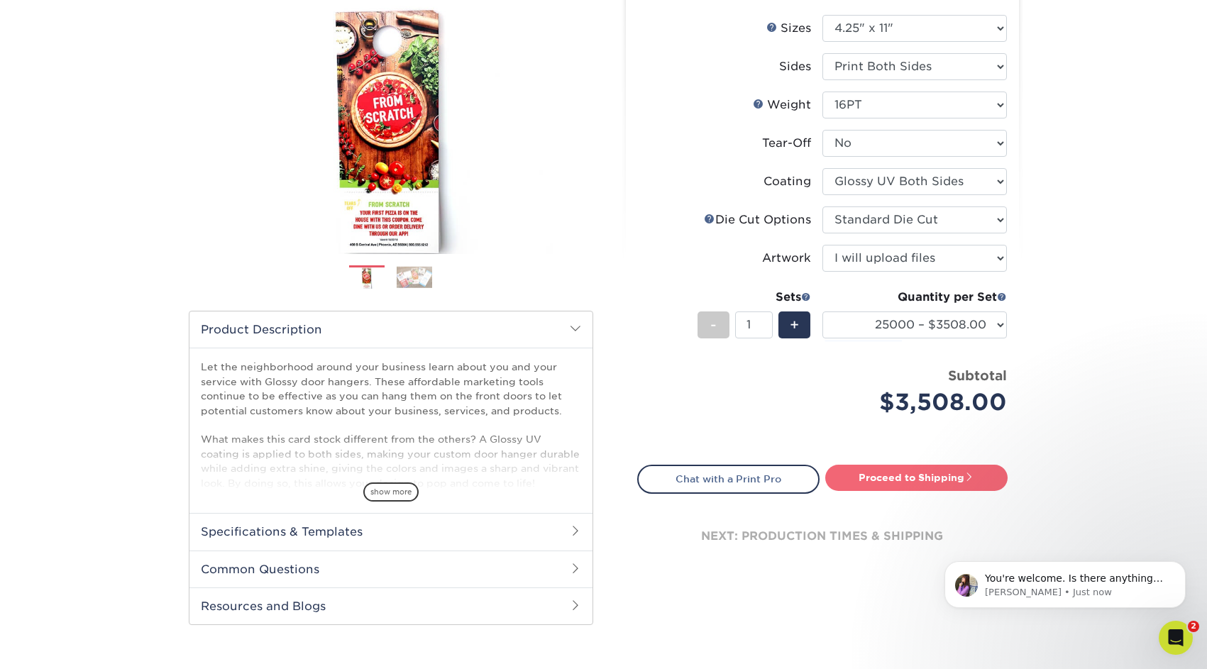
click at [912, 479] on link "Proceed to Shipping" at bounding box center [916, 478] width 182 height 26
type input "Set 1"
select select "a2d9feeb-d12f-448a-8a25-ab7ad35f14a9"
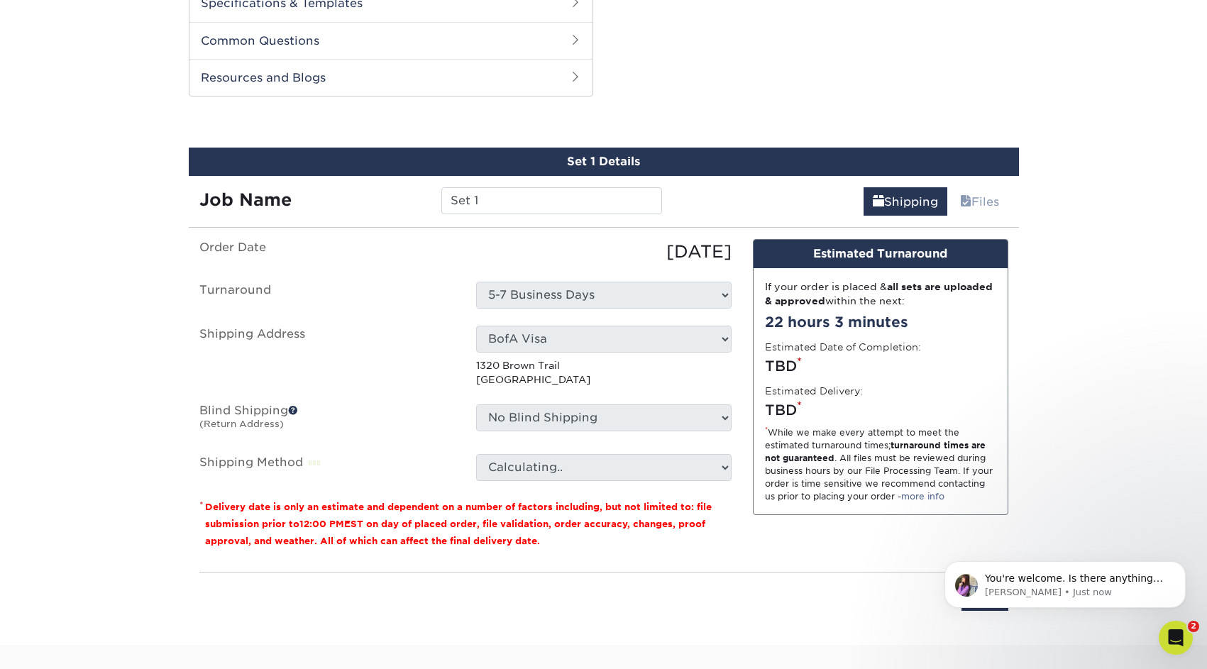
scroll to position [722, 0]
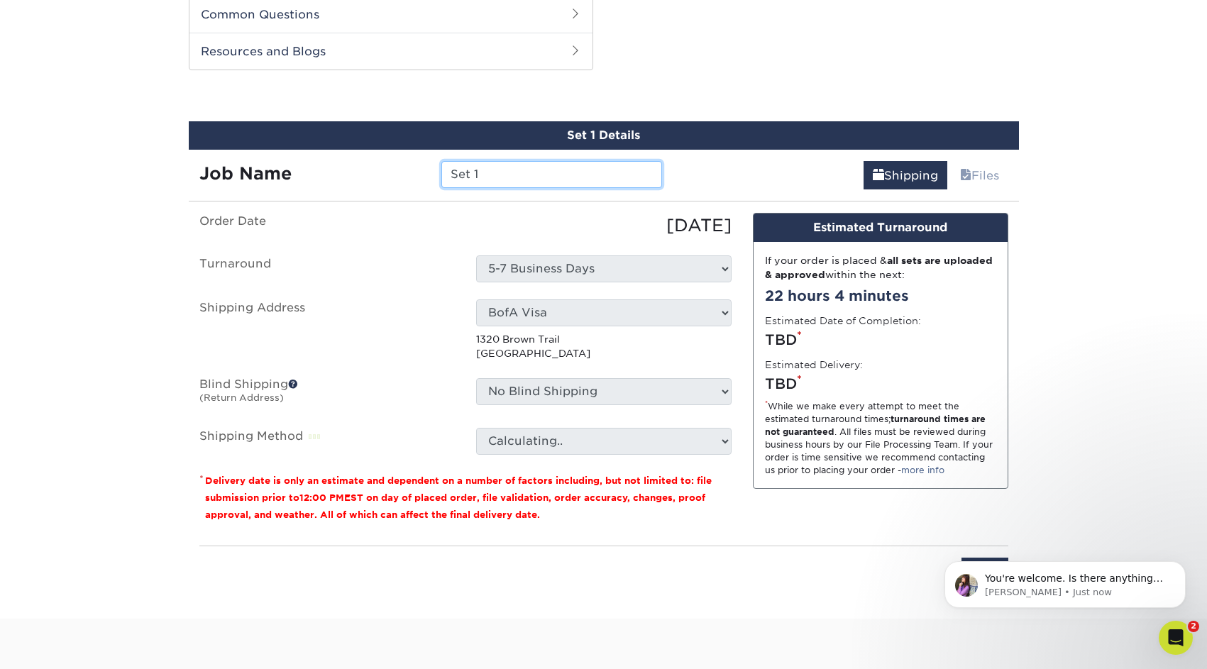
click at [584, 170] on input "Set 1" at bounding box center [551, 174] width 221 height 27
type input "Storm Door Hangers"
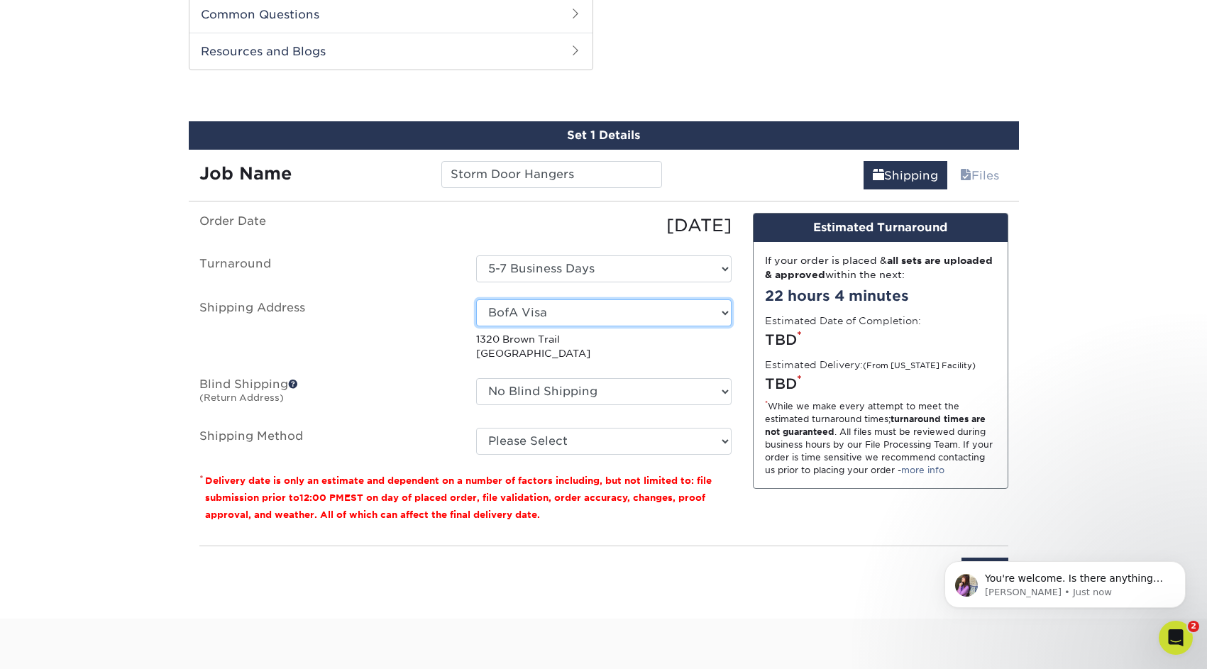
select select "285475"
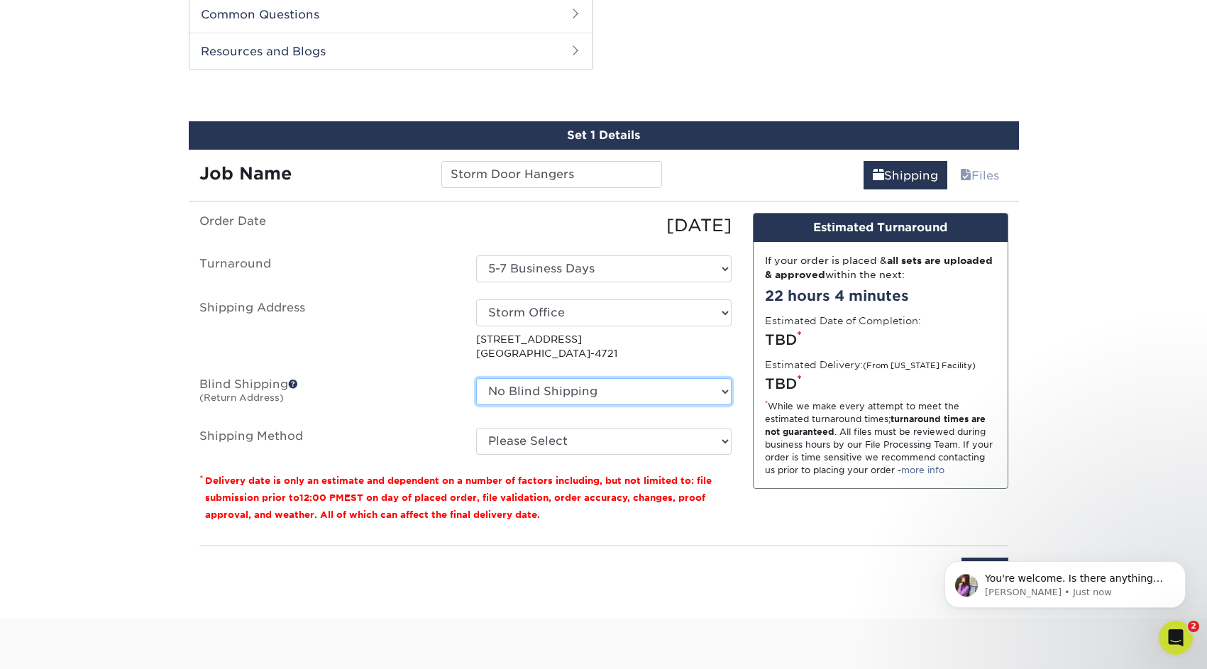
select select "63886"
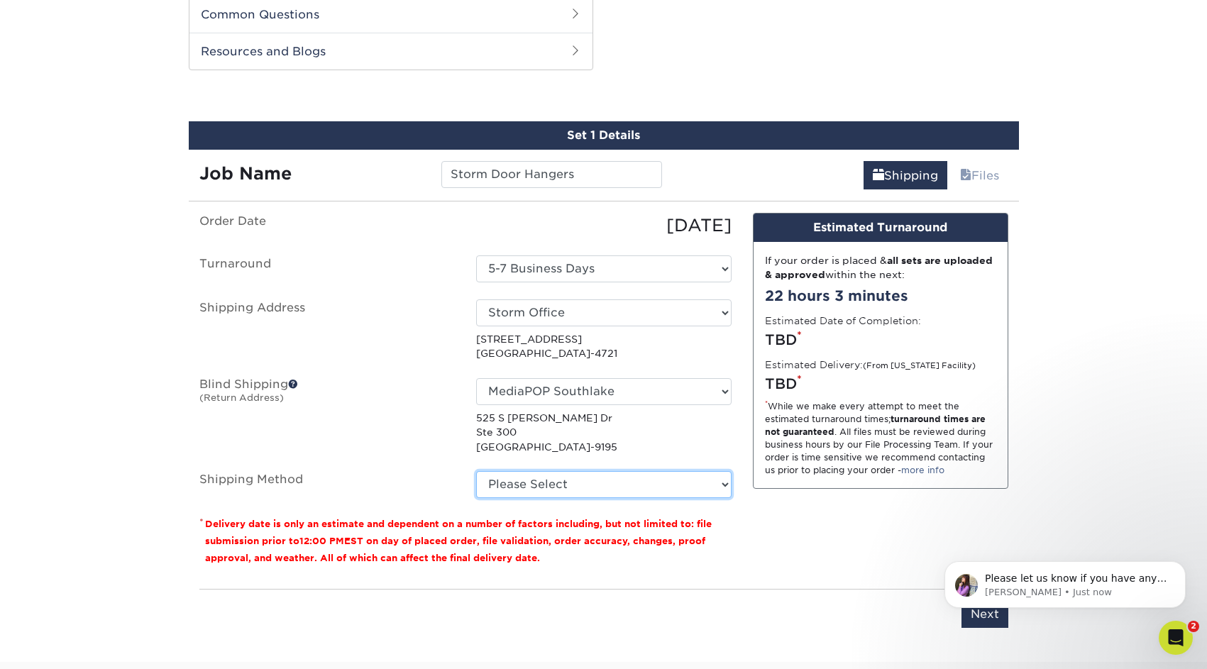
select select "FEDEX_FREIGHT_ECONOMY"
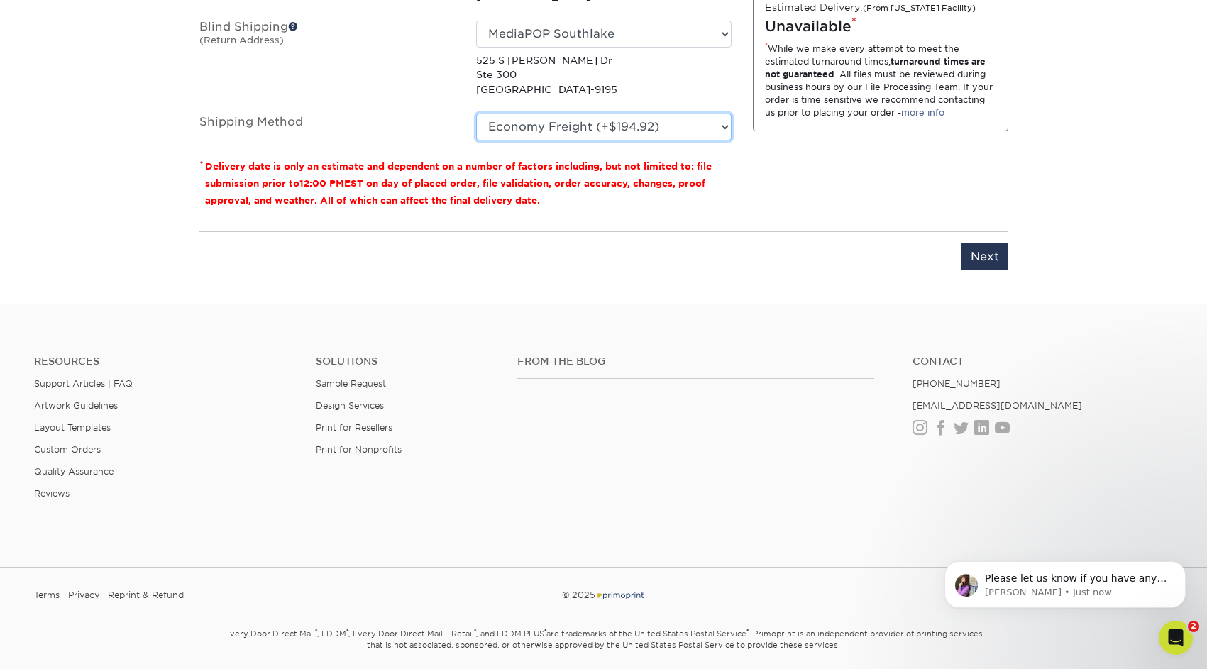
scroll to position [1068, 0]
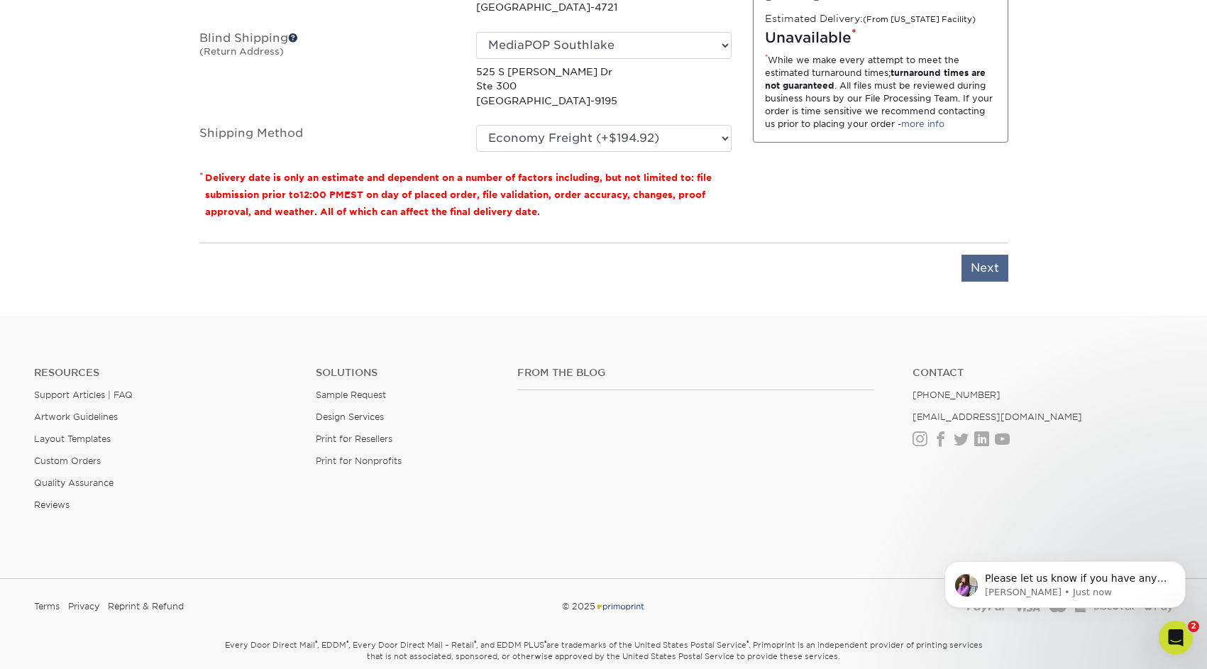
click at [979, 267] on input "Next" at bounding box center [984, 268] width 47 height 27
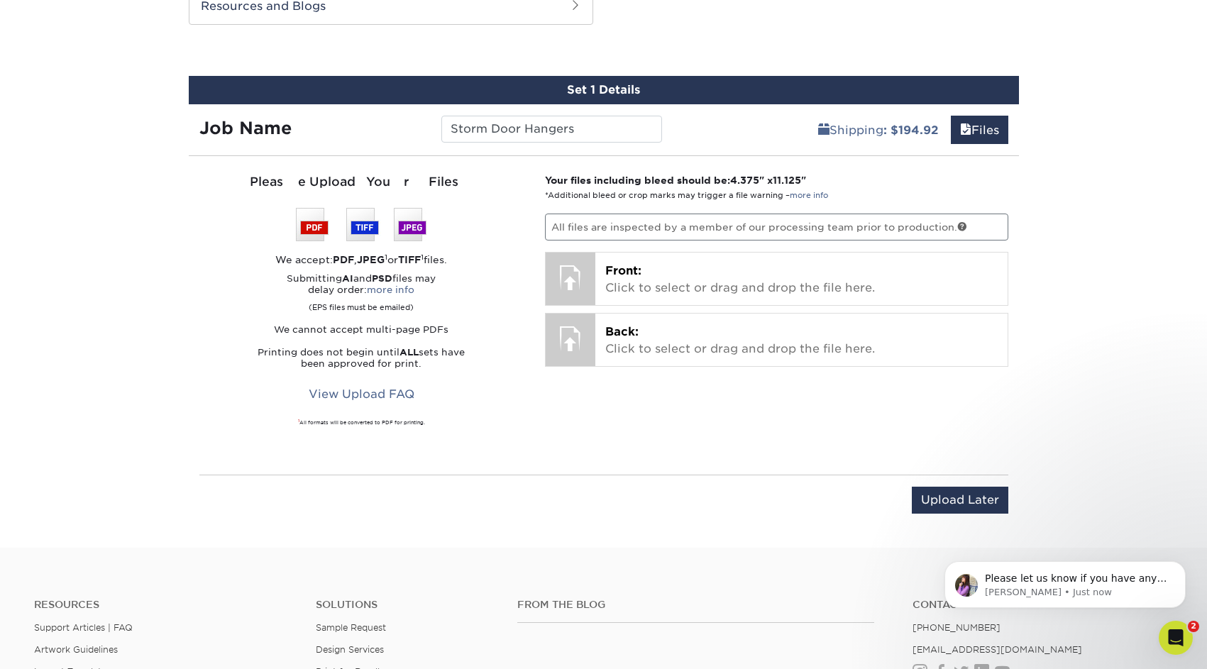
scroll to position [774, 0]
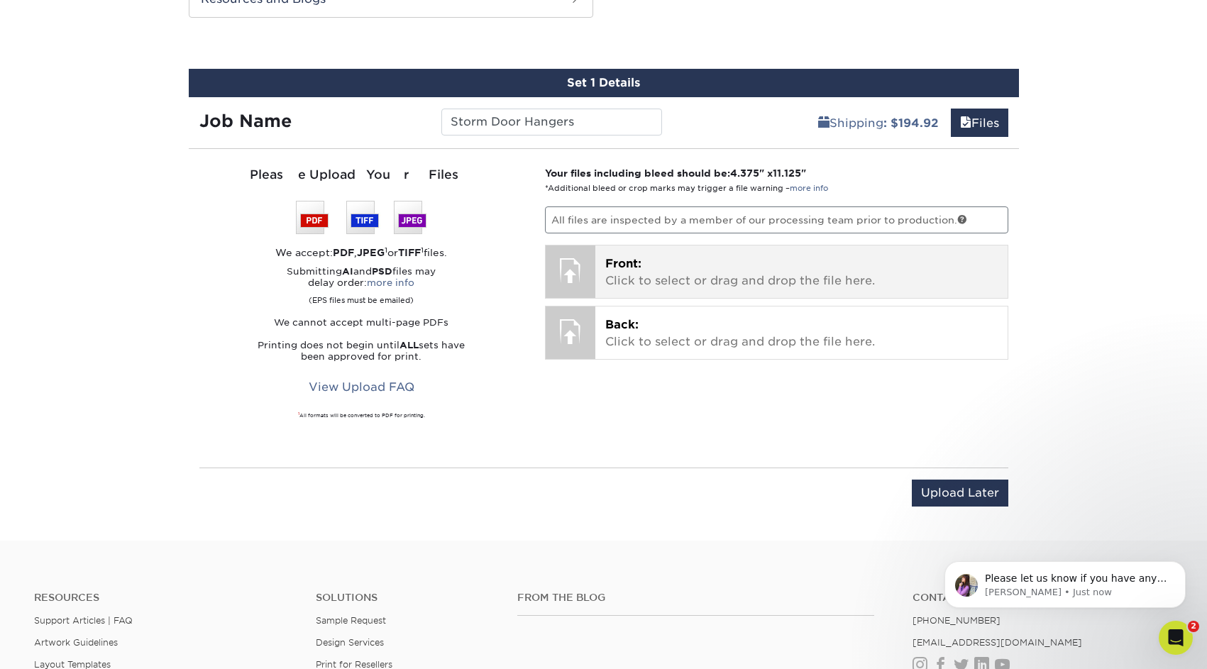
click at [776, 267] on p "Front: Click to select or drag and drop the file here." at bounding box center [801, 272] width 392 height 34
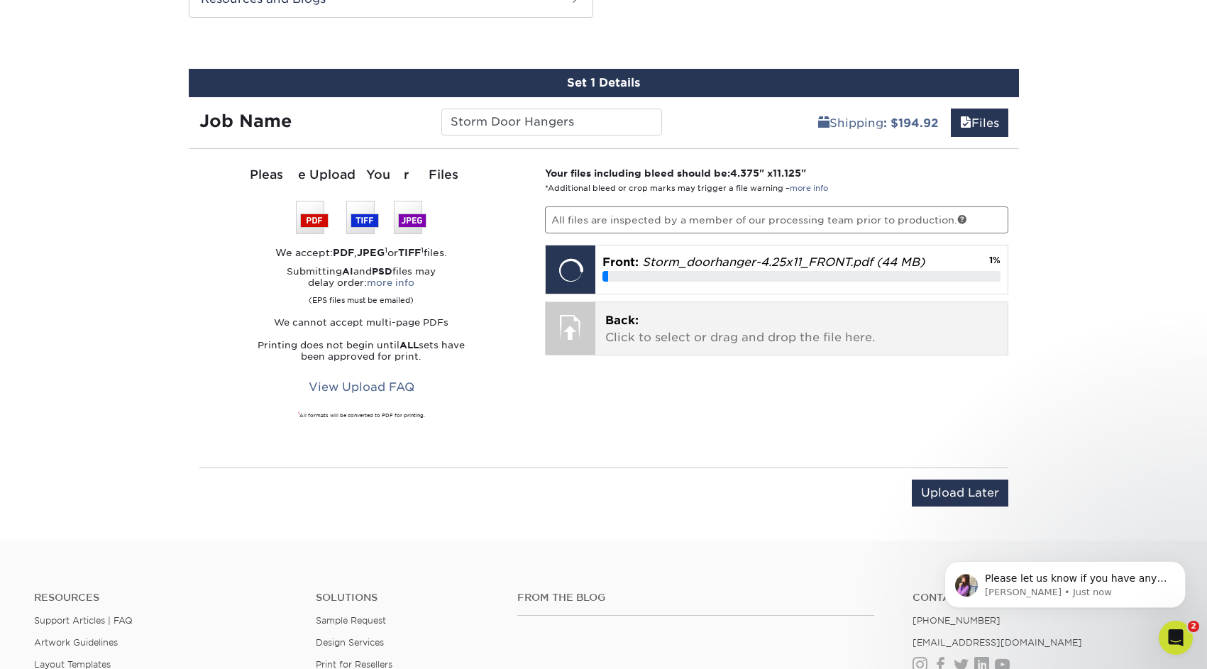
click at [751, 331] on p "Back: Click to select or drag and drop the file here." at bounding box center [801, 329] width 392 height 34
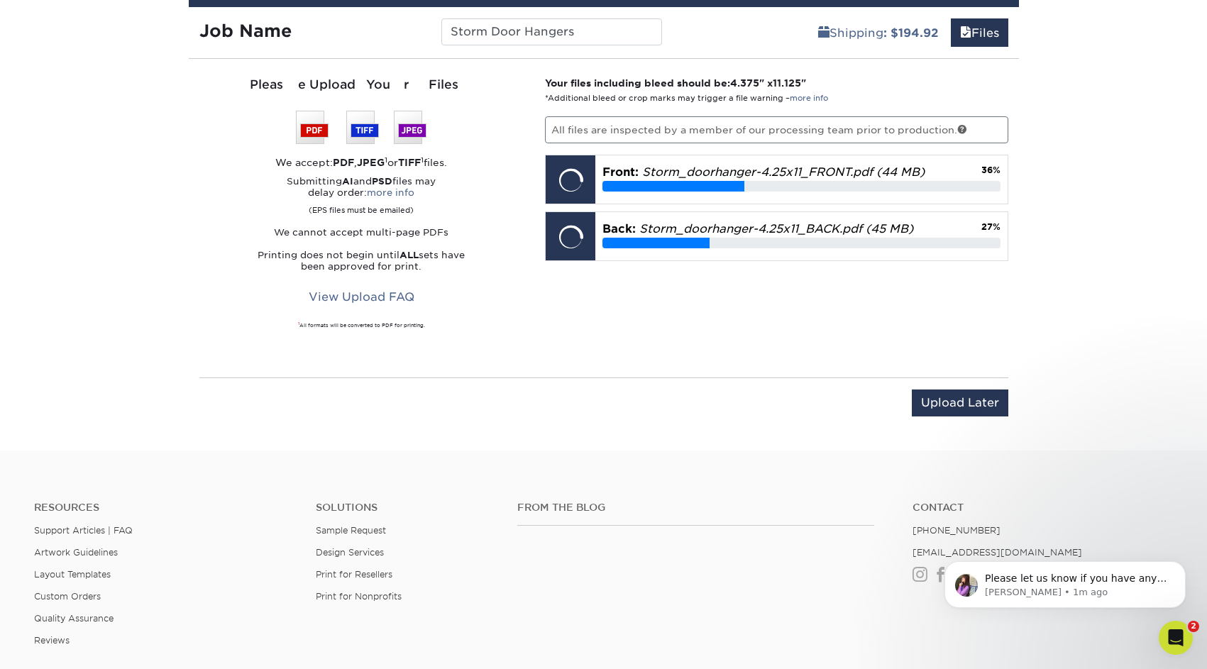
scroll to position [861, 0]
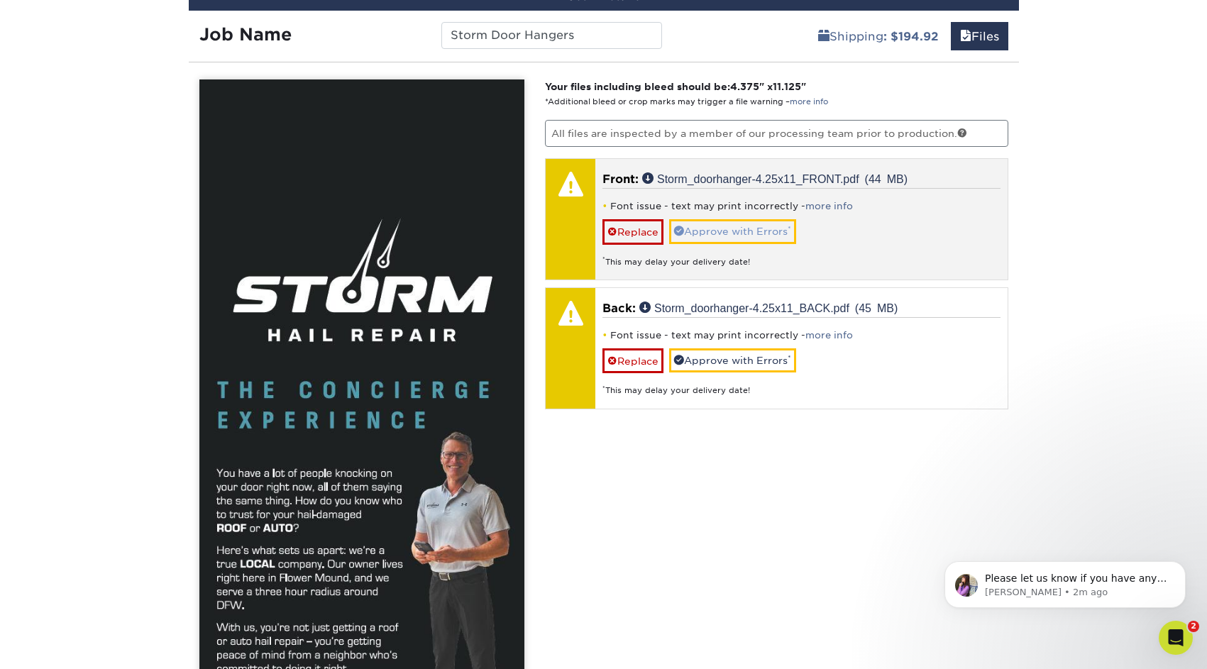
click at [741, 228] on link "Approve with Errors *" at bounding box center [732, 231] width 127 height 24
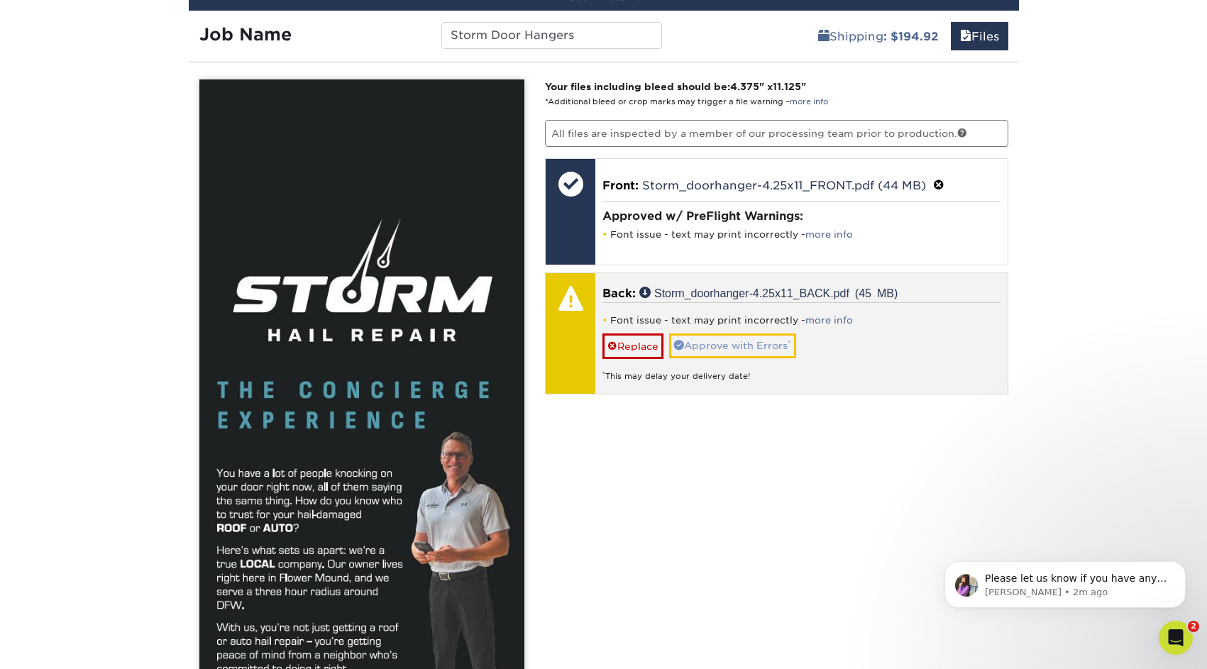
click at [769, 344] on link "Approve with Errors *" at bounding box center [732, 345] width 127 height 24
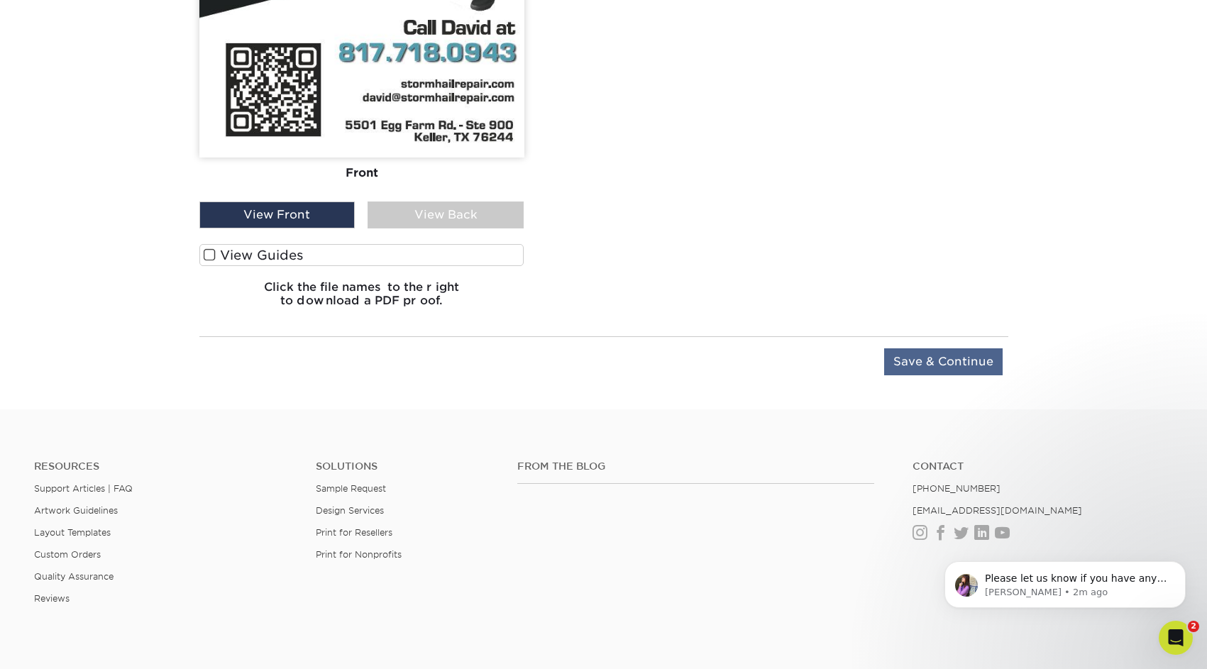
click at [934, 358] on input "Save & Continue" at bounding box center [943, 361] width 118 height 27
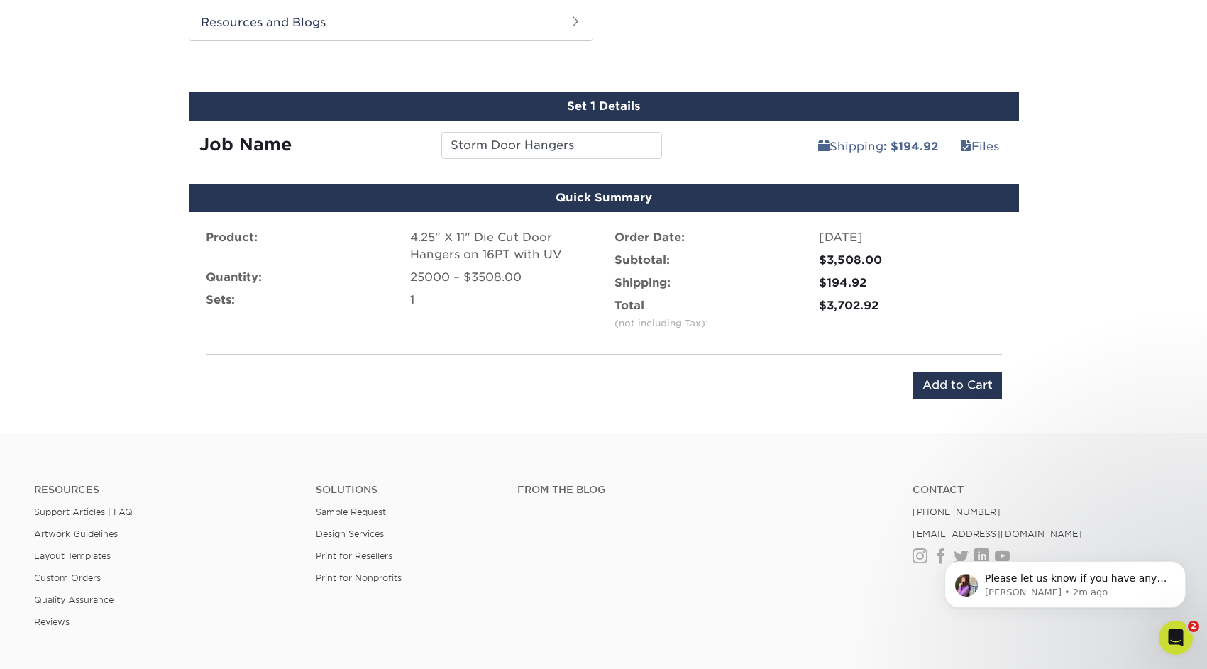
scroll to position [739, 0]
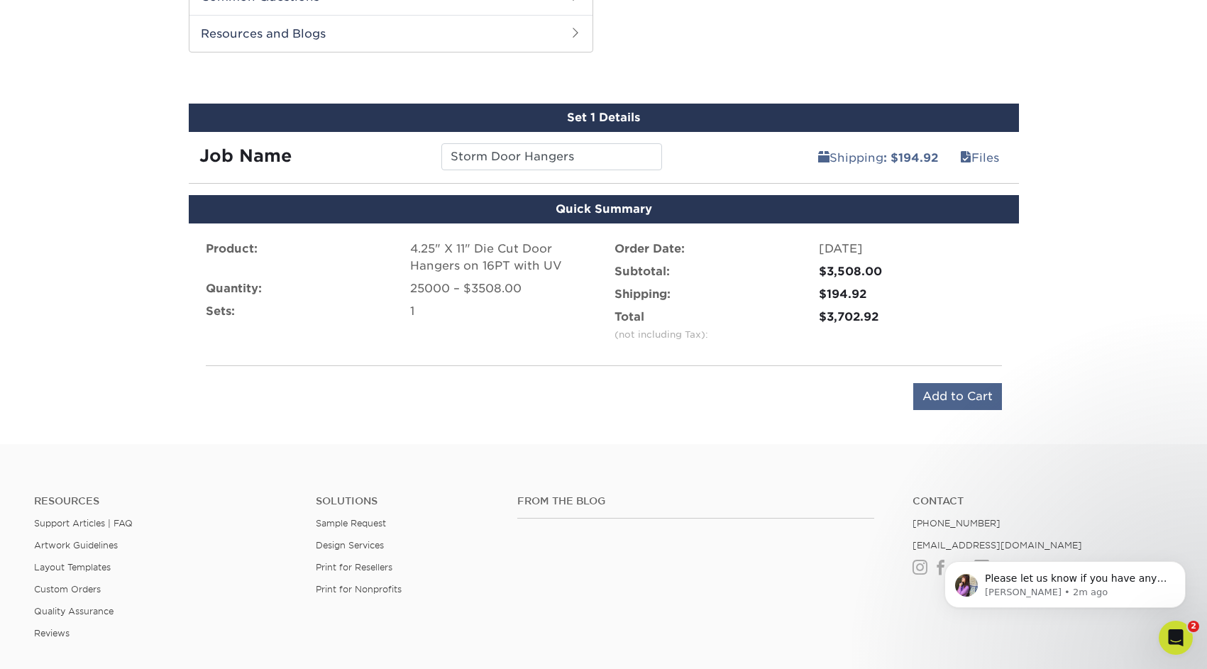
click at [971, 398] on input "Add to Cart" at bounding box center [957, 396] width 89 height 27
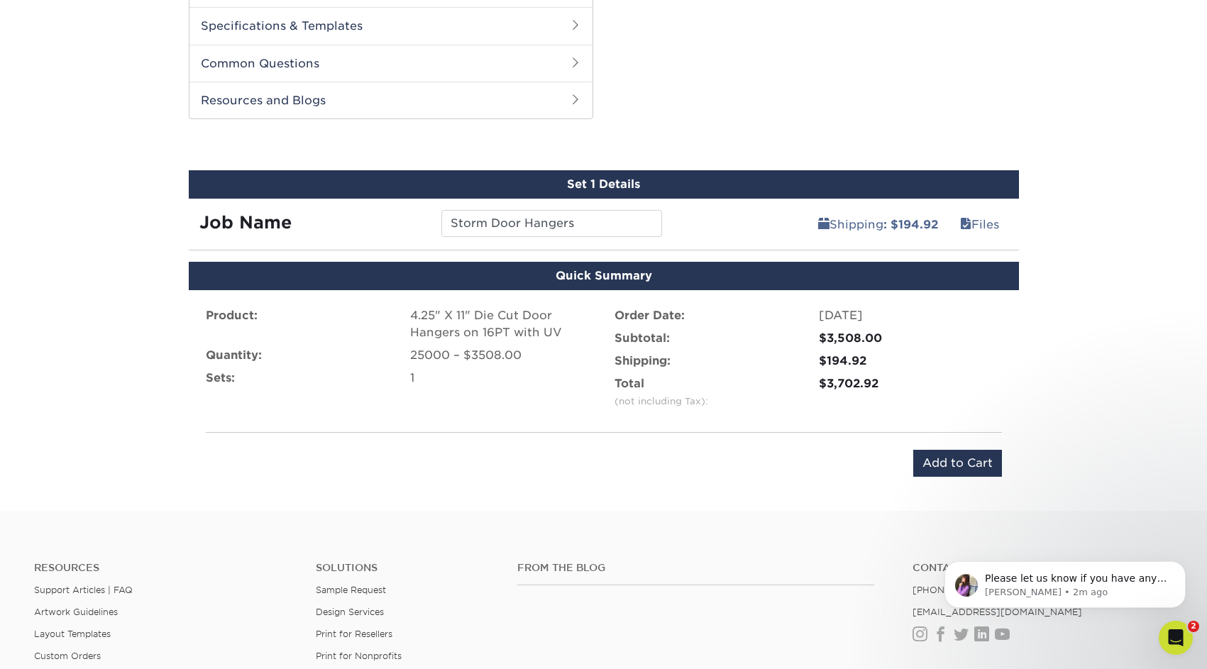
scroll to position [675, 0]
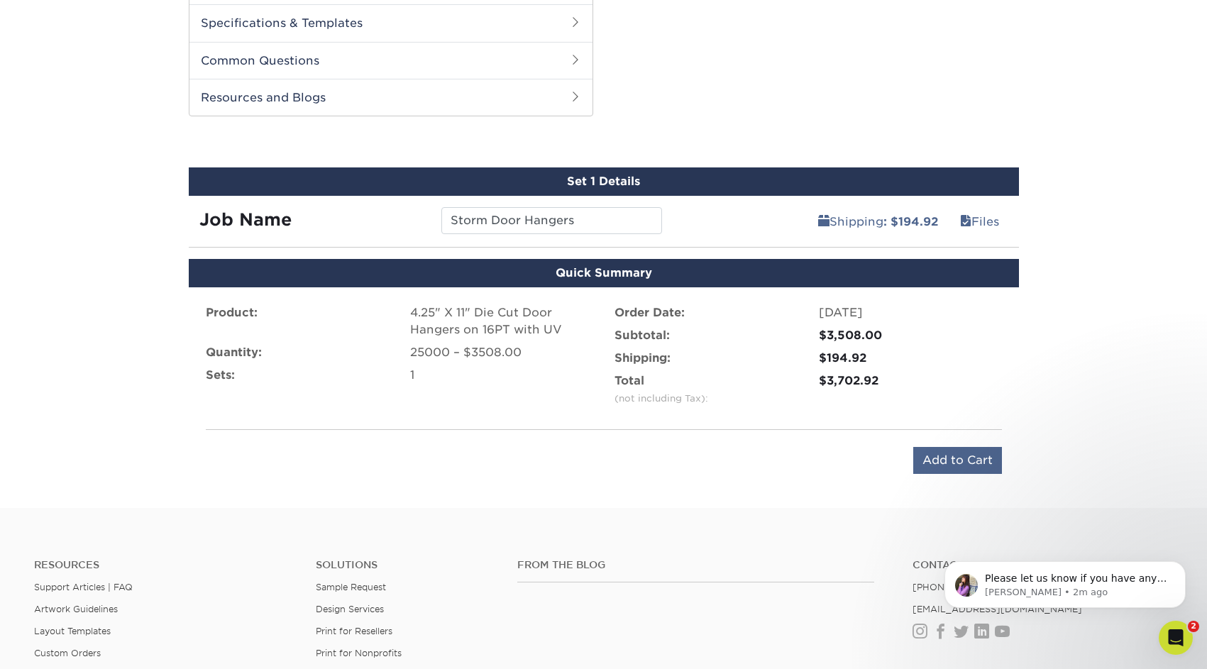
click at [964, 461] on input "Add to Cart" at bounding box center [957, 460] width 89 height 27
click at [958, 462] on input "Add to Cart" at bounding box center [957, 460] width 89 height 27
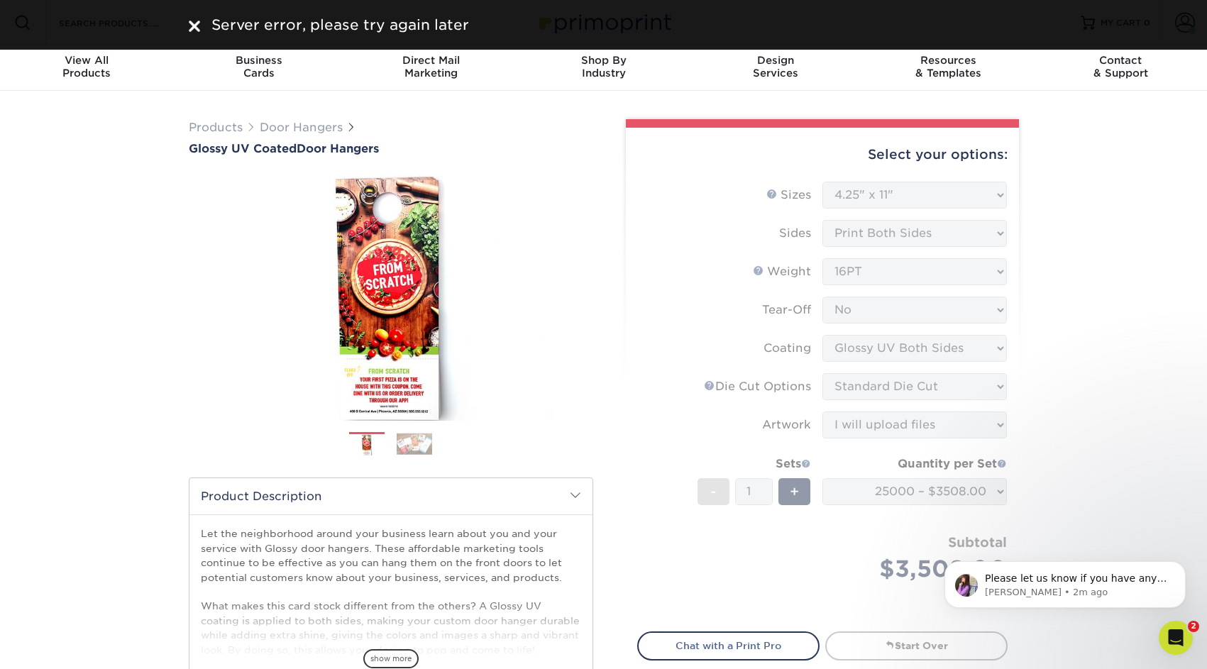
scroll to position [0, 0]
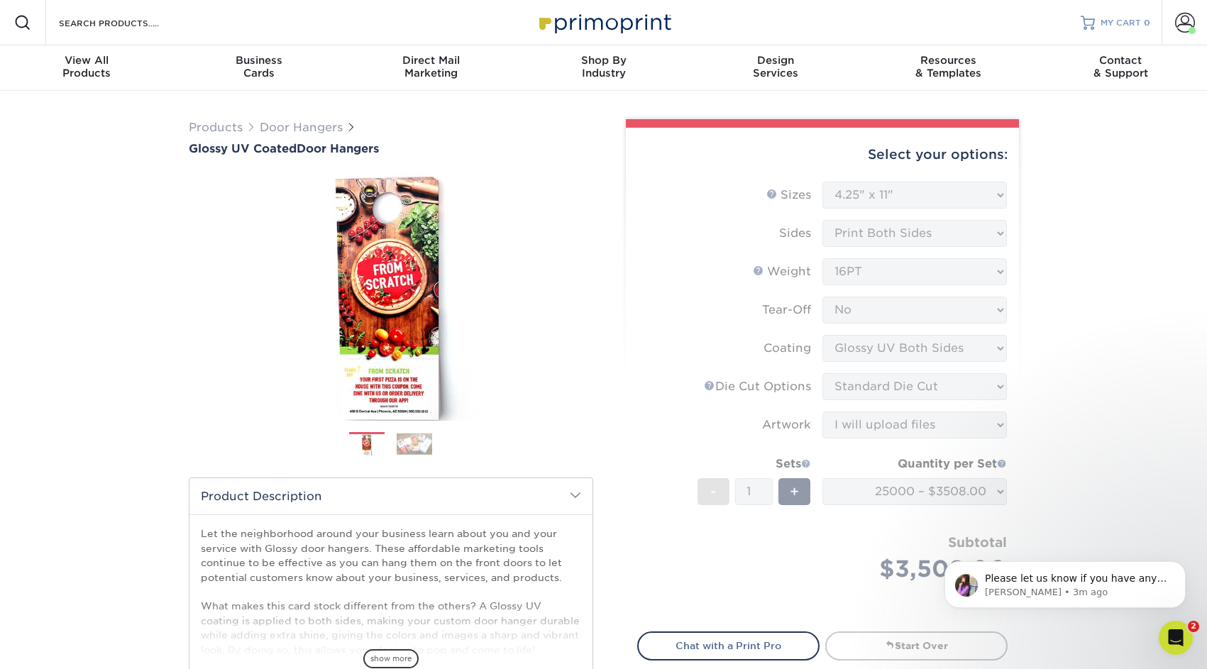
click at [1128, 23] on span "MY CART" at bounding box center [1120, 23] width 40 height 12
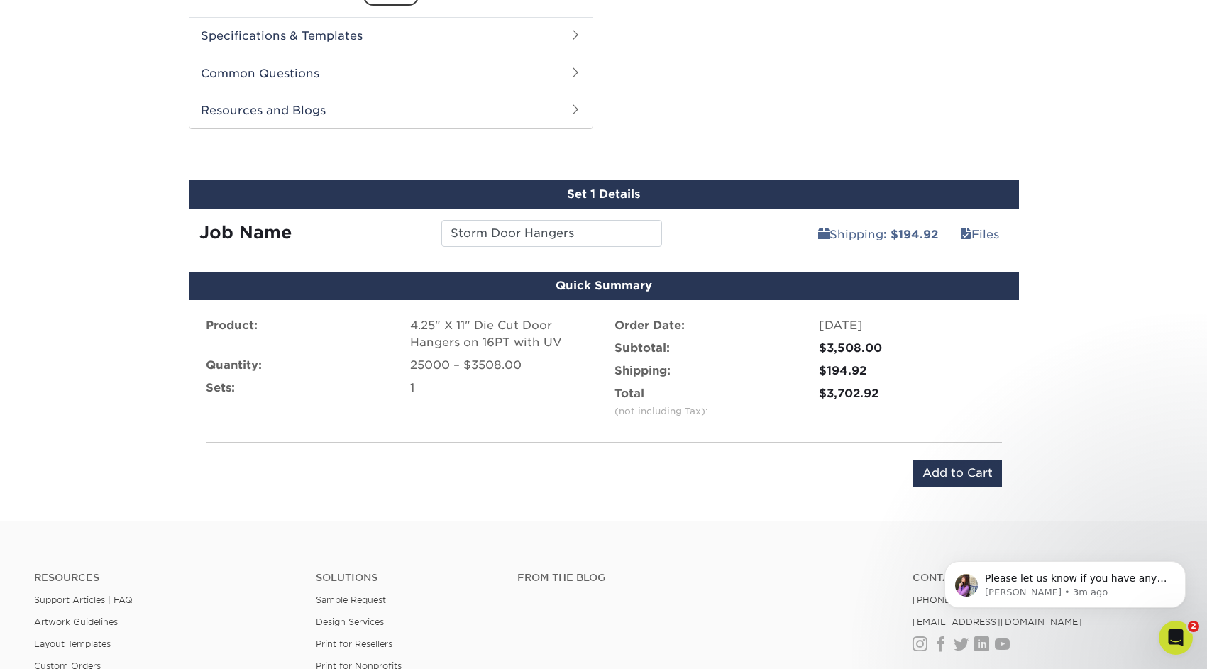
scroll to position [692, 0]
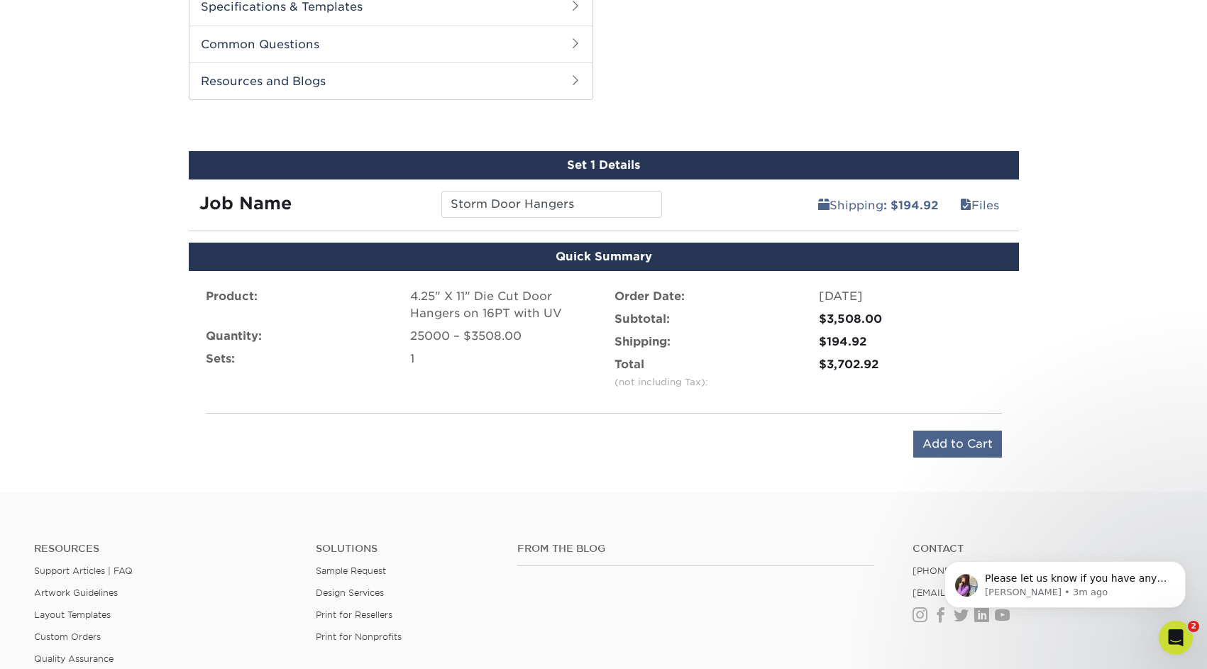
click at [966, 446] on input "Add to Cart" at bounding box center [957, 444] width 89 height 27
type input "Add to Cart"
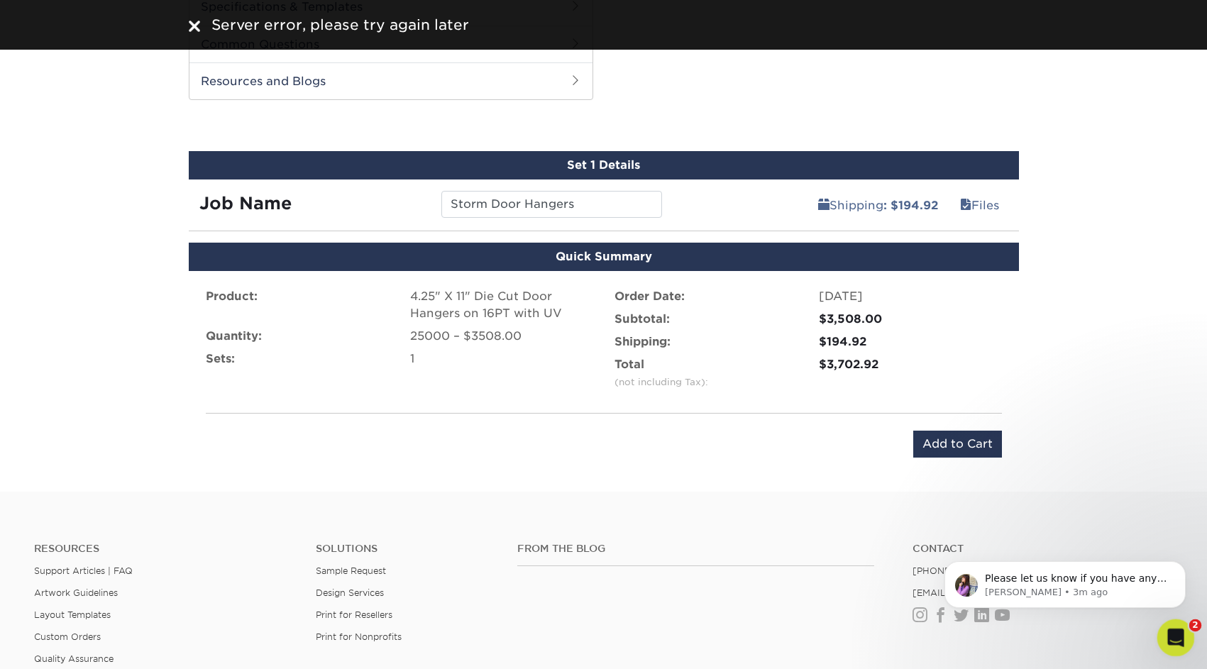
click at [1185, 649] on div "Open Intercom Messenger" at bounding box center [1173, 635] width 47 height 47
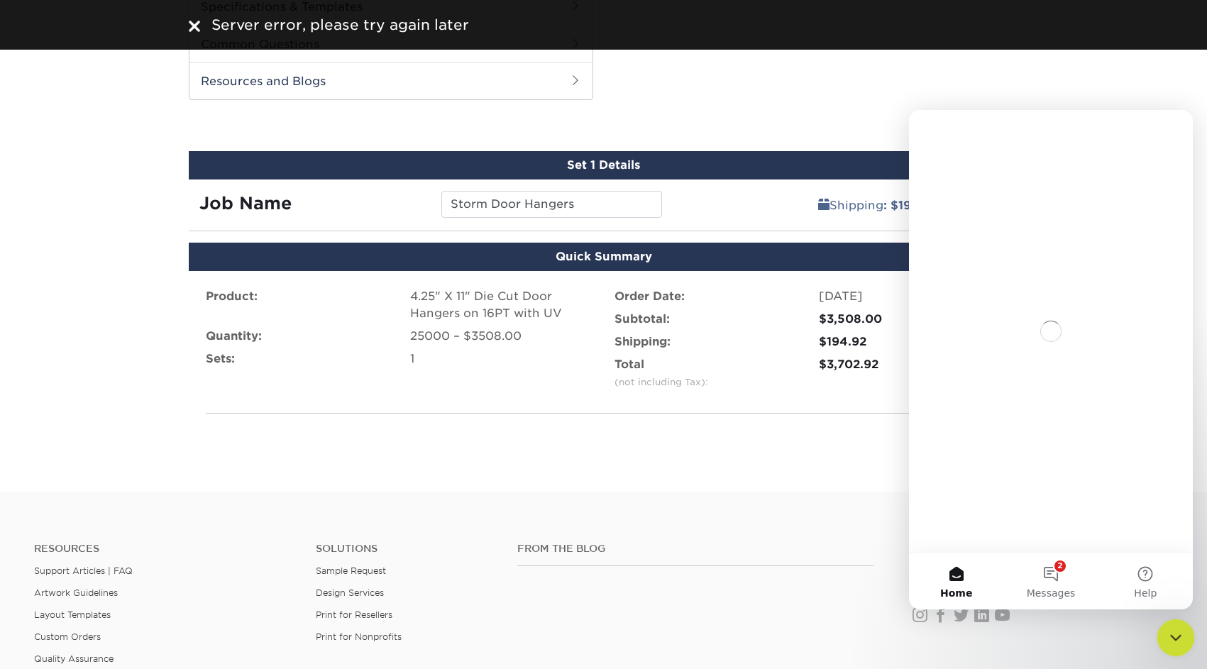
scroll to position [0, 0]
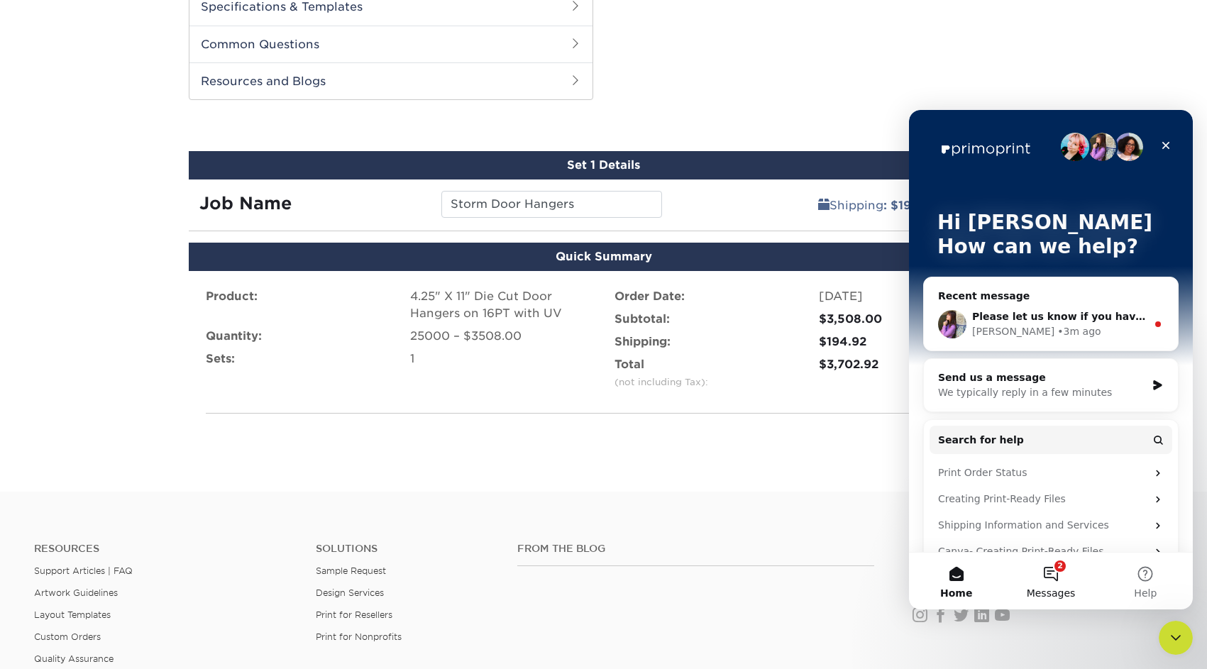
click at [1056, 577] on button "2 Messages" at bounding box center [1050, 581] width 94 height 57
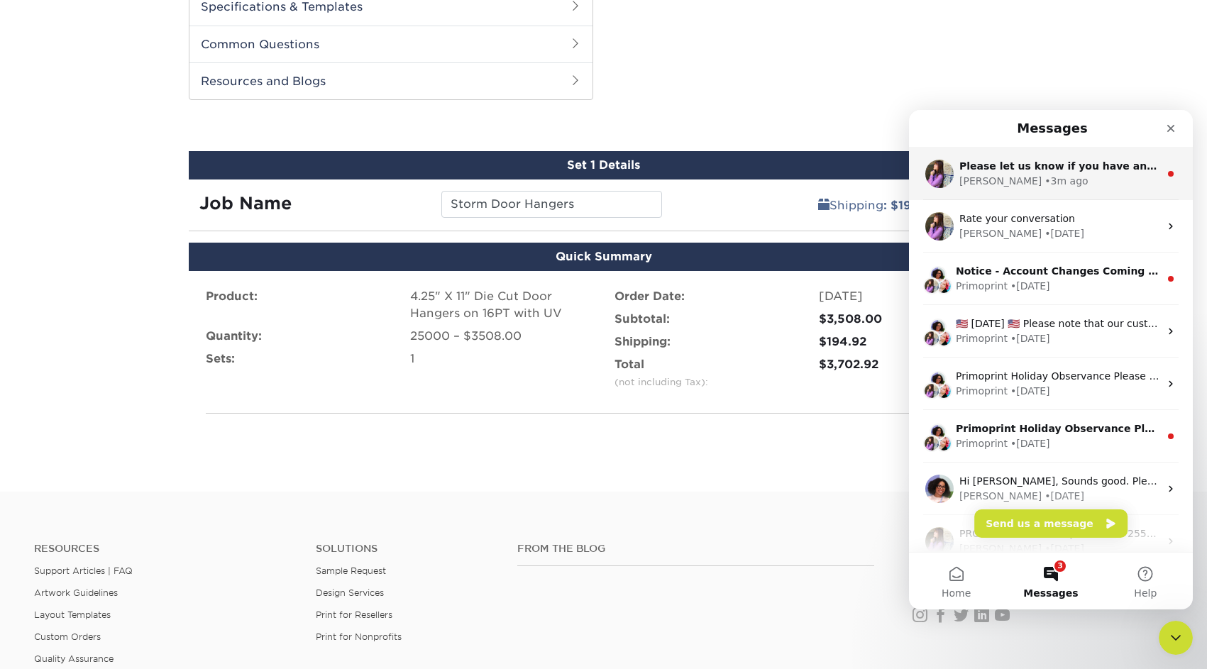
click at [1079, 171] on span "Please let us know if you have any questions, and we are happy to help" at bounding box center [1160, 165] width 402 height 11
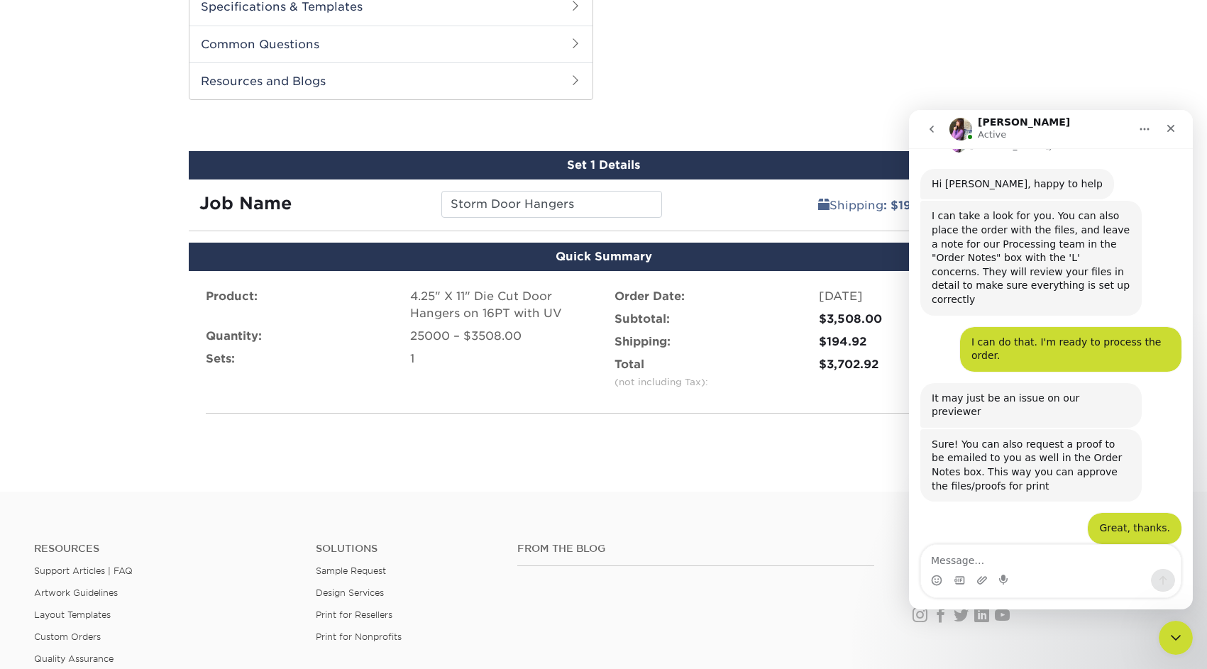
scroll to position [519, 0]
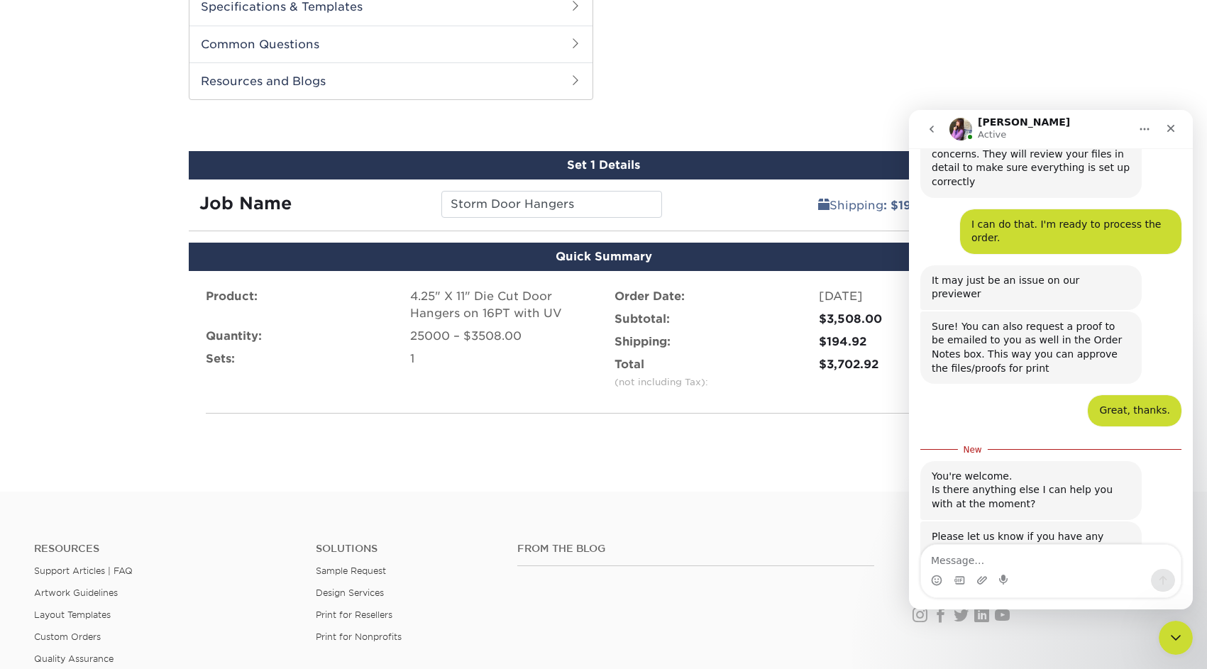
click at [1045, 557] on textarea "Message…" at bounding box center [1051, 557] width 260 height 24
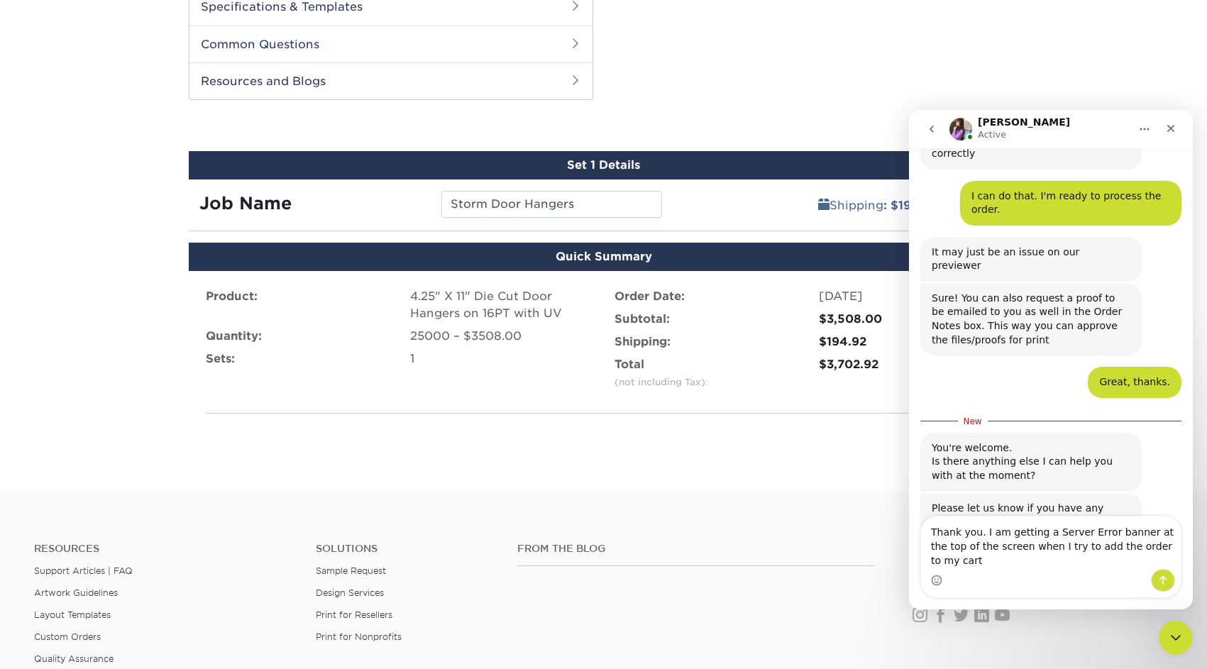
type textarea "Thank you. I am getting a Server Error banner at the top of the screen when I t…"
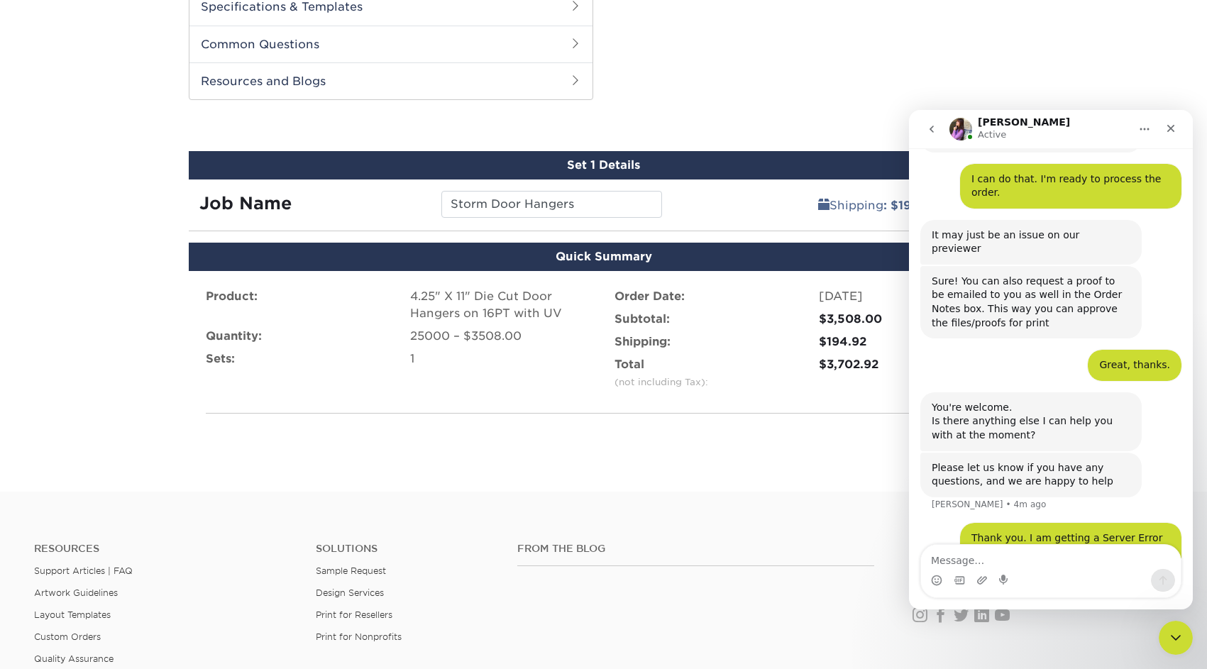
scroll to position [619, 0]
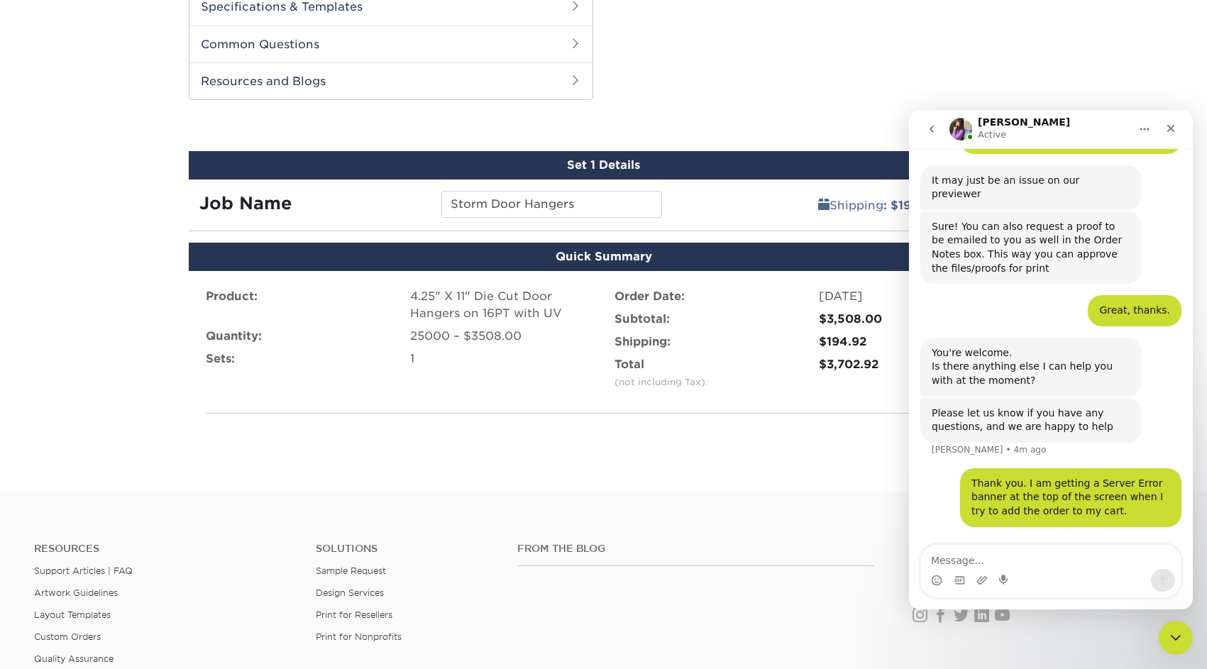
click at [723, 470] on div "Product: 4.25" X 11" Die Cut Door Hangers on 16PT with UV Quantity: 25000 – $35…" at bounding box center [604, 373] width 830 height 204
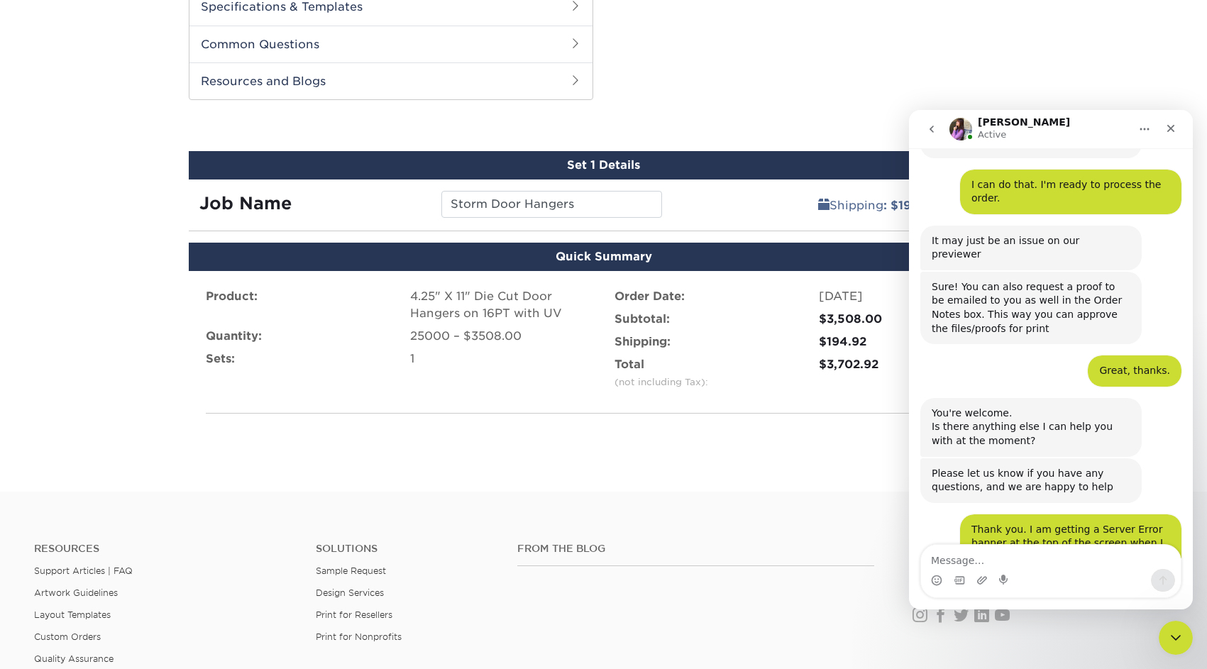
scroll to position [661, 0]
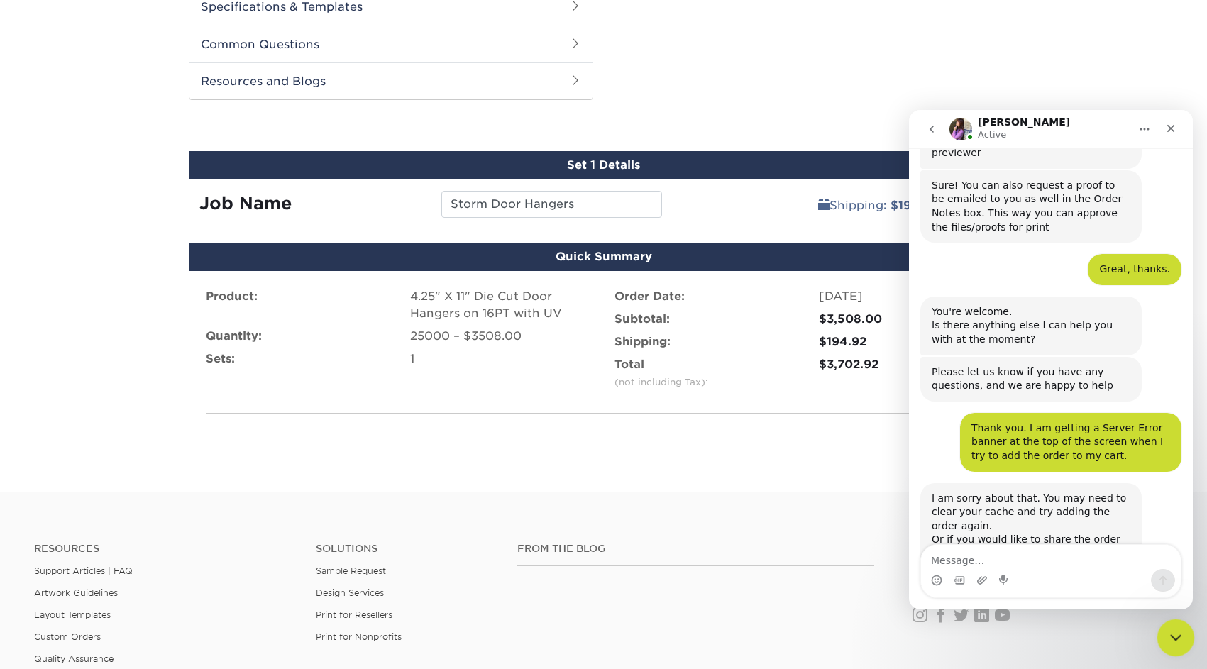
click at [1173, 638] on icon "Close Intercom Messenger" at bounding box center [1174, 636] width 10 height 6
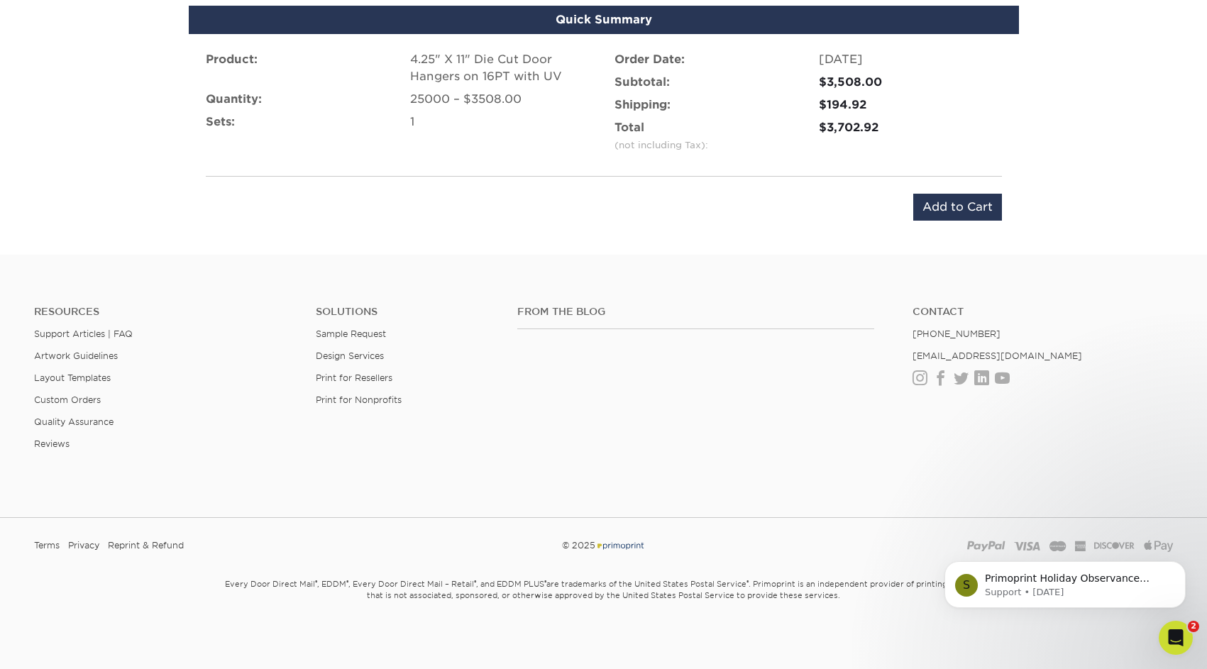
scroll to position [927, 0]
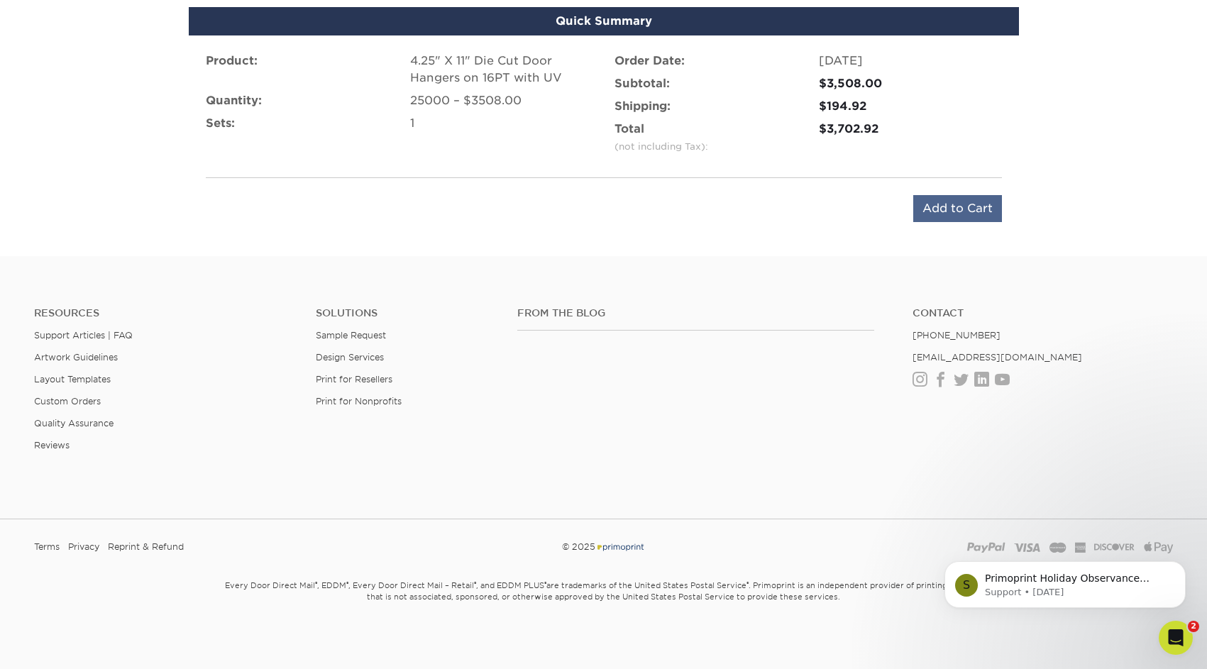
click at [958, 213] on input "Add to Cart" at bounding box center [957, 208] width 89 height 27
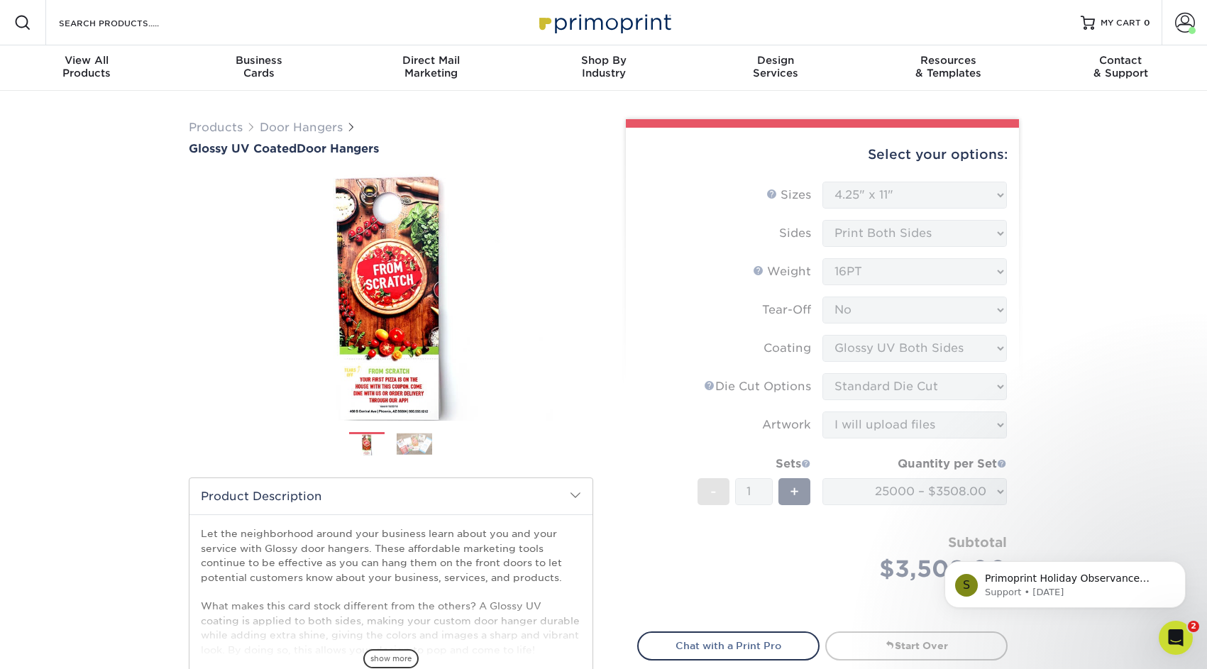
scroll to position [0, 0]
click at [1180, 569] on icon "Dismiss notification" at bounding box center [1182, 565] width 8 height 8
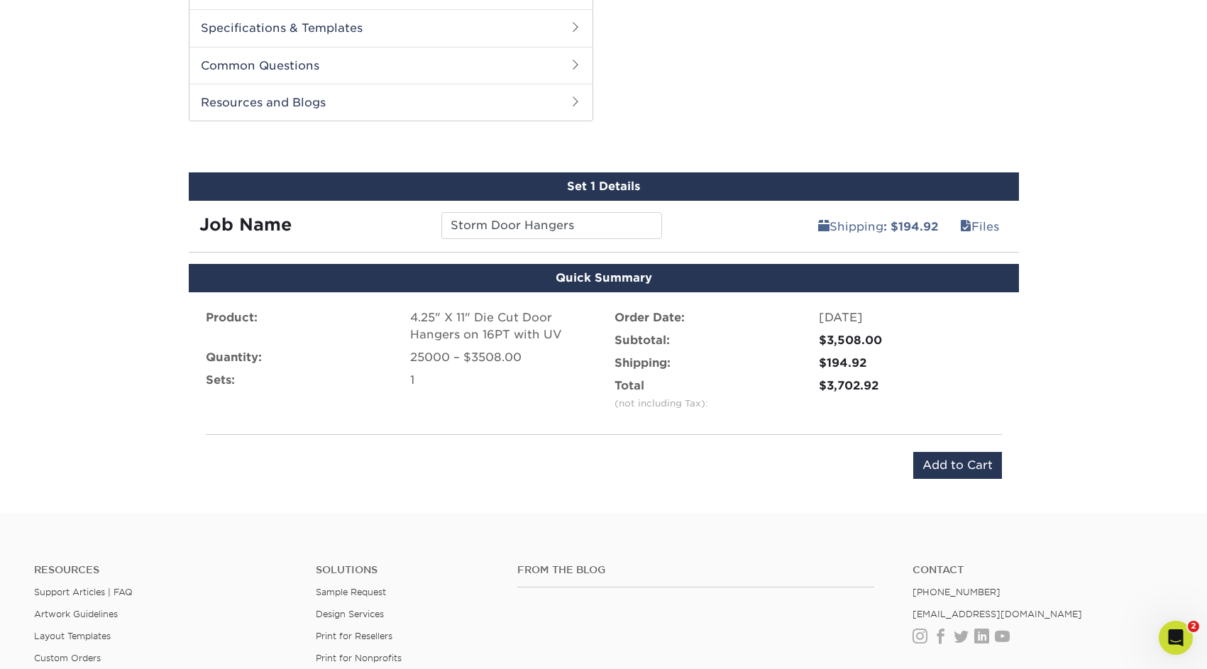
scroll to position [678, 0]
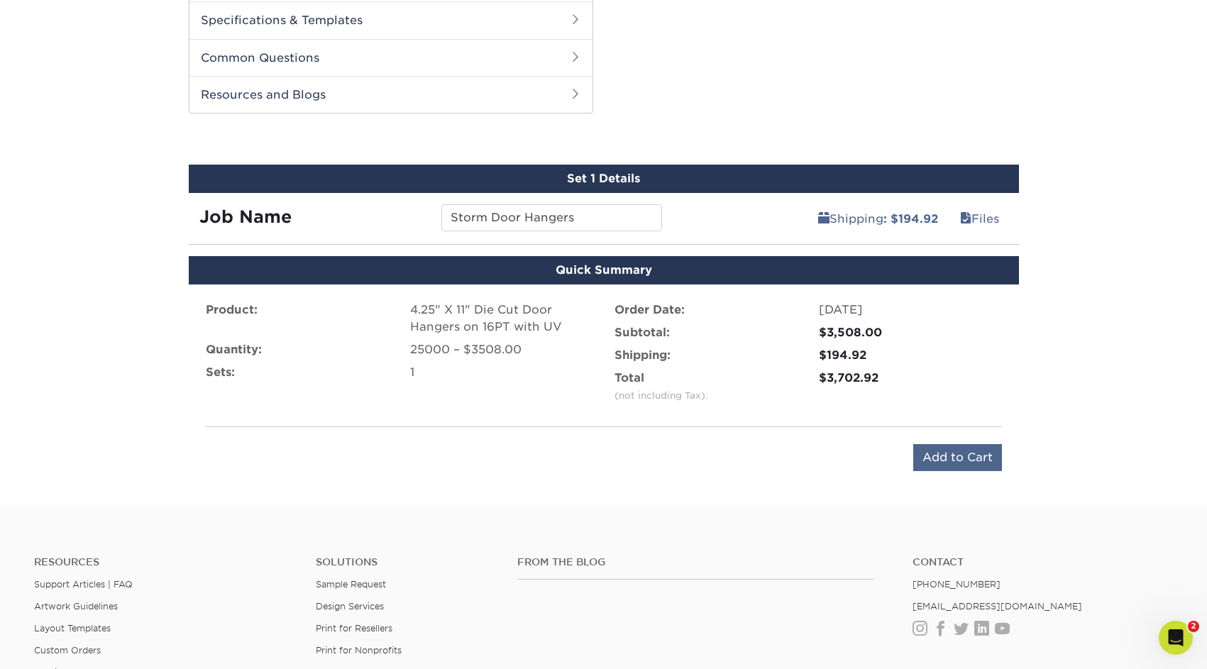
click at [956, 456] on input "Add to Cart" at bounding box center [957, 457] width 89 height 27
type input "Add to Cart"
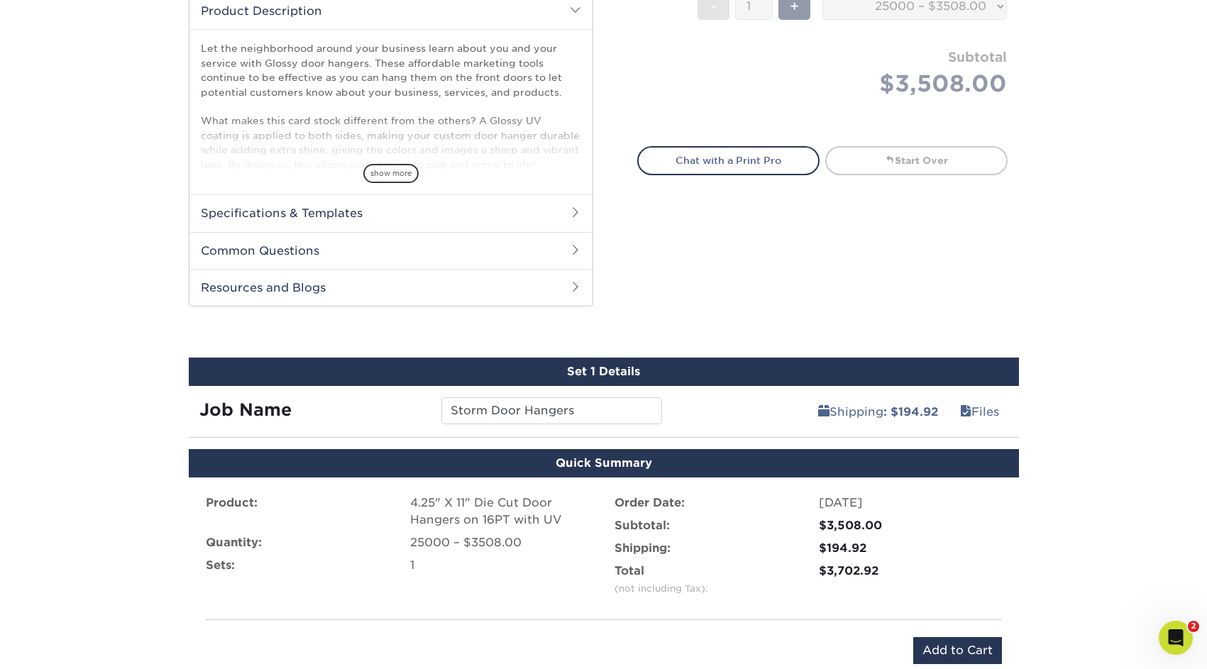
scroll to position [489, 0]
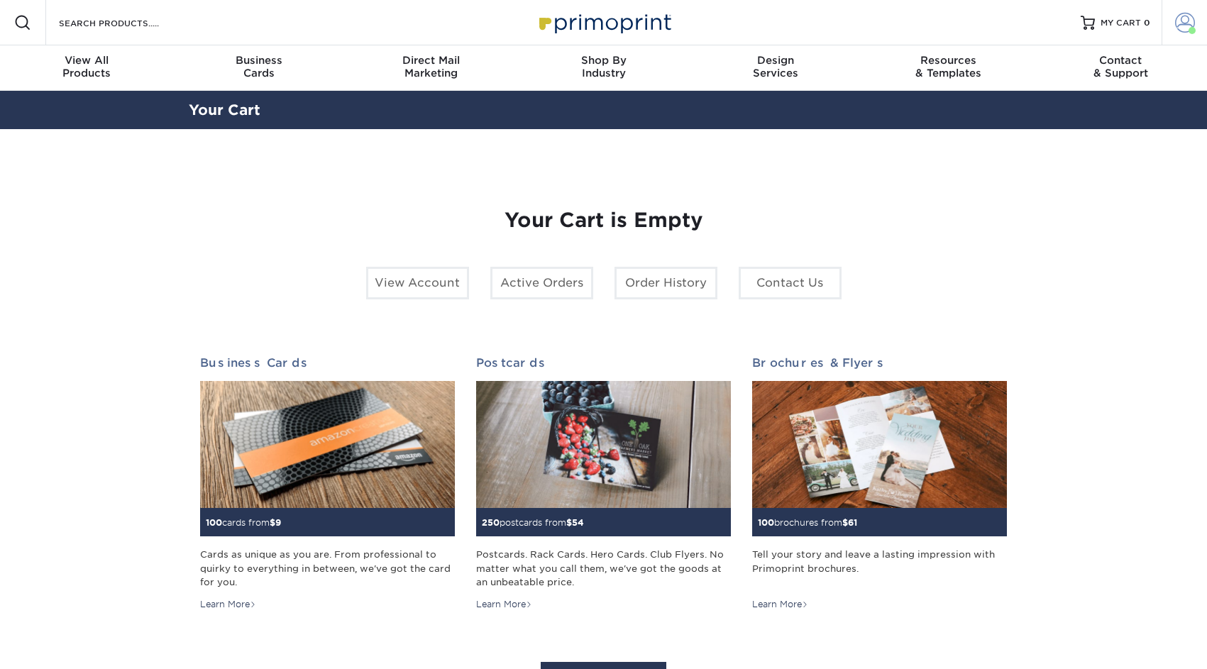
click at [1184, 26] on span at bounding box center [1185, 23] width 20 height 20
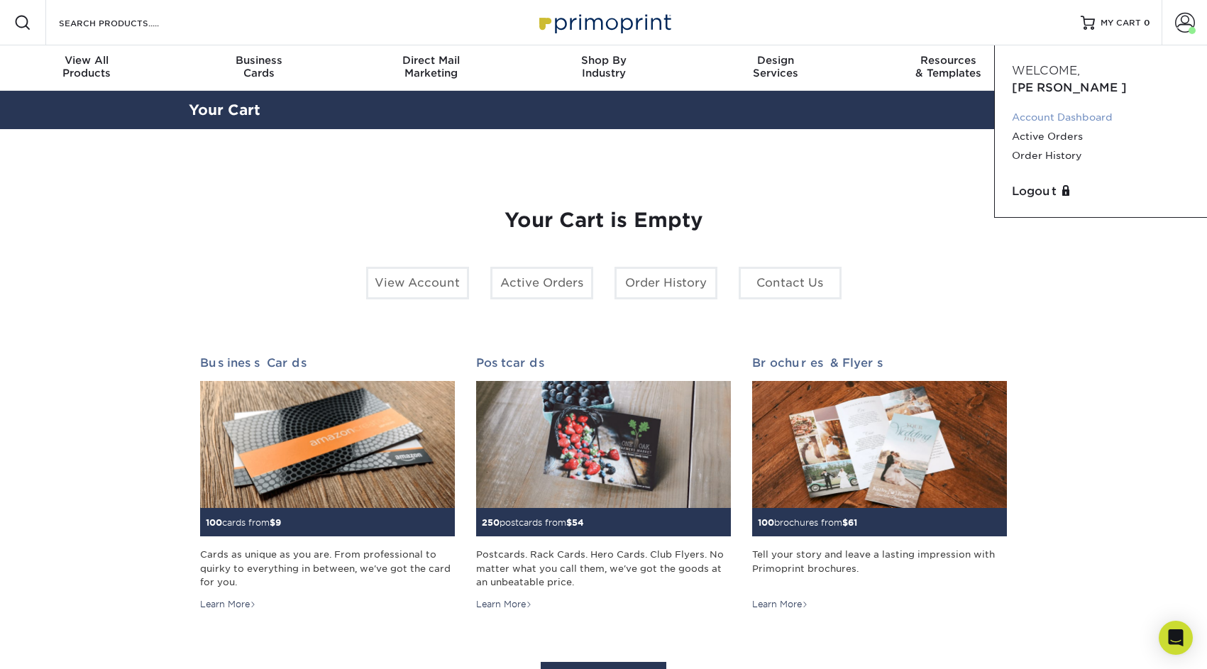
click at [1093, 108] on link "Account Dashboard" at bounding box center [1101, 117] width 178 height 19
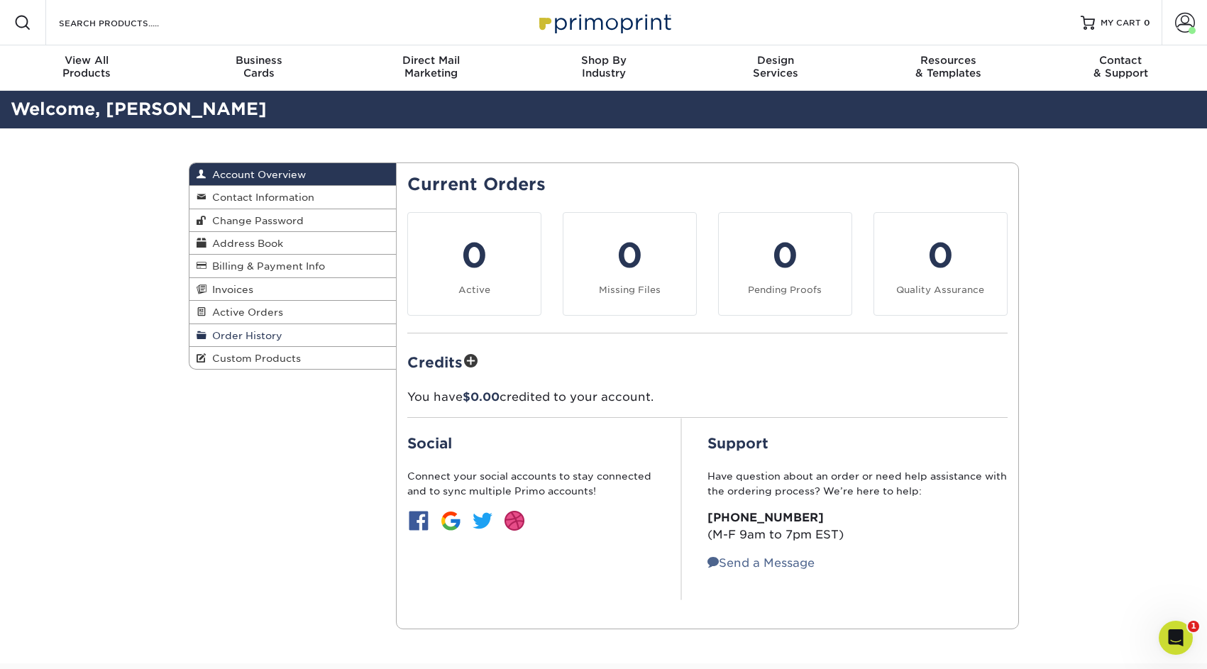
click at [238, 336] on span "Order History" at bounding box center [244, 335] width 76 height 11
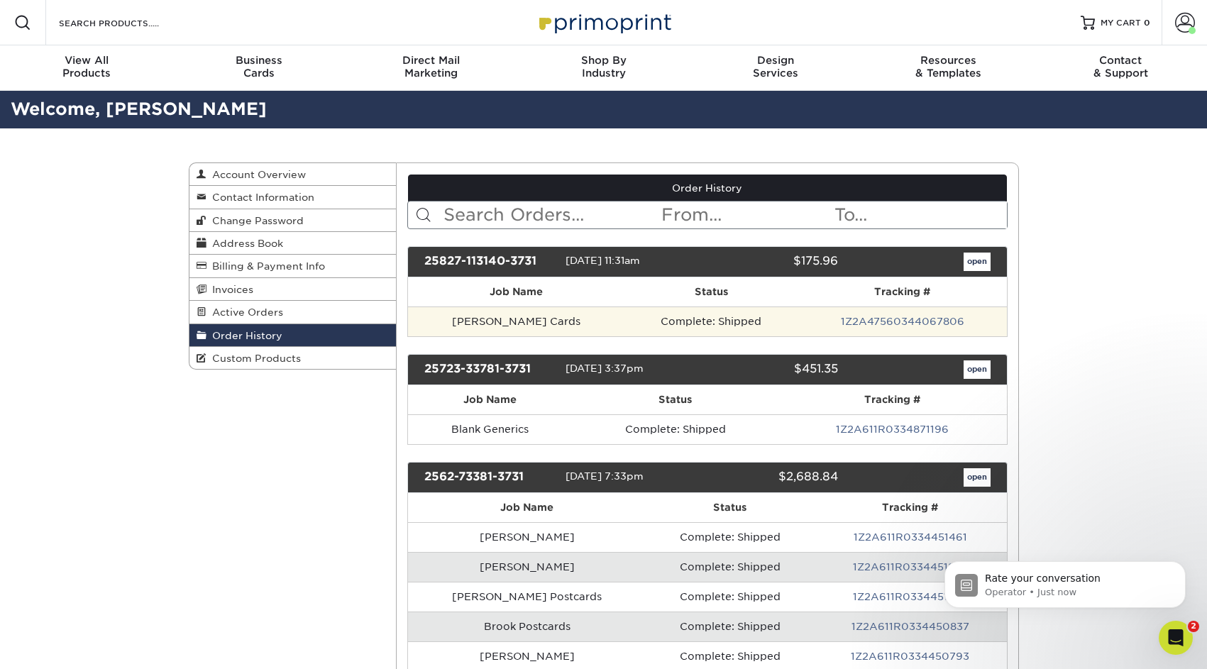
click at [732, 321] on td "Complete: Shipped" at bounding box center [711, 321] width 174 height 30
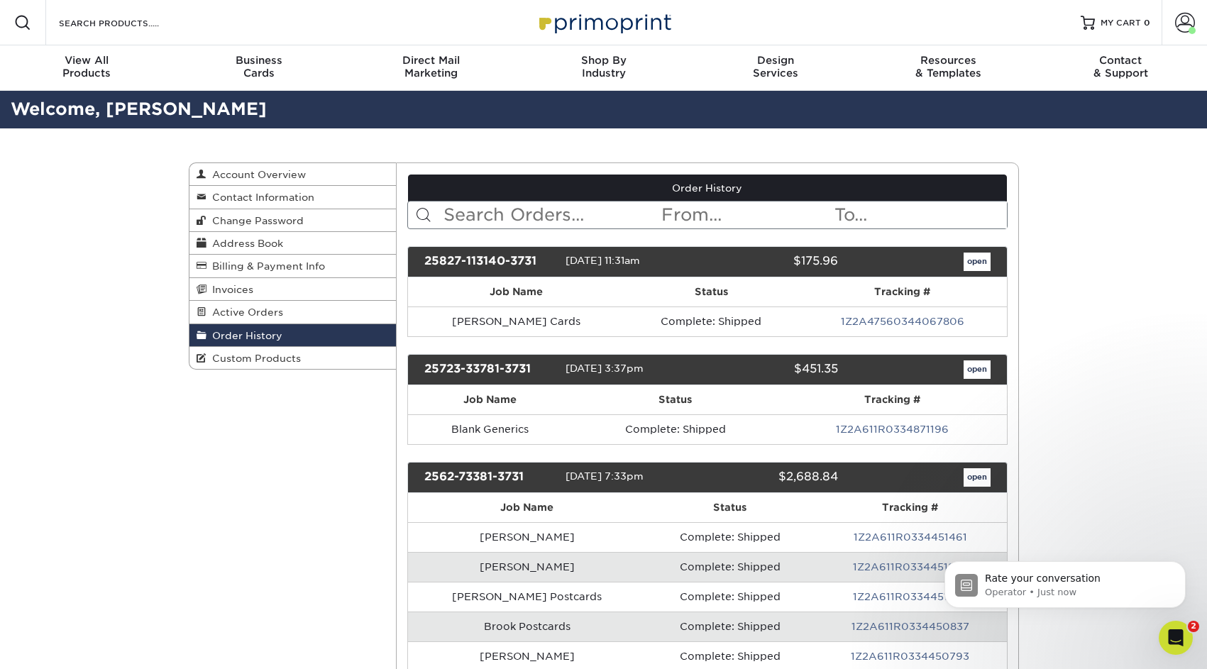
click at [977, 263] on link "open" at bounding box center [976, 262] width 27 height 18
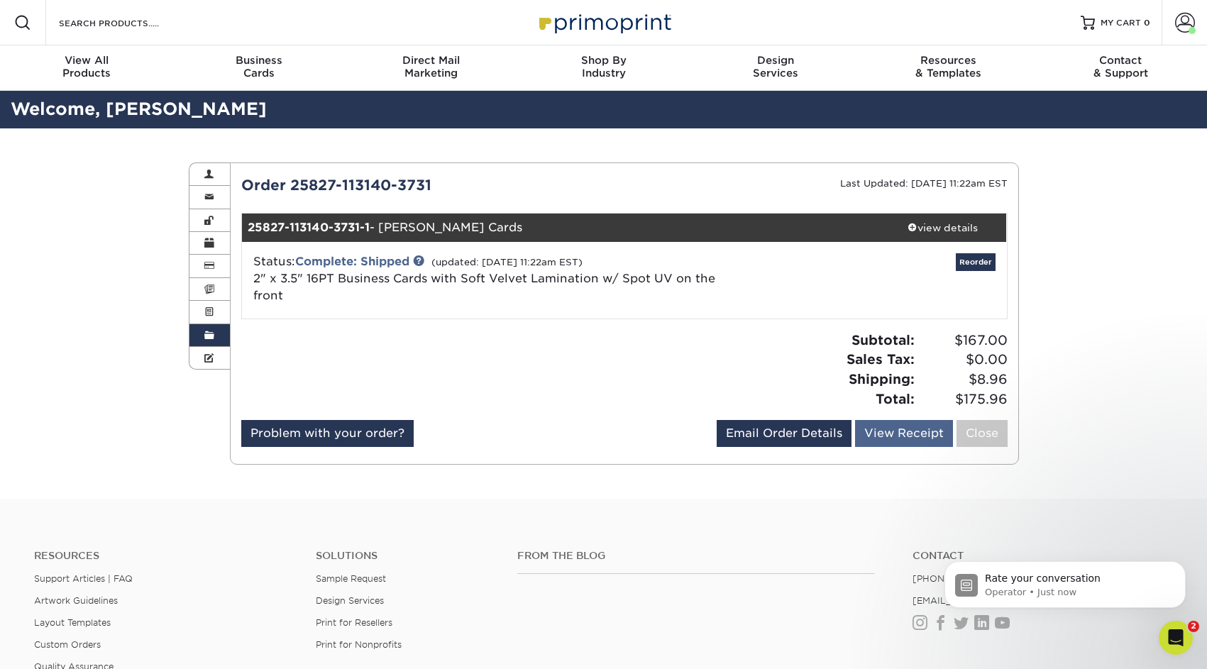
click at [892, 430] on link "View Receipt" at bounding box center [904, 433] width 98 height 27
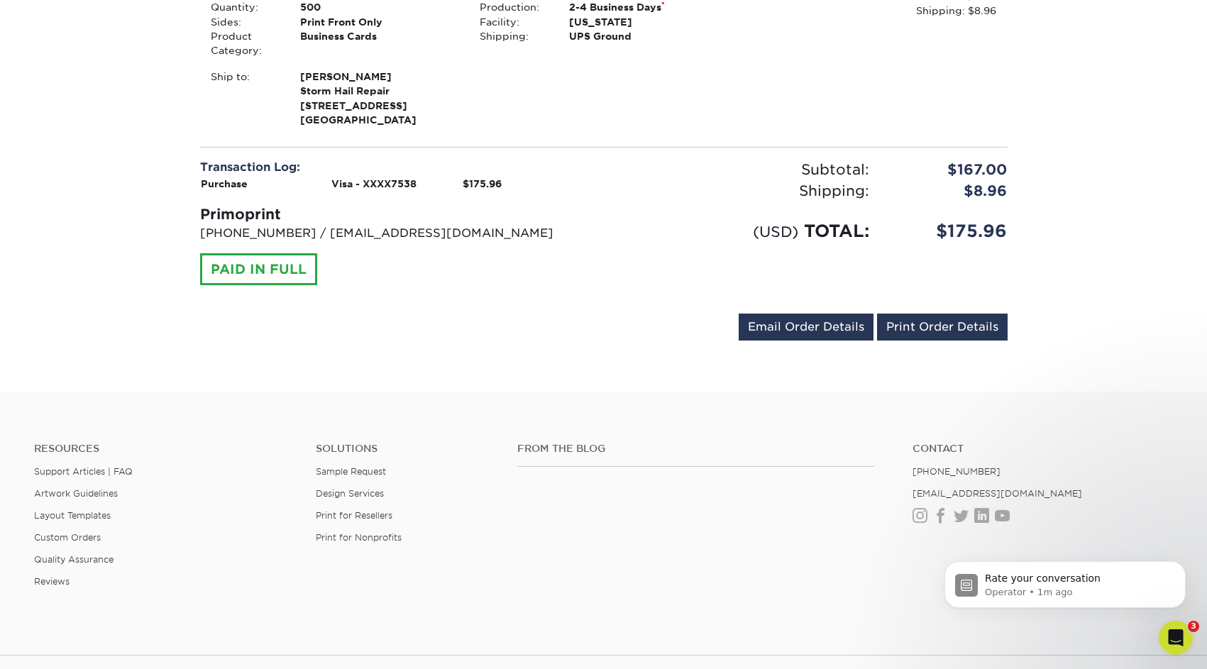
scroll to position [296, 0]
